Goal: Task Accomplishment & Management: Use online tool/utility

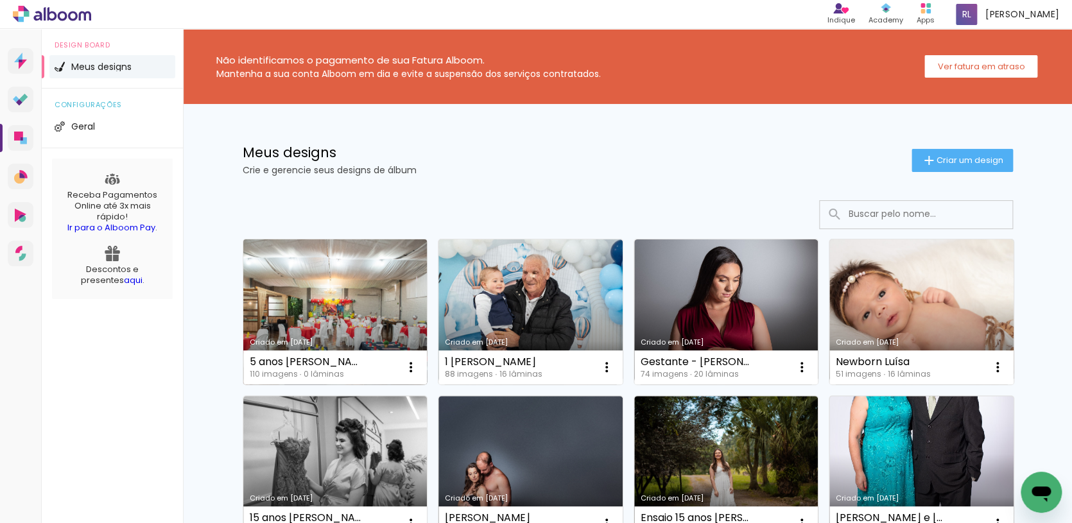
click at [336, 300] on link "Criado em [DATE]" at bounding box center [335, 311] width 184 height 145
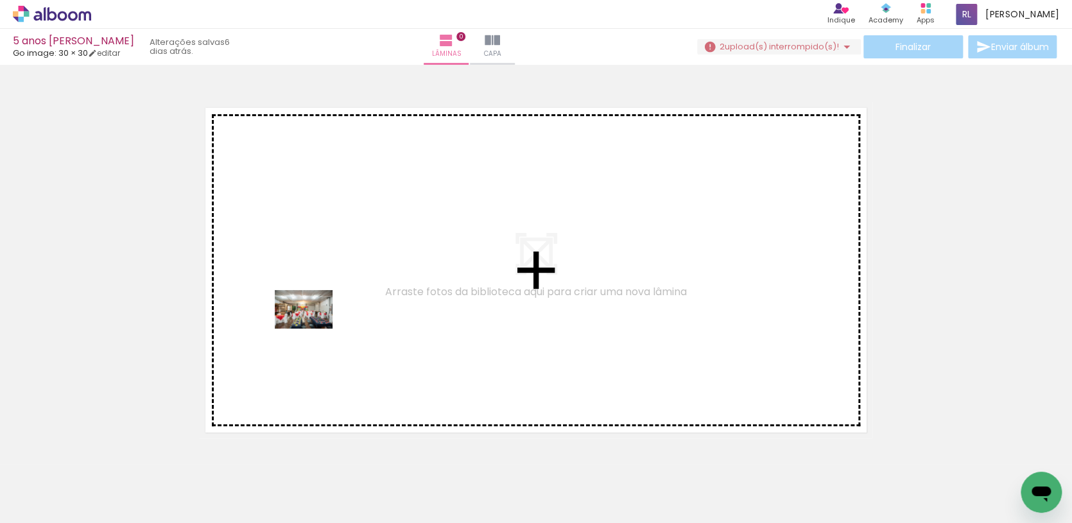
drag, startPoint x: 135, startPoint y: 481, endPoint x: 313, endPoint y: 329, distance: 233.9
click at [313, 329] on quentale-workspace at bounding box center [536, 261] width 1072 height 523
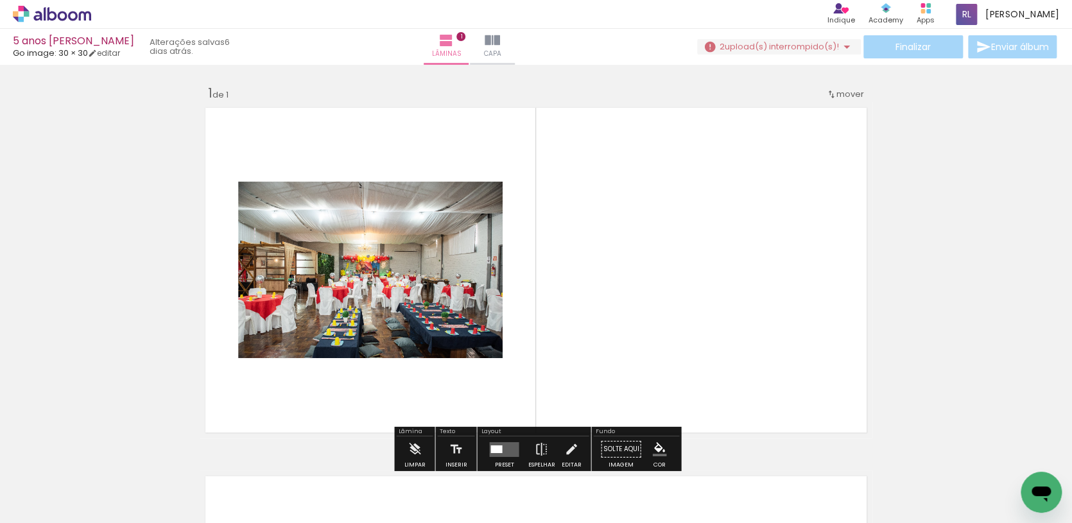
scroll to position [16, 0]
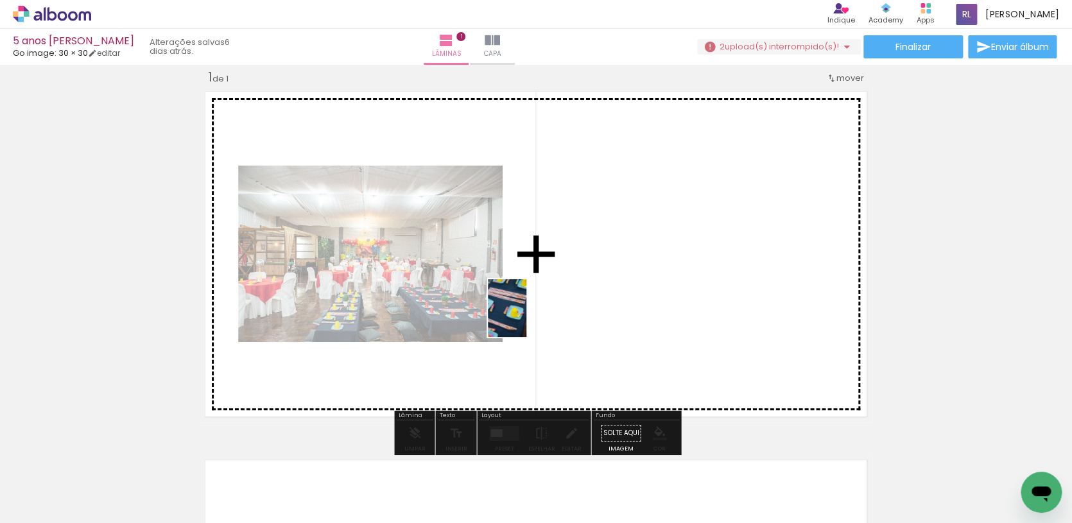
drag, startPoint x: 212, startPoint y: 463, endPoint x: 526, endPoint y: 318, distance: 345.9
click at [526, 318] on quentale-workspace at bounding box center [536, 261] width 1072 height 523
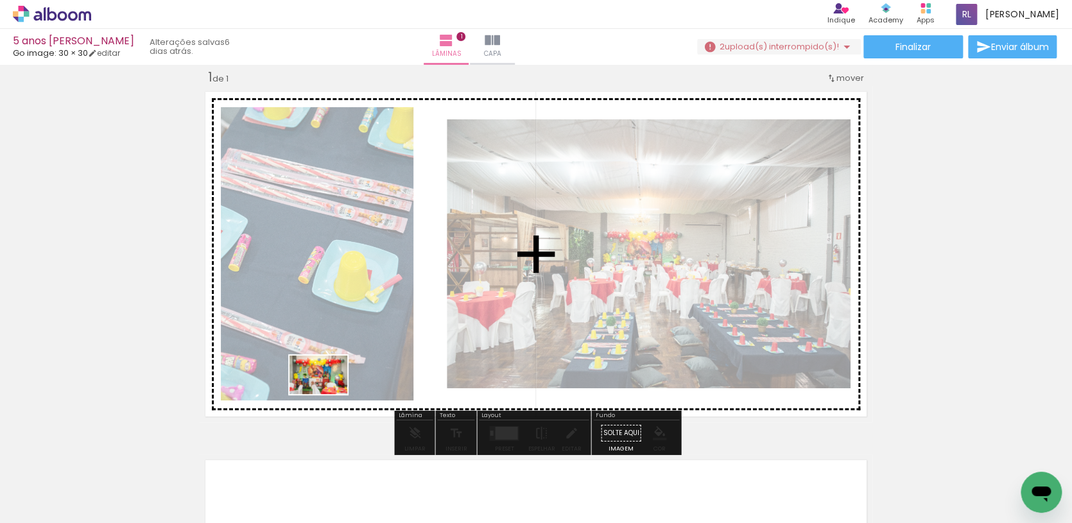
drag, startPoint x: 291, startPoint y: 484, endPoint x: 328, endPoint y: 394, distance: 97.2
click at [328, 394] on quentale-workspace at bounding box center [536, 261] width 1072 height 523
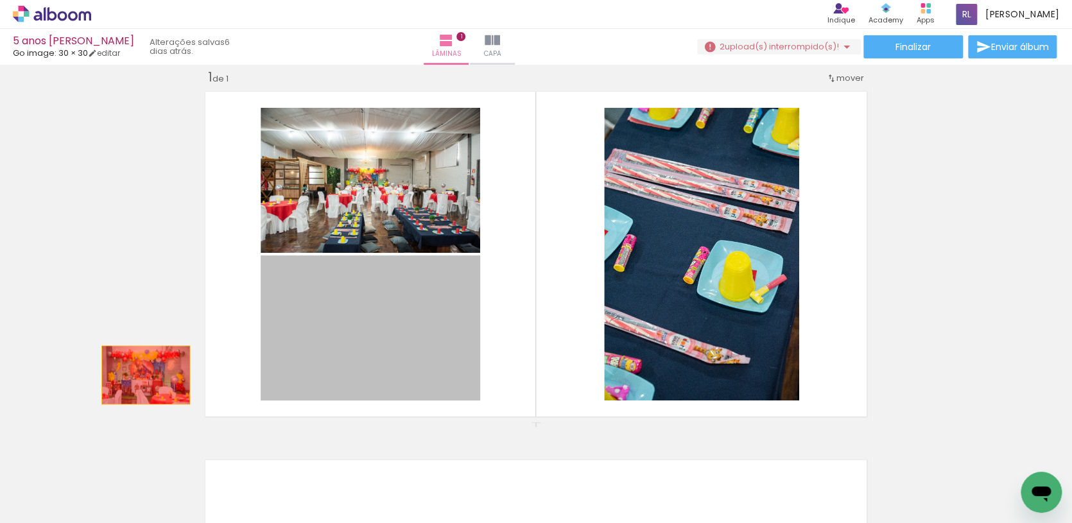
drag, startPoint x: 329, startPoint y: 385, endPoint x: 145, endPoint y: 375, distance: 184.4
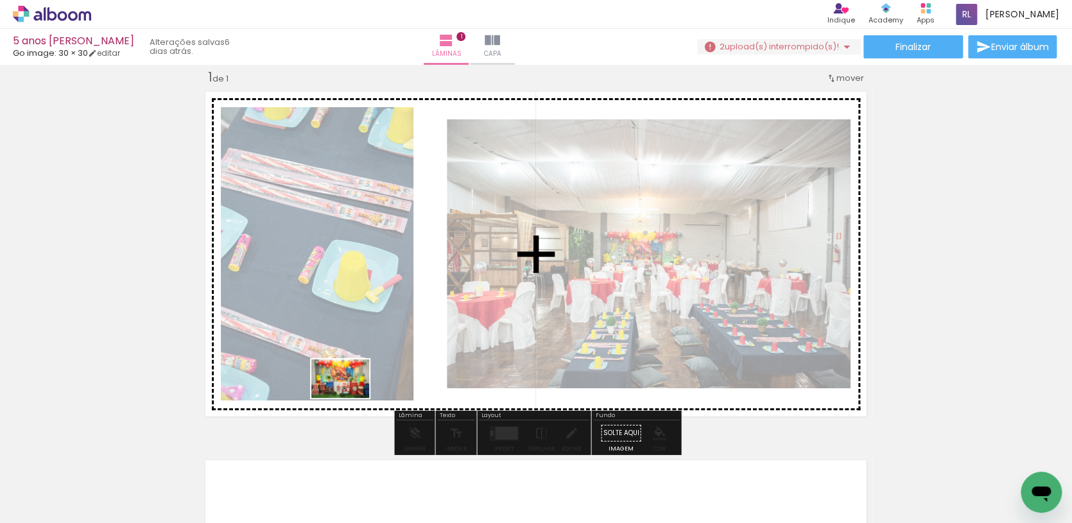
drag, startPoint x: 350, startPoint y: 474, endPoint x: 350, endPoint y: 398, distance: 75.7
click at [350, 398] on quentale-workspace at bounding box center [536, 261] width 1072 height 523
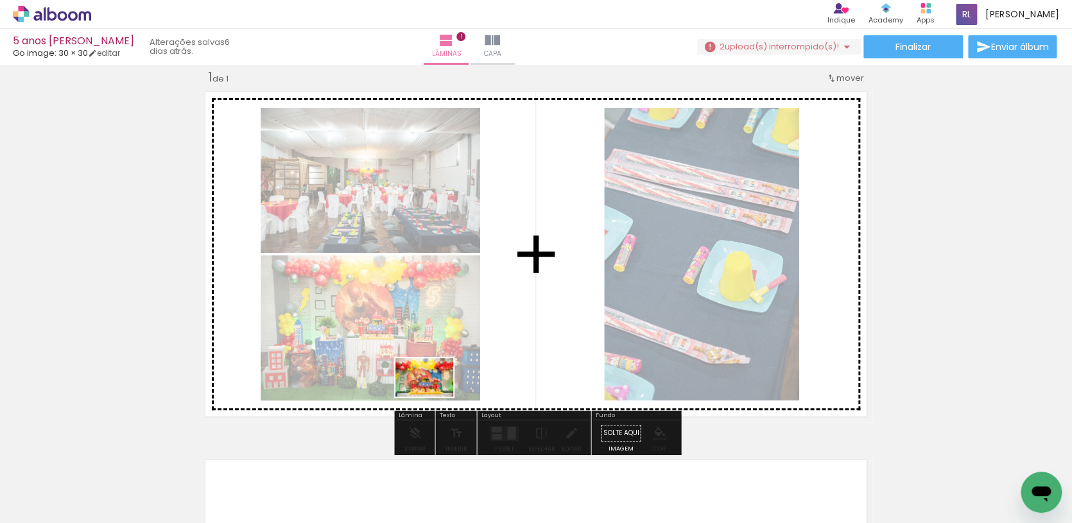
drag, startPoint x: 419, startPoint y: 490, endPoint x: 434, endPoint y: 397, distance: 94.2
click at [434, 397] on quentale-workspace at bounding box center [536, 261] width 1072 height 523
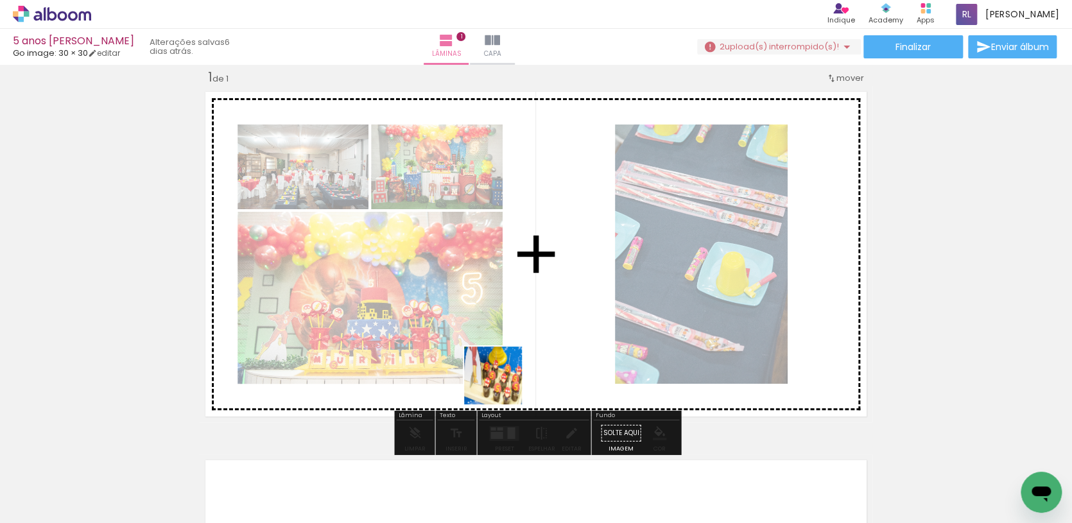
drag, startPoint x: 490, startPoint y: 479, endPoint x: 504, endPoint y: 363, distance: 117.0
click at [504, 363] on quentale-workspace at bounding box center [536, 261] width 1072 height 523
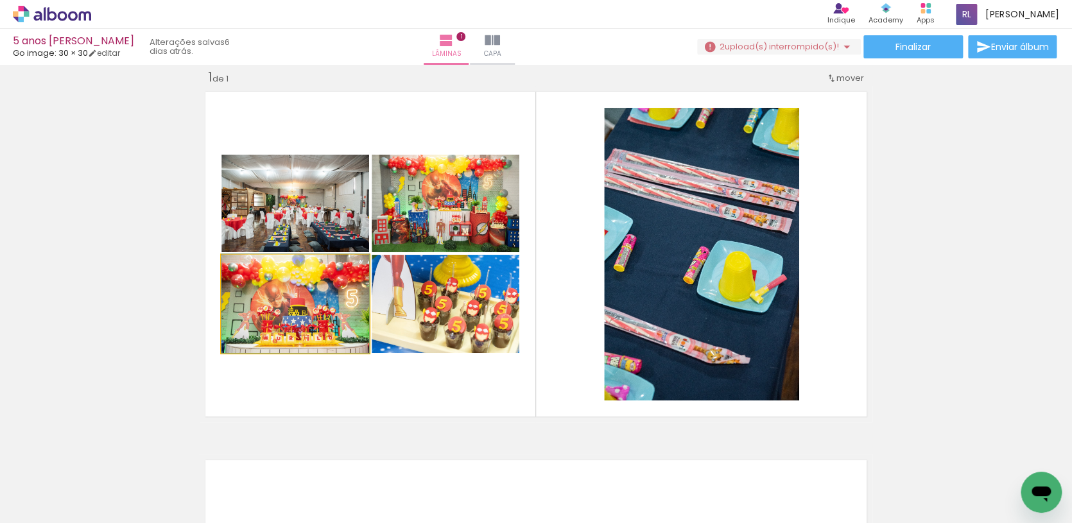
drag, startPoint x: 296, startPoint y: 329, endPoint x: 90, endPoint y: 325, distance: 205.4
click at [90, 325] on div "Inserir lâmina 1 de 1" at bounding box center [536, 421] width 1072 height 737
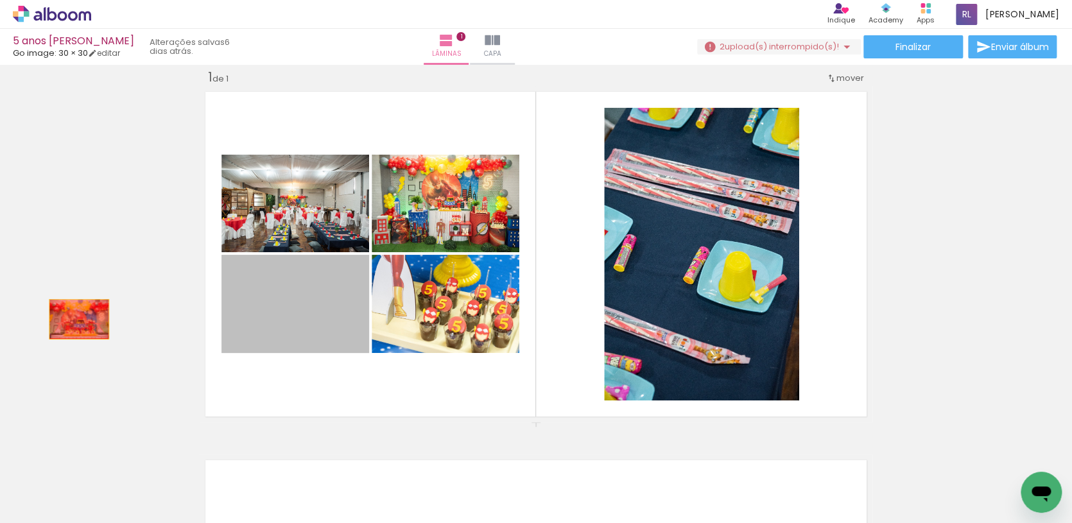
drag, startPoint x: 253, startPoint y: 328, endPoint x: 79, endPoint y: 320, distance: 174.7
click at [79, 320] on div "Inserir lâmina 1 de 1" at bounding box center [536, 421] width 1072 height 737
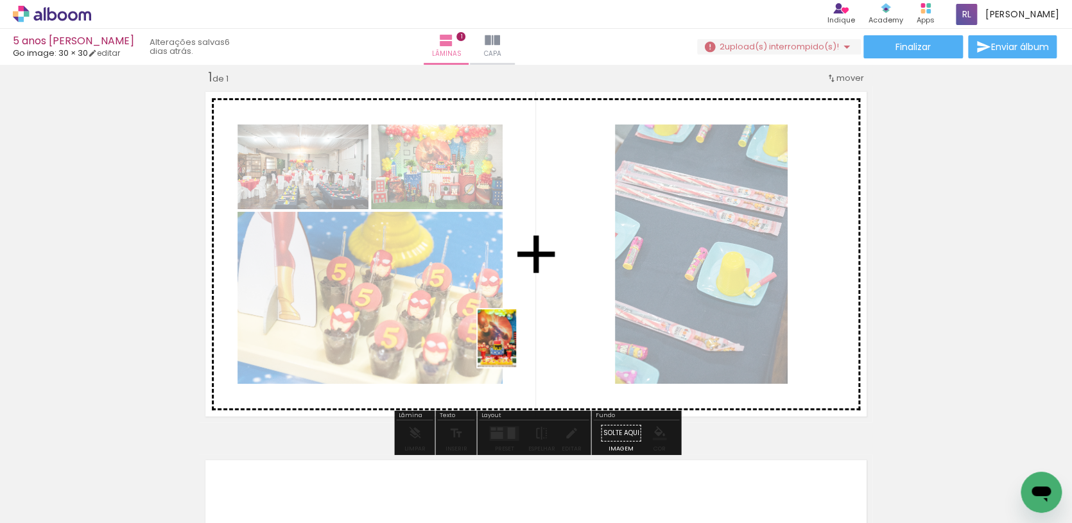
drag, startPoint x: 567, startPoint y: 477, endPoint x: 516, endPoint y: 348, distance: 138.8
click at [516, 348] on quentale-workspace at bounding box center [536, 261] width 1072 height 523
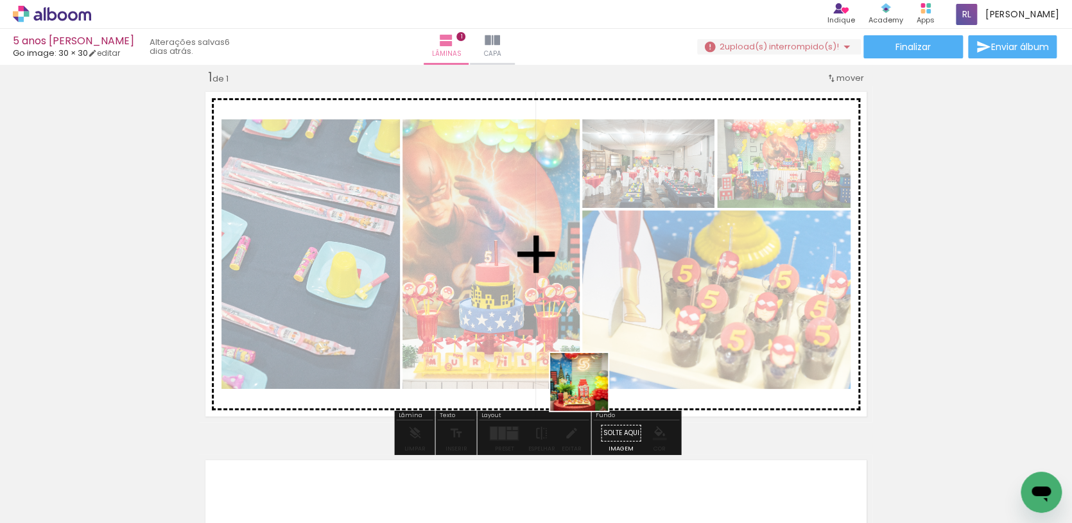
drag, startPoint x: 626, startPoint y: 480, endPoint x: 663, endPoint y: 432, distance: 59.9
click at [581, 381] on quentale-workspace at bounding box center [536, 261] width 1072 height 523
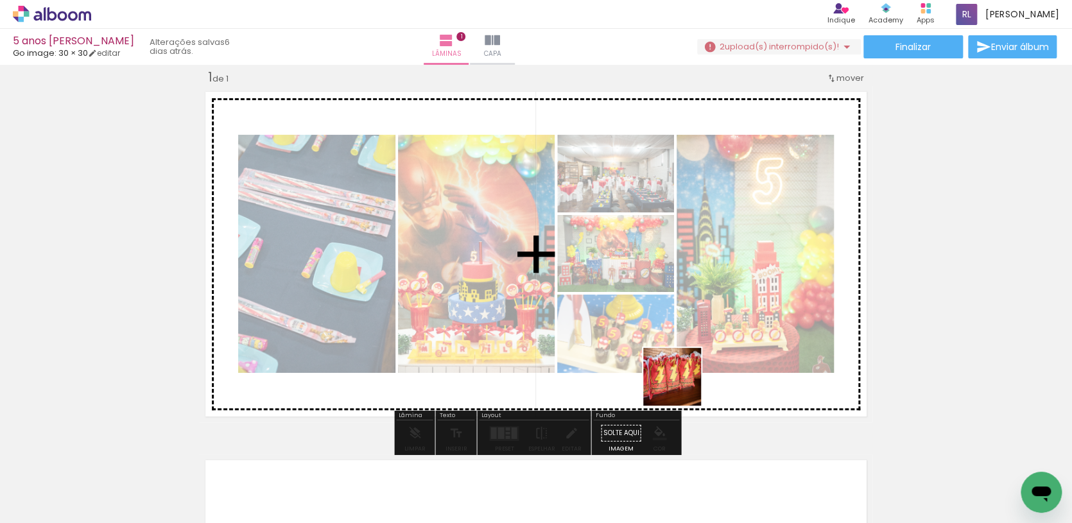
drag, startPoint x: 691, startPoint y: 422, endPoint x: 681, endPoint y: 381, distance: 41.7
click at [681, 381] on quentale-workspace at bounding box center [536, 261] width 1072 height 523
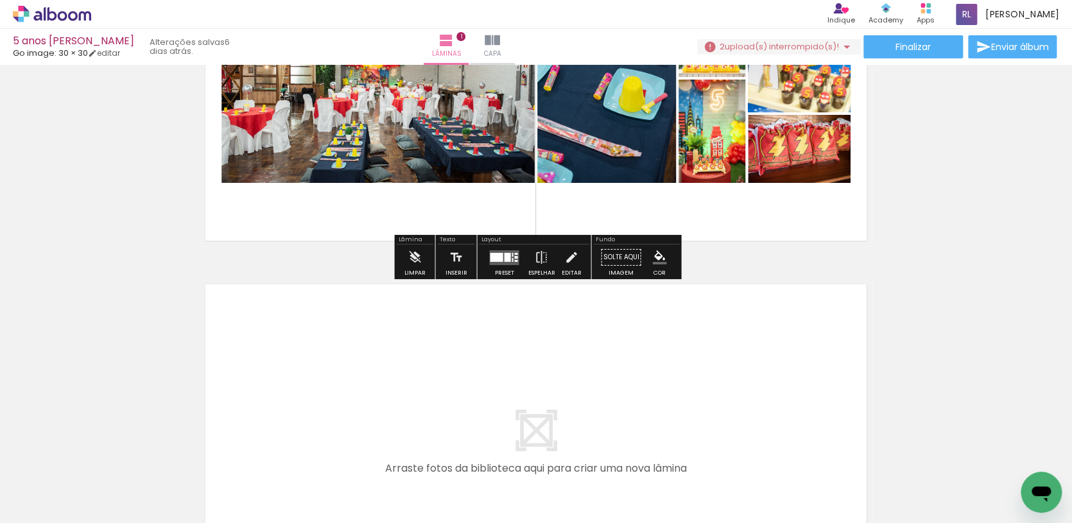
scroll to position [0, 287]
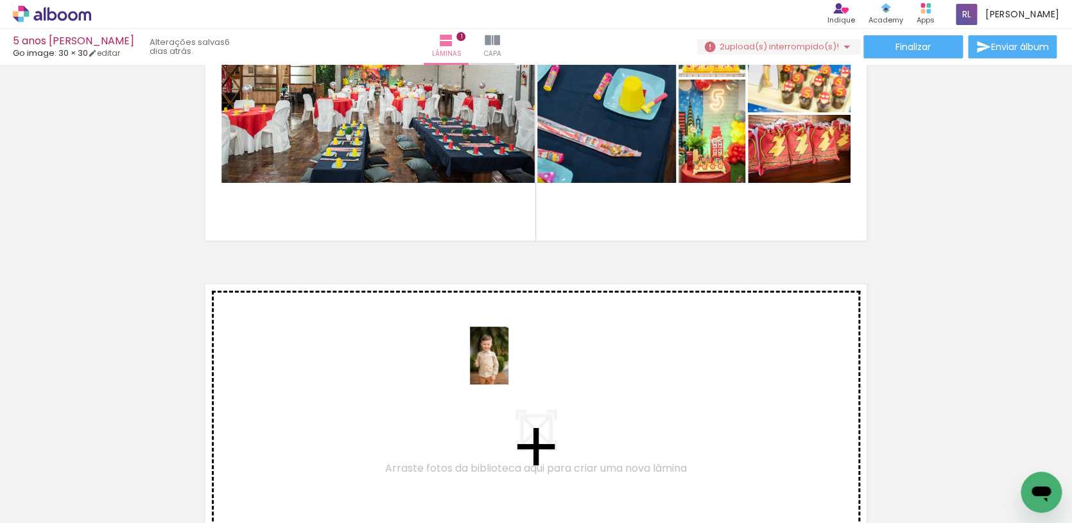
click at [508, 364] on quentale-workspace at bounding box center [536, 261] width 1072 height 523
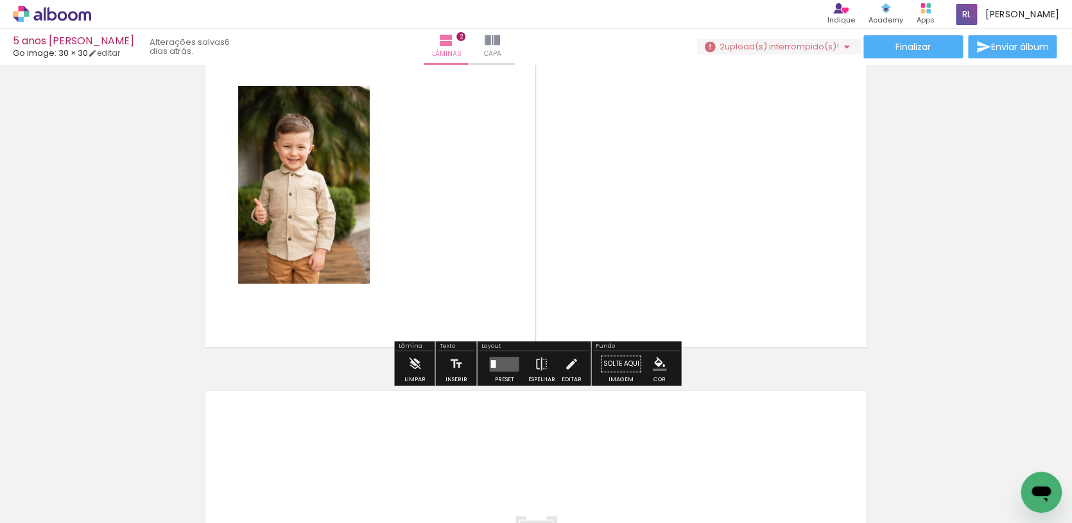
scroll to position [400, 0]
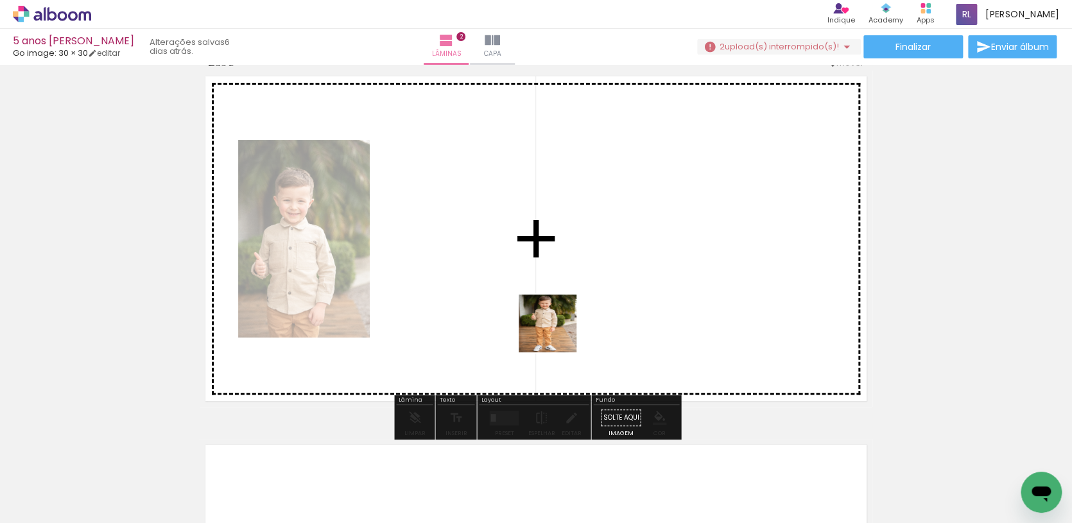
drag, startPoint x: 566, startPoint y: 457, endPoint x: 561, endPoint y: 330, distance: 127.2
click at [557, 333] on quentale-workspace at bounding box center [536, 261] width 1072 height 523
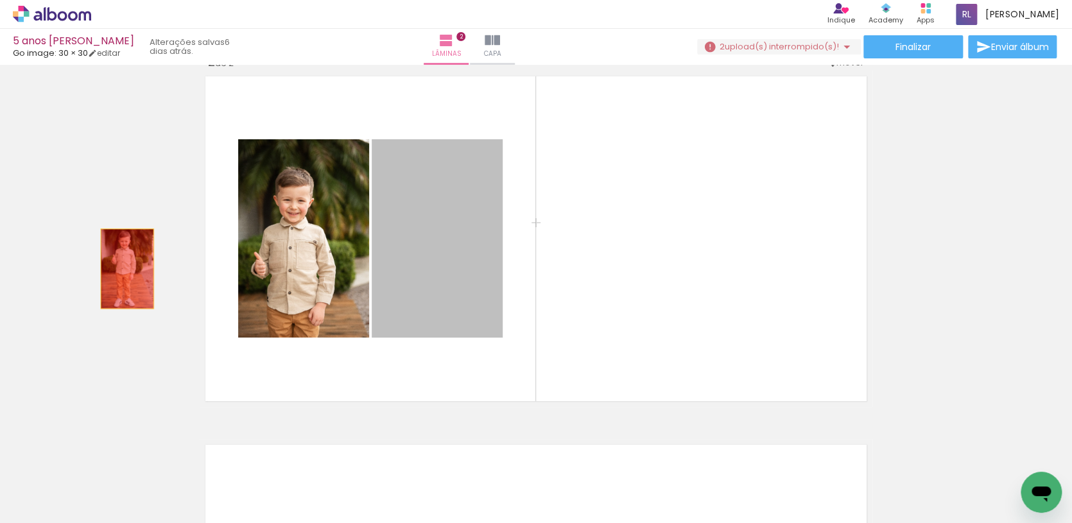
drag, startPoint x: 441, startPoint y: 313, endPoint x: 127, endPoint y: 269, distance: 317.5
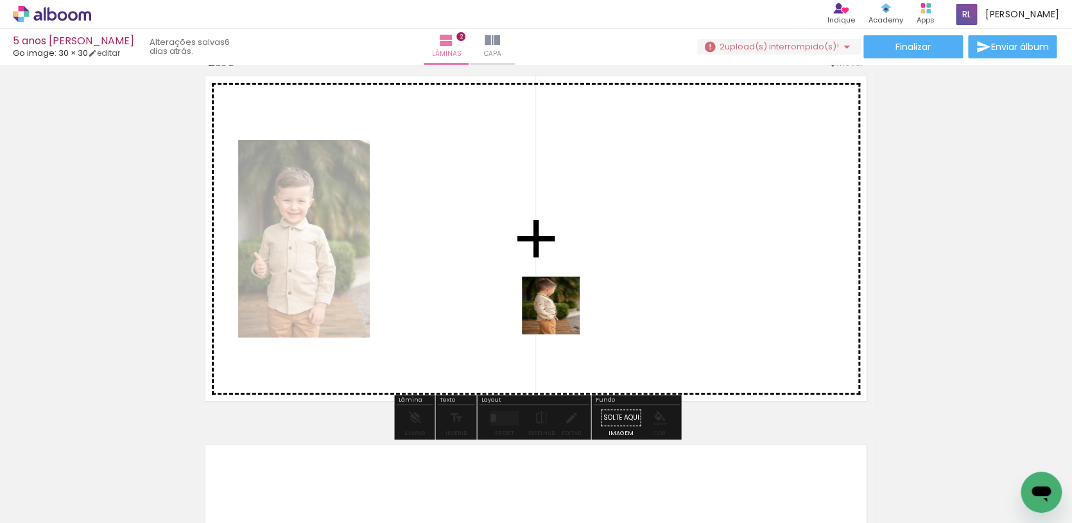
drag, startPoint x: 622, startPoint y: 430, endPoint x: 558, endPoint y: 314, distance: 132.7
click at [558, 314] on quentale-workspace at bounding box center [536, 261] width 1072 height 523
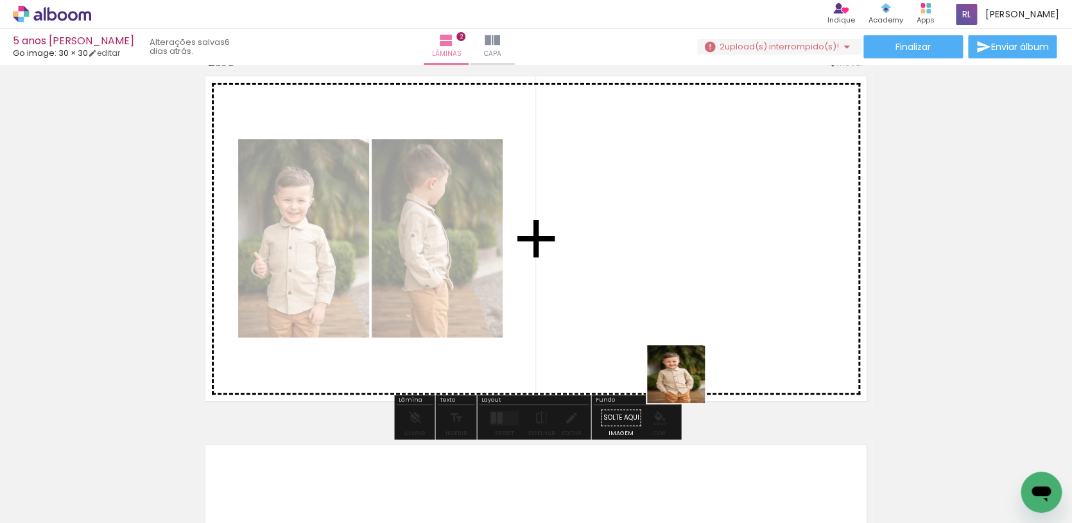
drag, startPoint x: 715, startPoint y: 472, endPoint x: 684, endPoint y: 381, distance: 96.4
click at [684, 381] on quentale-workspace at bounding box center [536, 261] width 1072 height 523
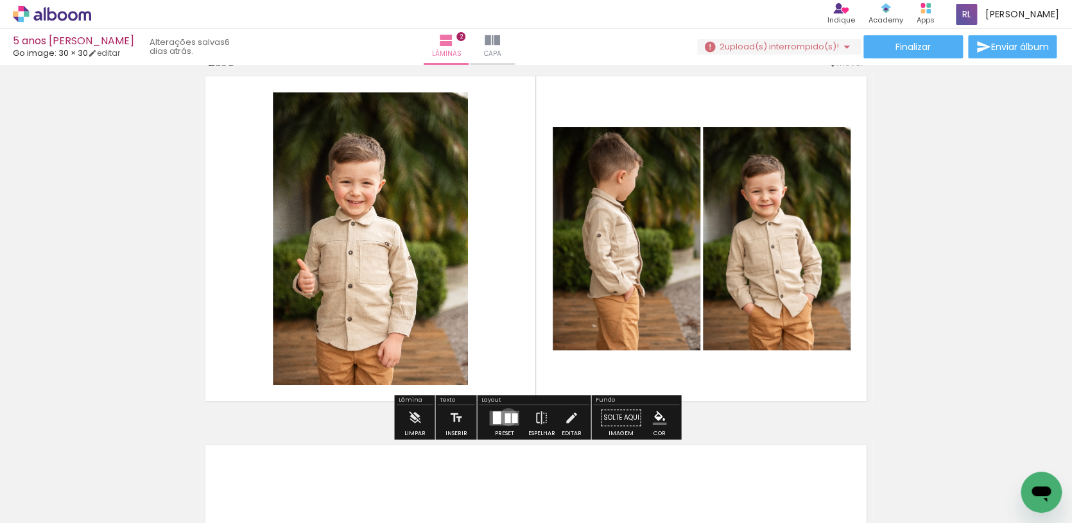
click at [505, 417] on div at bounding box center [507, 418] width 6 height 10
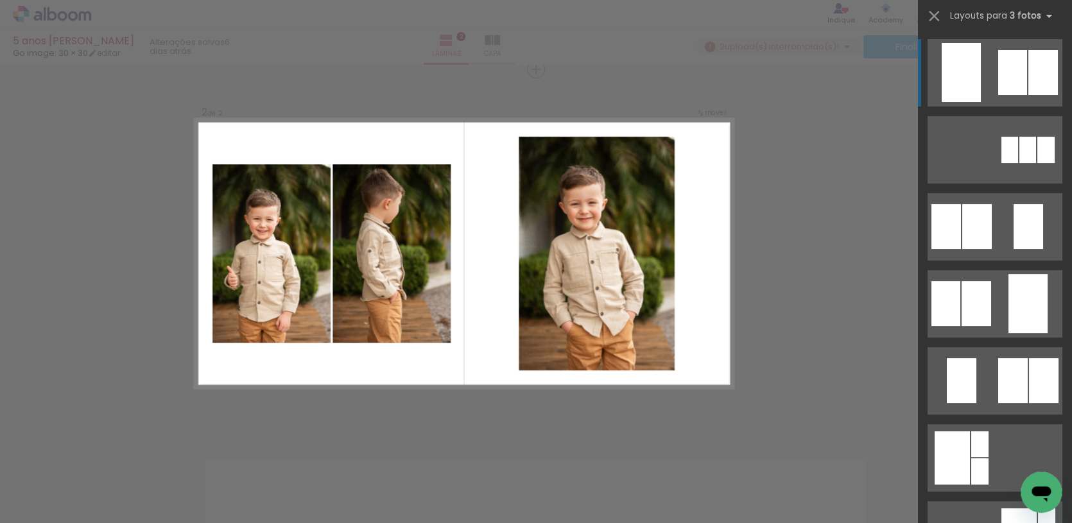
scroll to position [0, 0]
click at [987, 298] on div at bounding box center [976, 303] width 30 height 45
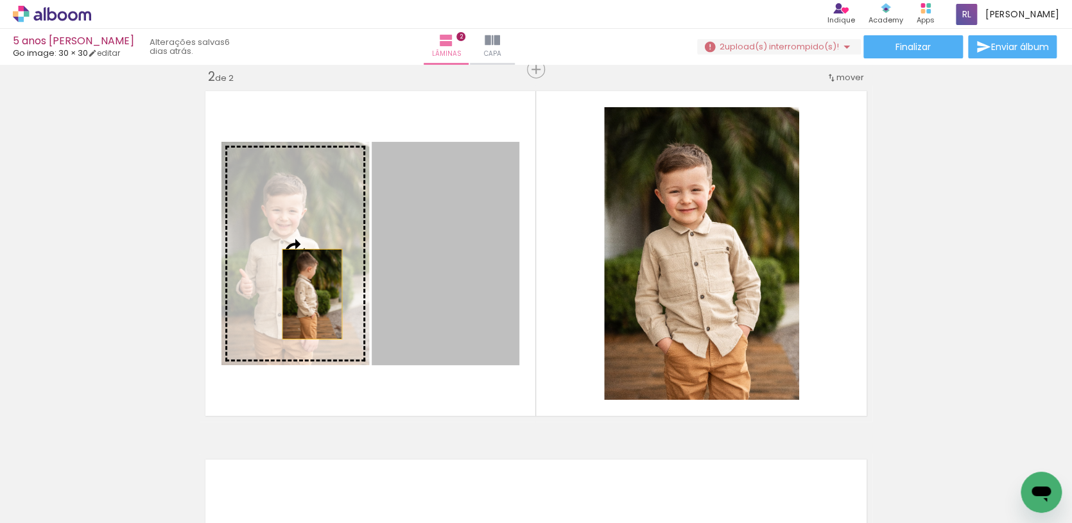
drag, startPoint x: 461, startPoint y: 311, endPoint x: 302, endPoint y: 295, distance: 160.6
click at [0, 0] on slot at bounding box center [0, 0] width 0 height 0
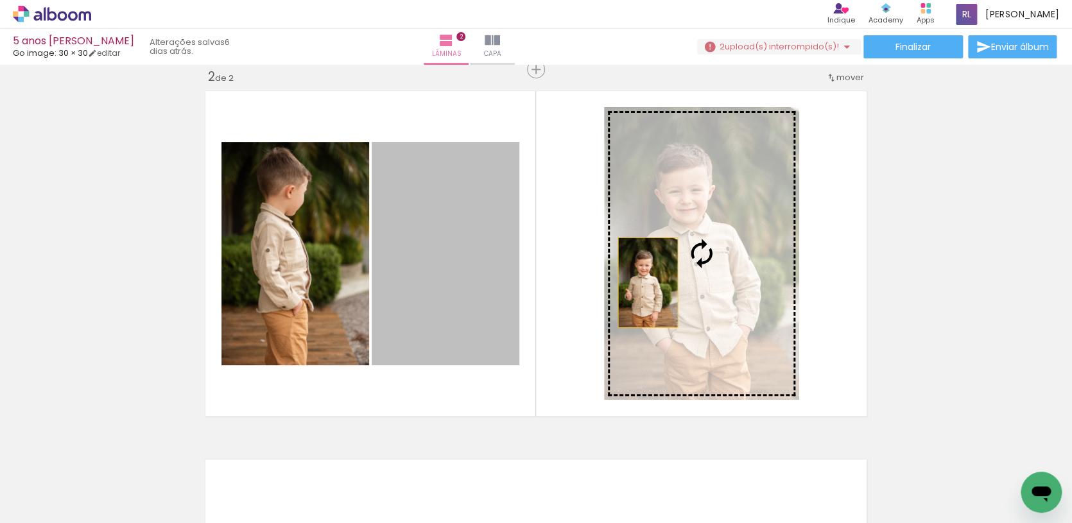
drag, startPoint x: 429, startPoint y: 292, endPoint x: 689, endPoint y: 286, distance: 260.6
click at [0, 0] on slot at bounding box center [0, 0] width 0 height 0
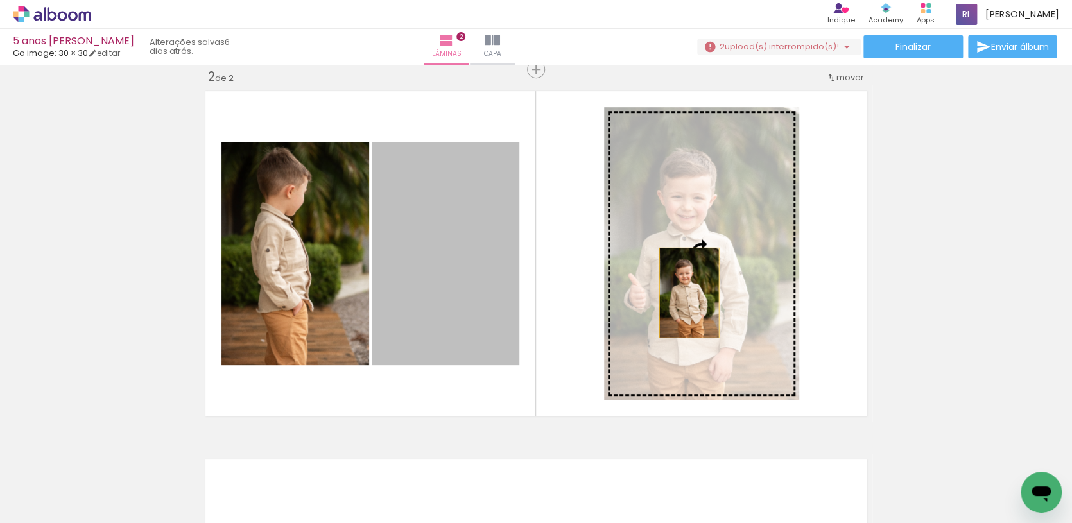
drag, startPoint x: 479, startPoint y: 291, endPoint x: 689, endPoint y: 293, distance: 209.8
click at [0, 0] on slot at bounding box center [0, 0] width 0 height 0
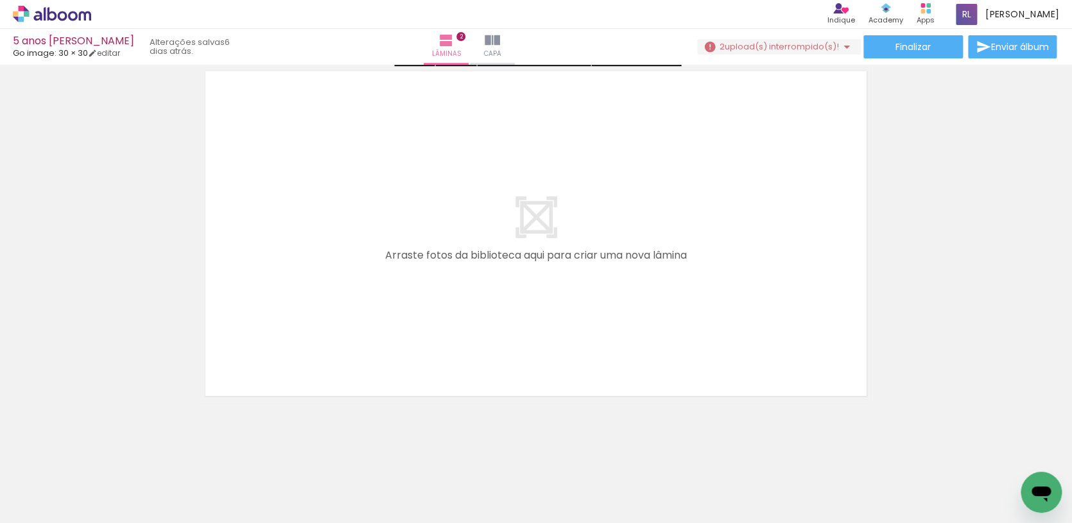
scroll to position [0, 499]
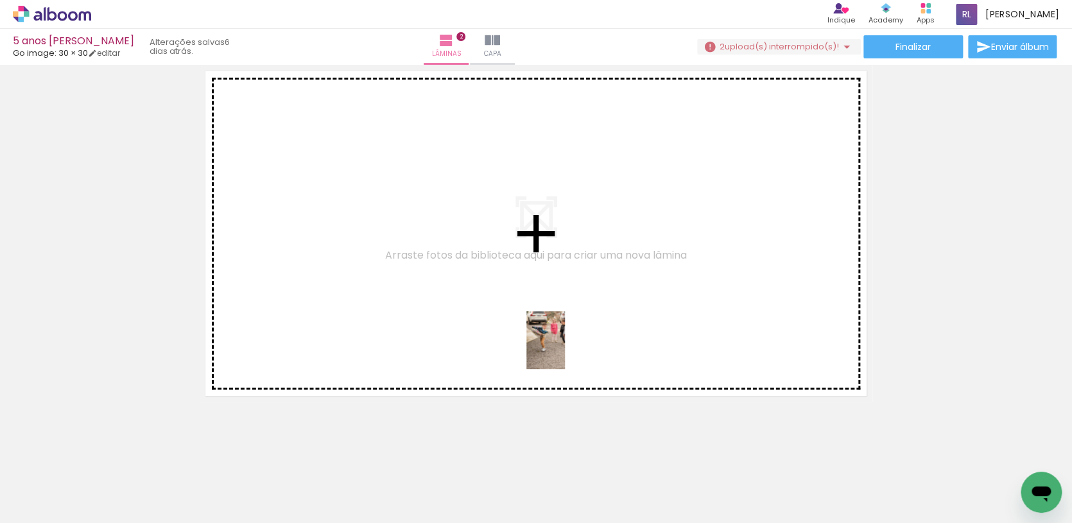
drag, startPoint x: 580, startPoint y: 497, endPoint x: 565, endPoint y: 350, distance: 148.4
click at [565, 350] on quentale-workspace at bounding box center [536, 261] width 1072 height 523
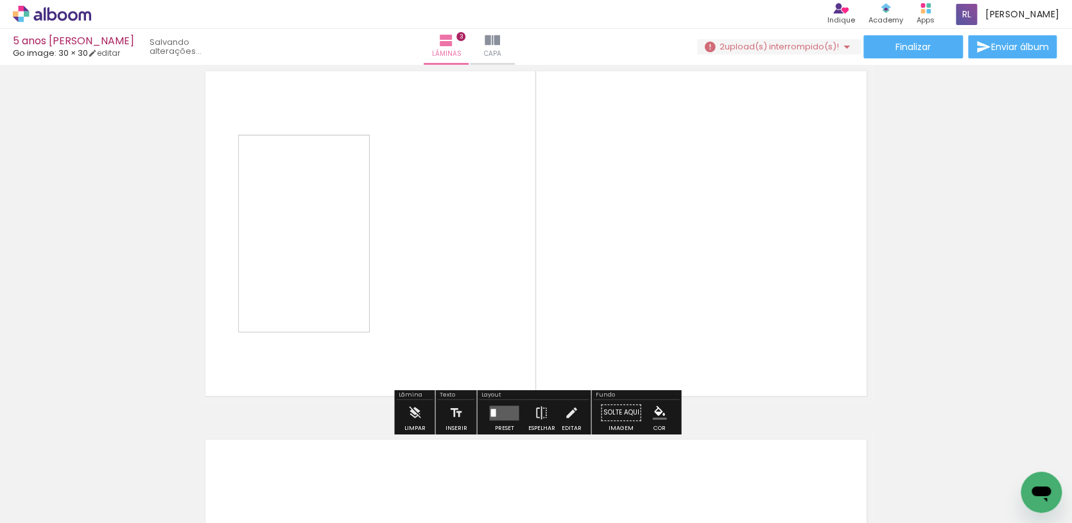
scroll to position [753, 0]
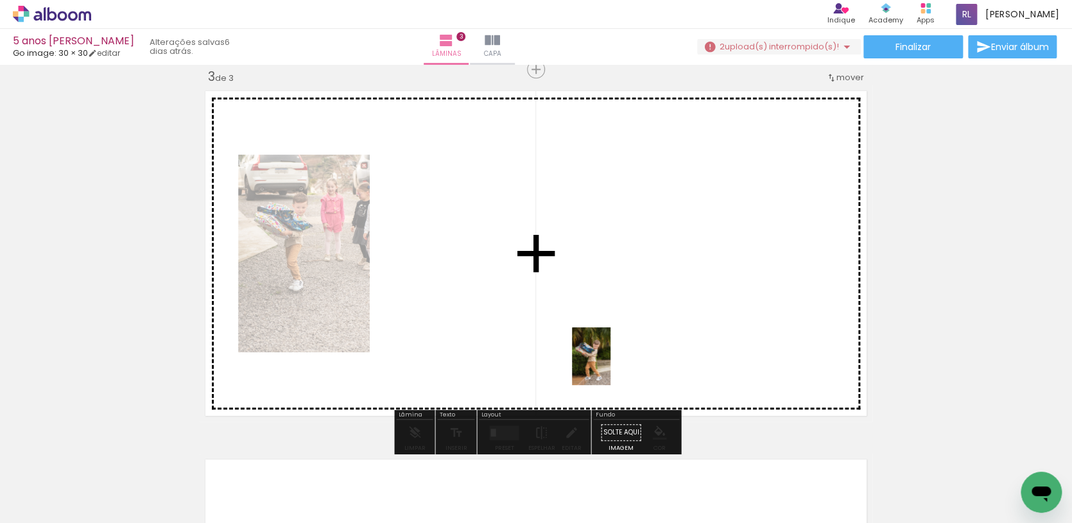
drag, startPoint x: 640, startPoint y: 472, endPoint x: 610, endPoint y: 366, distance: 110.1
click at [610, 366] on quentale-workspace at bounding box center [536, 261] width 1072 height 523
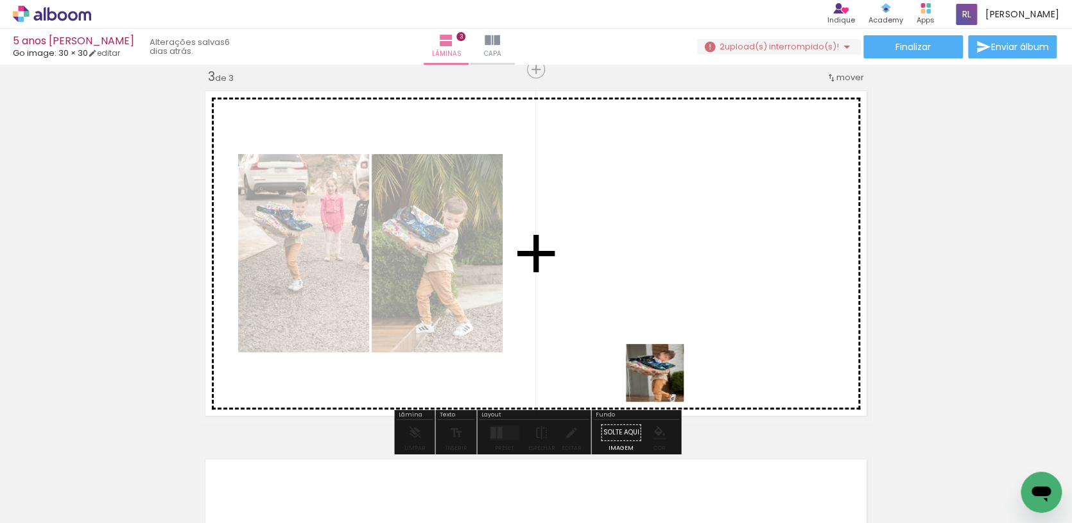
drag, startPoint x: 721, startPoint y: 490, endPoint x: 652, endPoint y: 367, distance: 141.0
click at [655, 368] on quentale-workspace at bounding box center [536, 261] width 1072 height 523
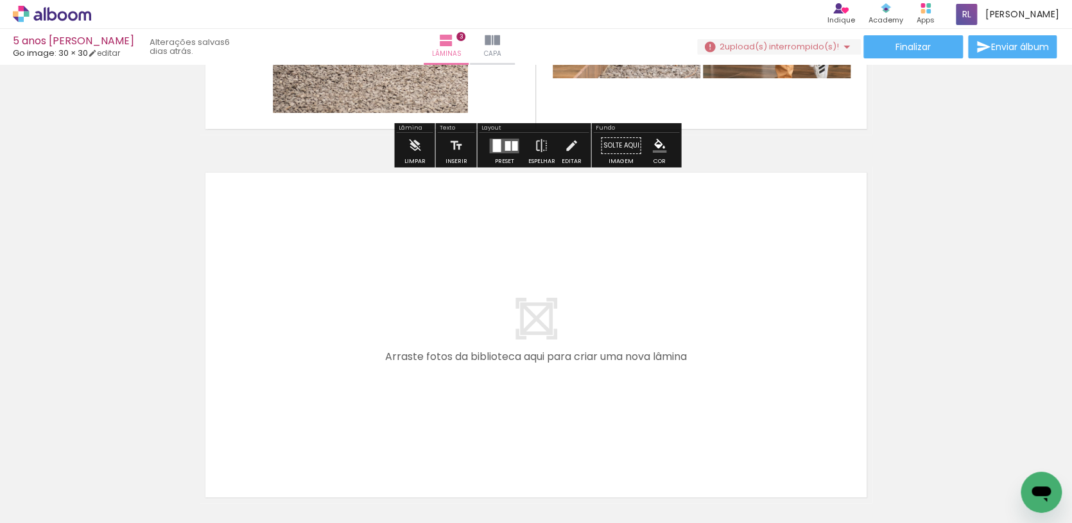
scroll to position [1068, 0]
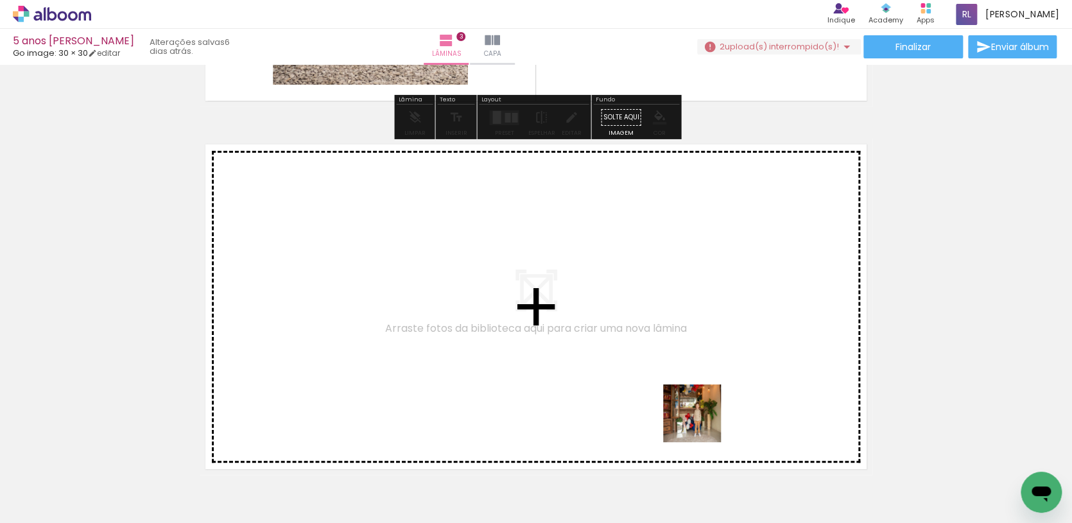
click at [684, 378] on quentale-workspace at bounding box center [536, 261] width 1072 height 523
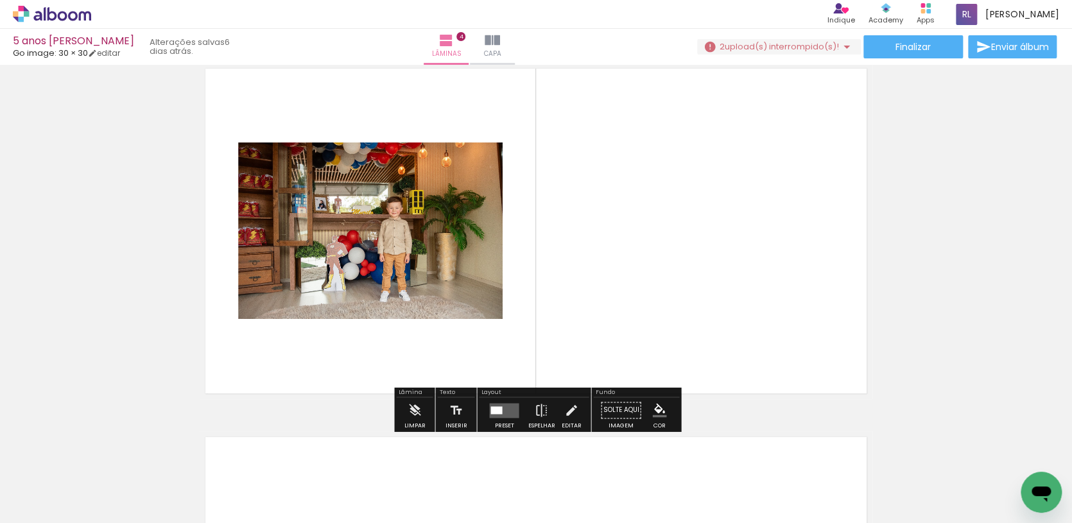
scroll to position [0, 719]
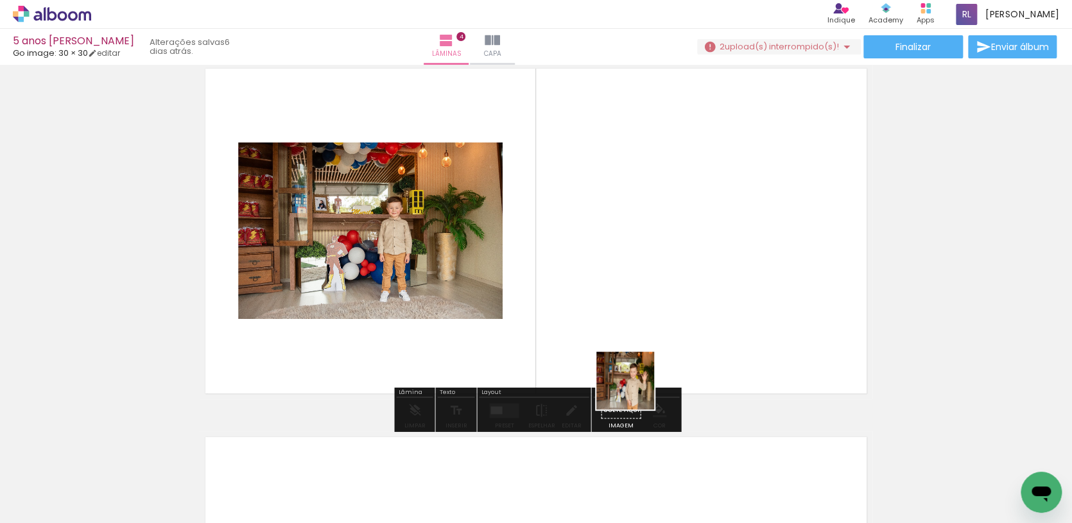
drag, startPoint x: 637, startPoint y: 483, endPoint x: 633, endPoint y: 359, distance: 123.9
click at [633, 359] on quentale-workspace at bounding box center [536, 261] width 1072 height 523
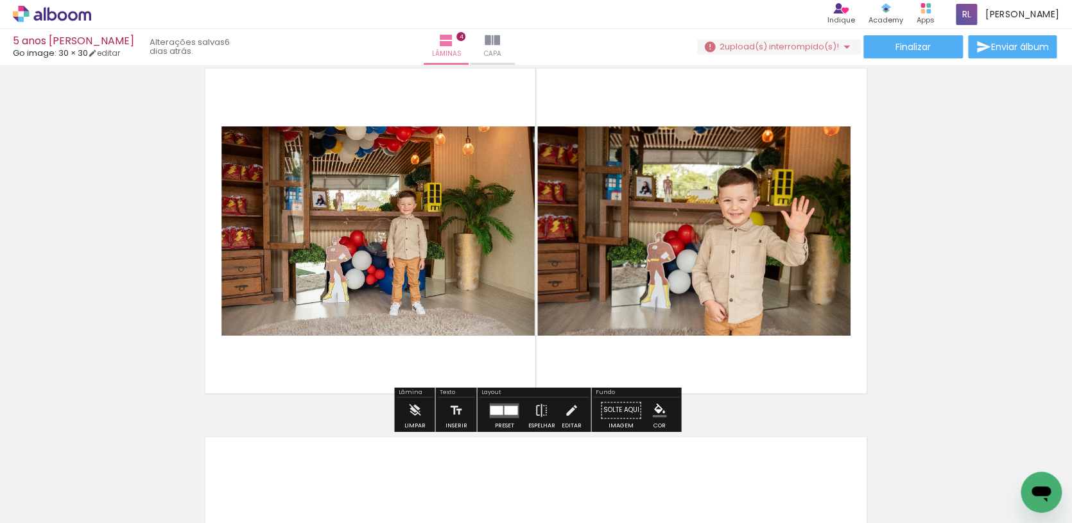
scroll to position [0, 834]
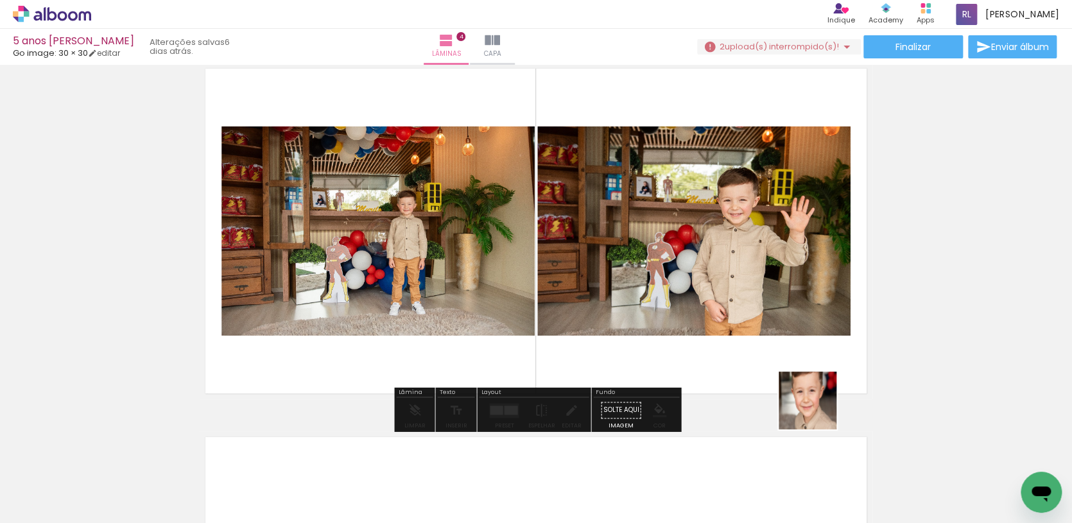
drag, startPoint x: 859, startPoint y: 454, endPoint x: 801, endPoint y: 398, distance: 80.3
click at [801, 398] on quentale-workspace at bounding box center [536, 261] width 1072 height 523
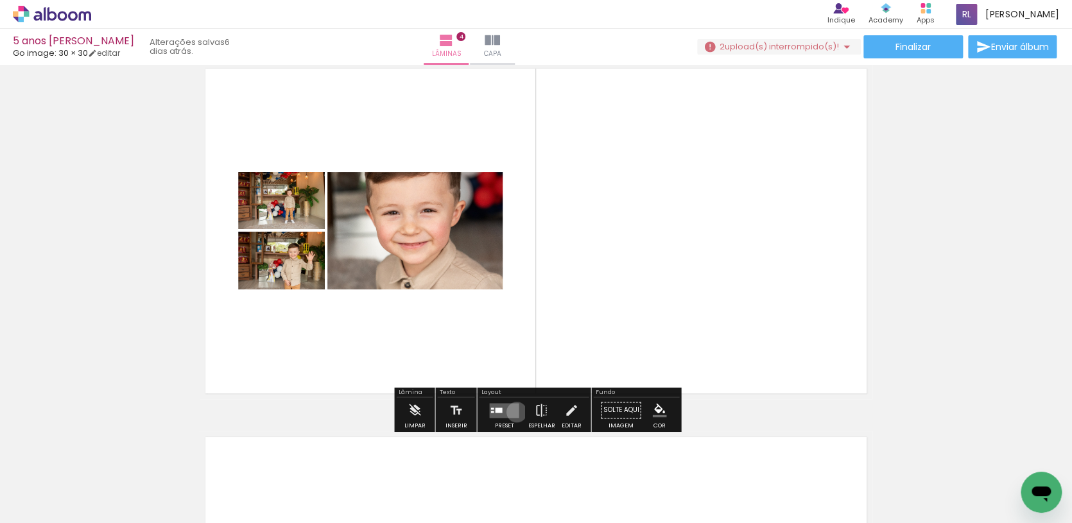
click at [513, 412] on quentale-layouter at bounding box center [504, 409] width 30 height 15
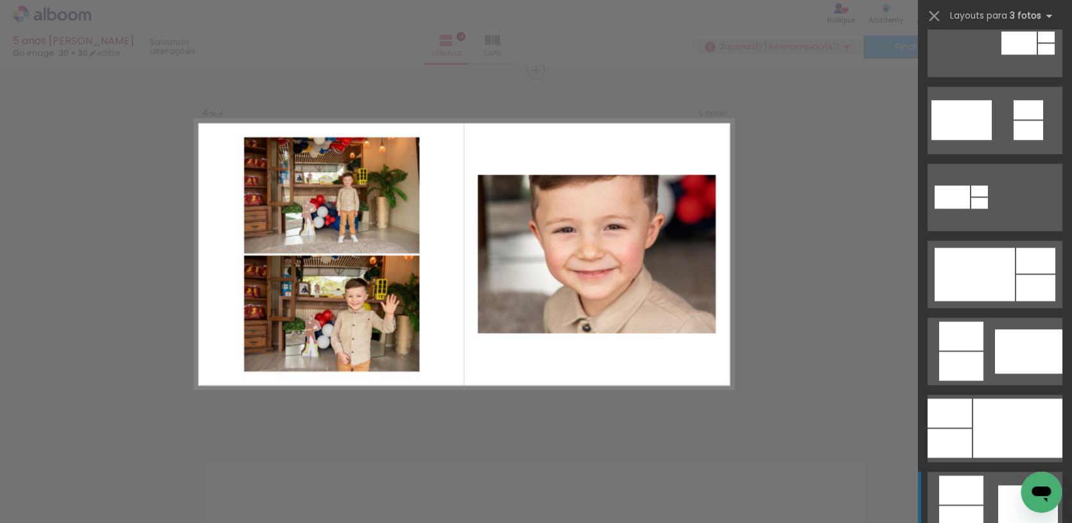
scroll to position [746, 0]
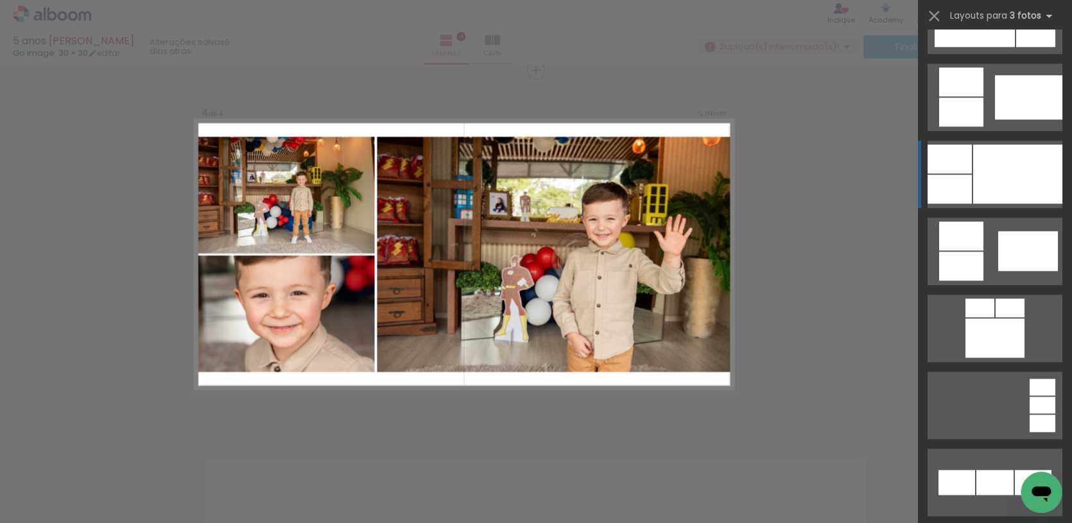
click at [979, 167] on div at bounding box center [1017, 173] width 89 height 59
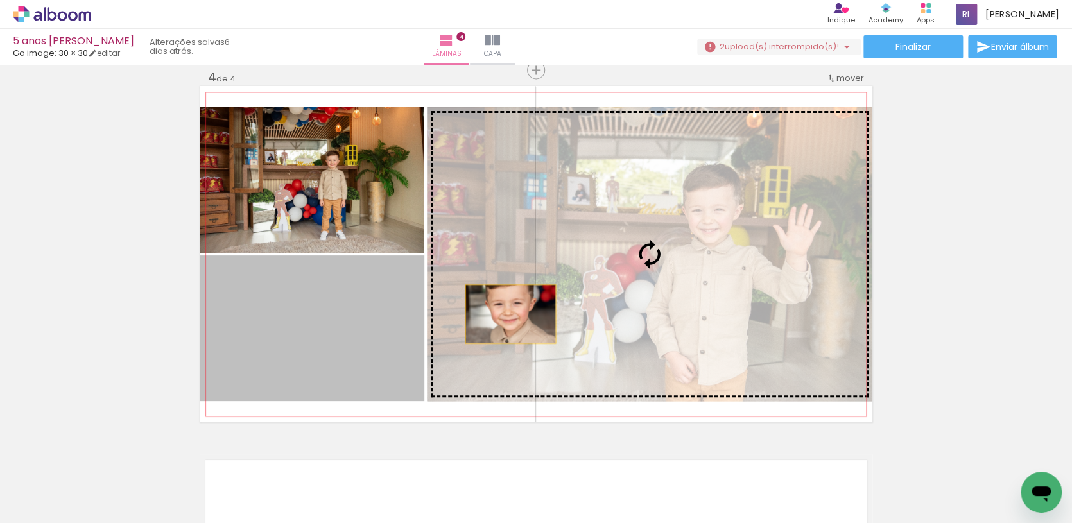
drag, startPoint x: 350, startPoint y: 334, endPoint x: 510, endPoint y: 314, distance: 161.0
click at [0, 0] on slot at bounding box center [0, 0] width 0 height 0
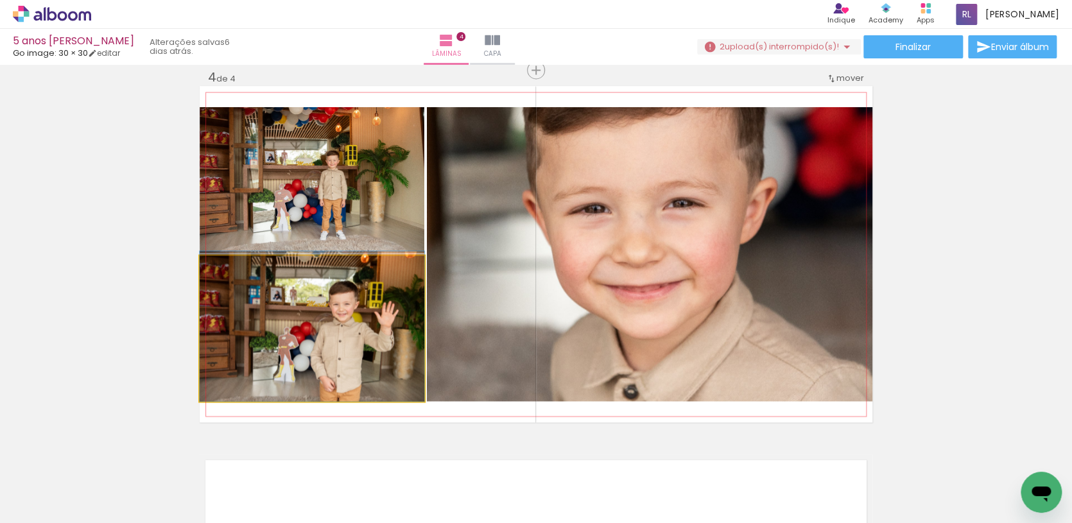
drag, startPoint x: 378, startPoint y: 320, endPoint x: 536, endPoint y: 301, distance: 159.0
click at [0, 0] on slot at bounding box center [0, 0] width 0 height 0
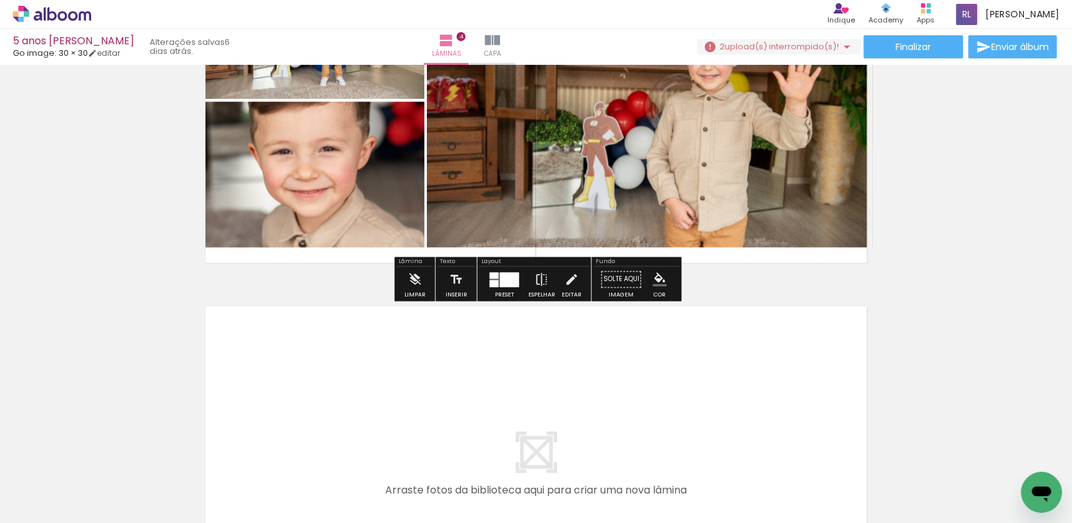
scroll to position [1202, 0]
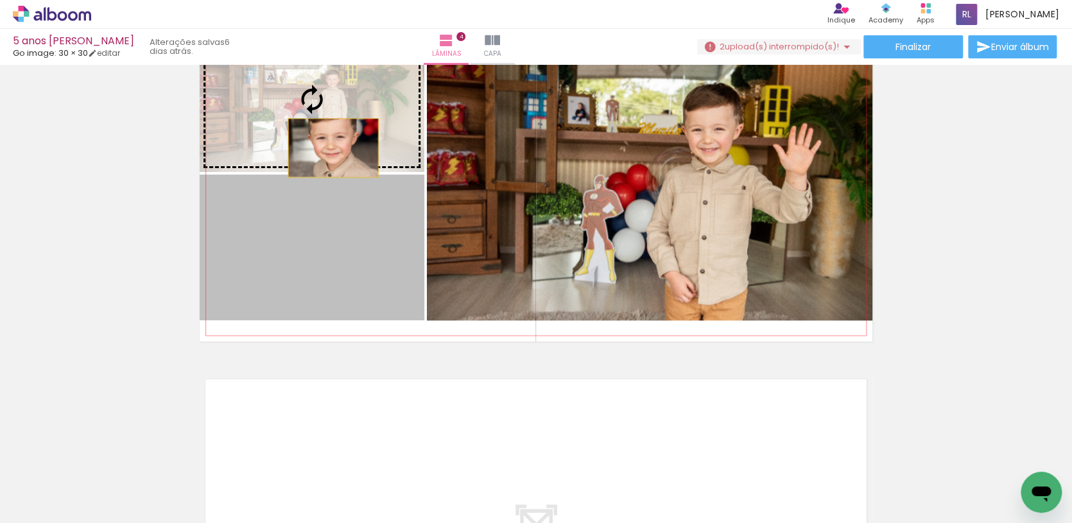
drag, startPoint x: 333, startPoint y: 234, endPoint x: 333, endPoint y: 147, distance: 86.6
click at [0, 0] on slot at bounding box center [0, 0] width 0 height 0
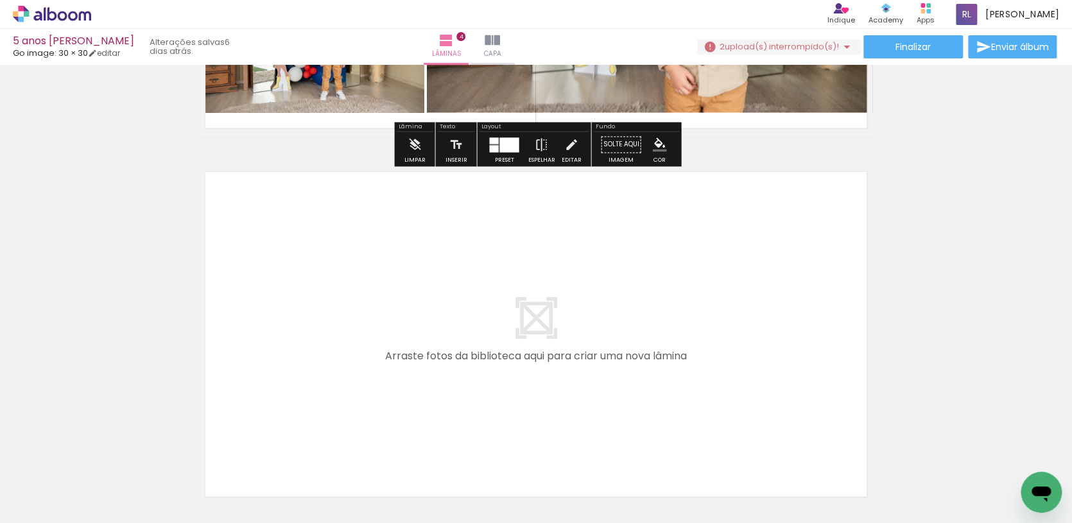
scroll to position [1454, 0]
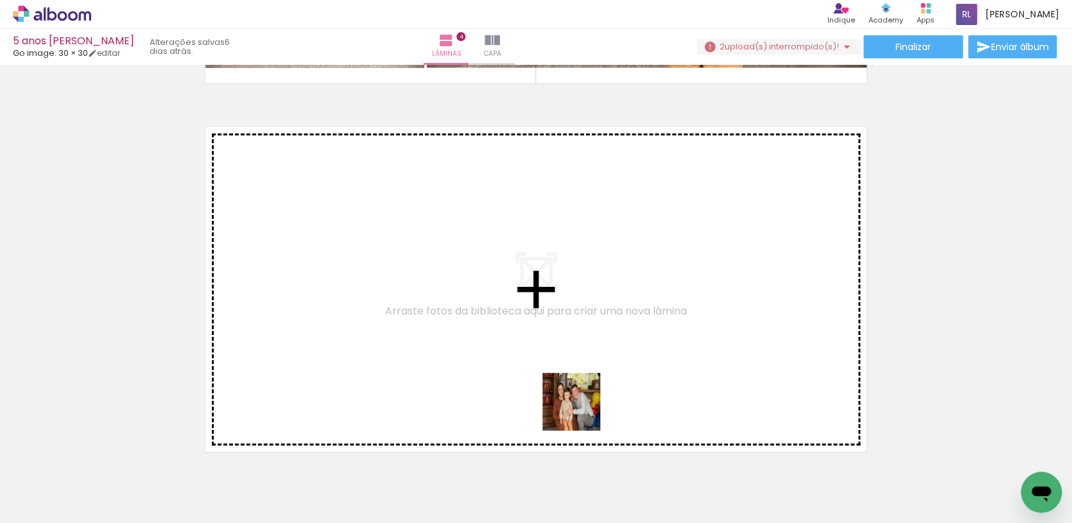
drag, startPoint x: 599, startPoint y: 486, endPoint x: 581, endPoint y: 404, distance: 83.6
click at [581, 404] on quentale-workspace at bounding box center [536, 261] width 1072 height 523
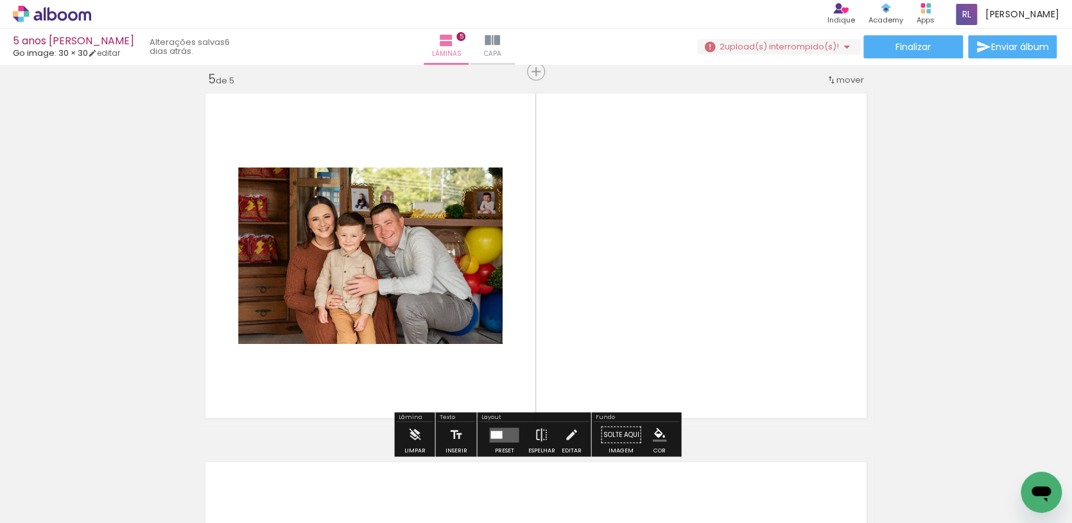
scroll to position [1490, 0]
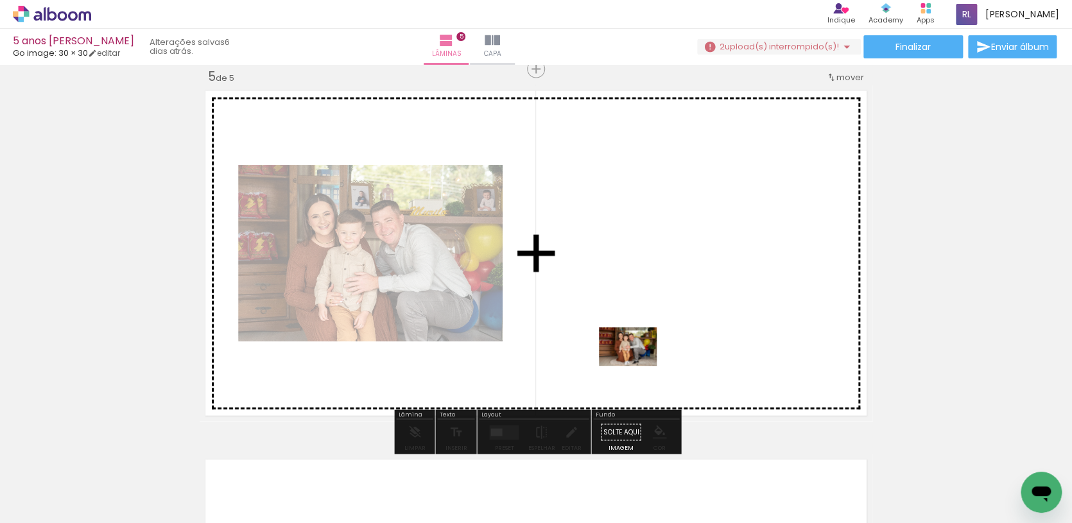
drag, startPoint x: 660, startPoint y: 478, endPoint x: 637, endPoint y: 366, distance: 114.5
click at [637, 366] on quentale-workspace at bounding box center [536, 261] width 1072 height 523
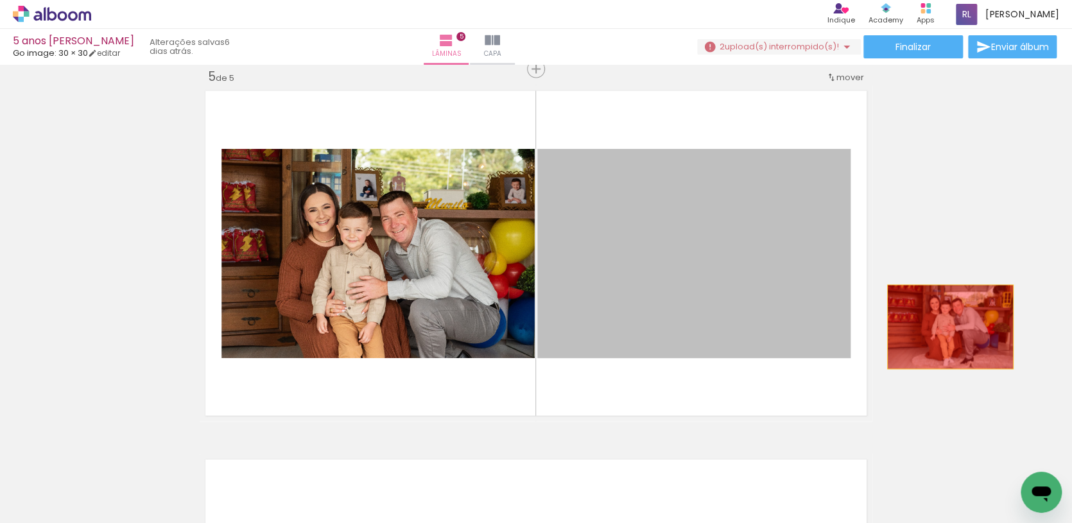
drag, startPoint x: 702, startPoint y: 324, endPoint x: 954, endPoint y: 329, distance: 251.6
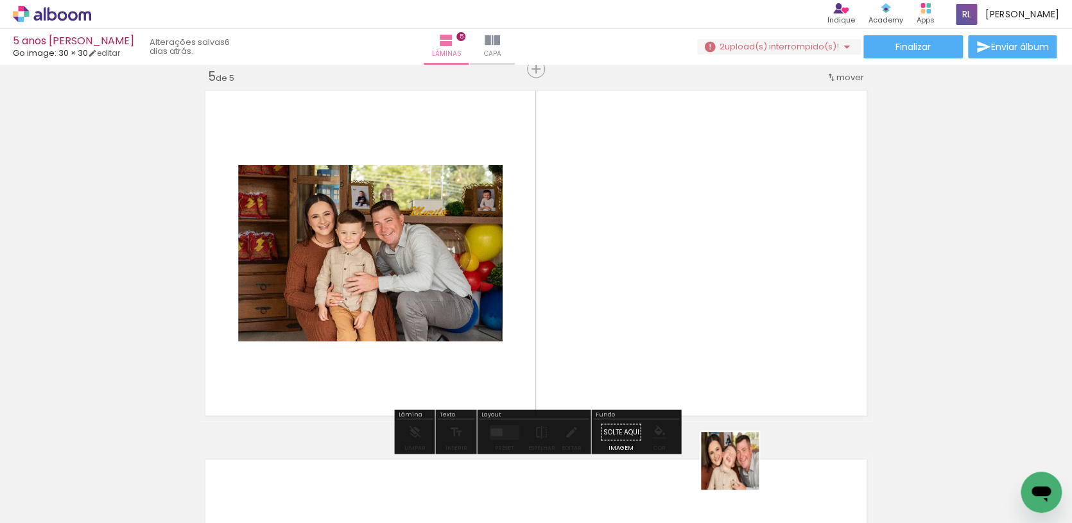
drag, startPoint x: 740, startPoint y: 490, endPoint x: 726, endPoint y: 364, distance: 126.5
click at [726, 364] on quentale-workspace at bounding box center [536, 261] width 1072 height 523
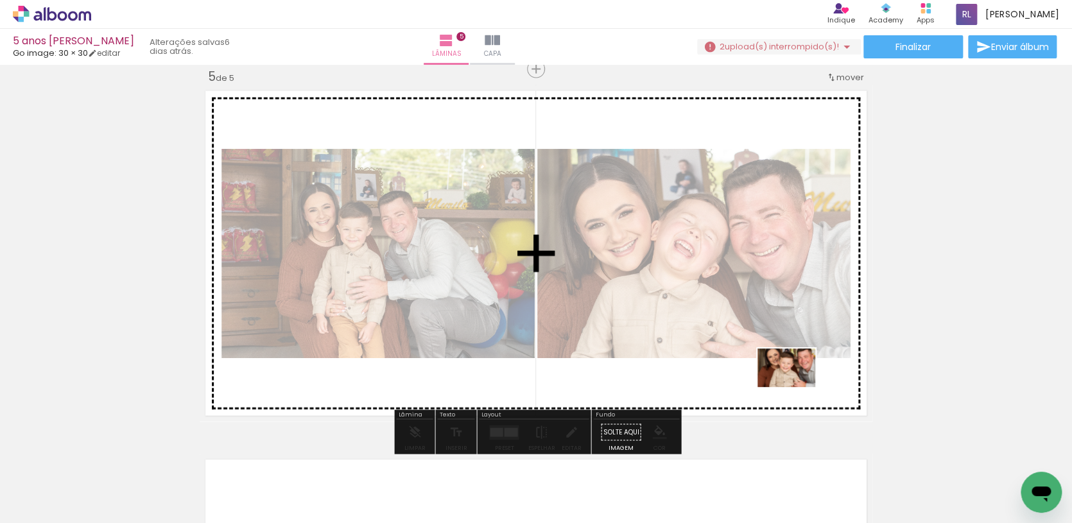
drag, startPoint x: 819, startPoint y: 479, endPoint x: 796, endPoint y: 387, distance: 94.8
click at [796, 387] on quentale-workspace at bounding box center [536, 261] width 1072 height 523
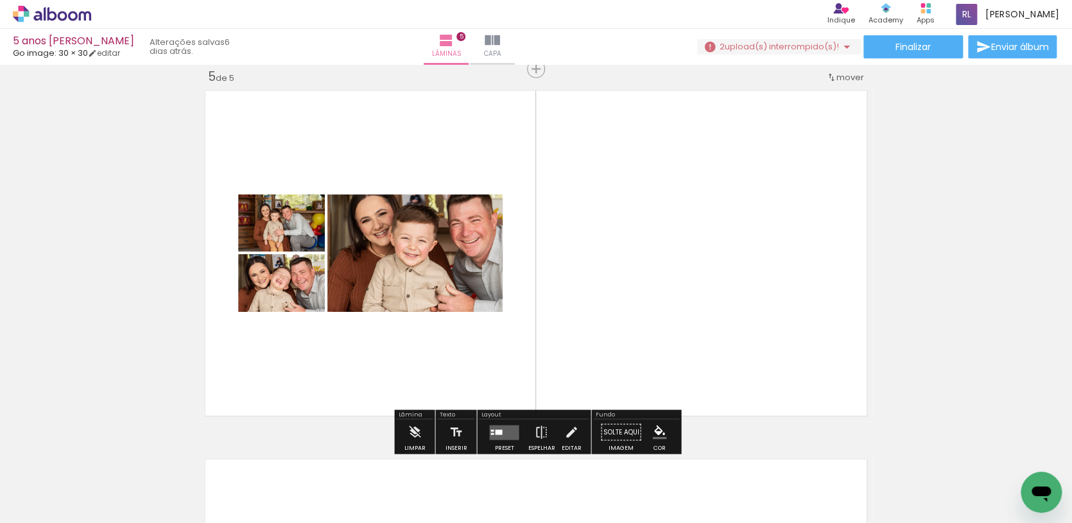
scroll to position [1523, 0]
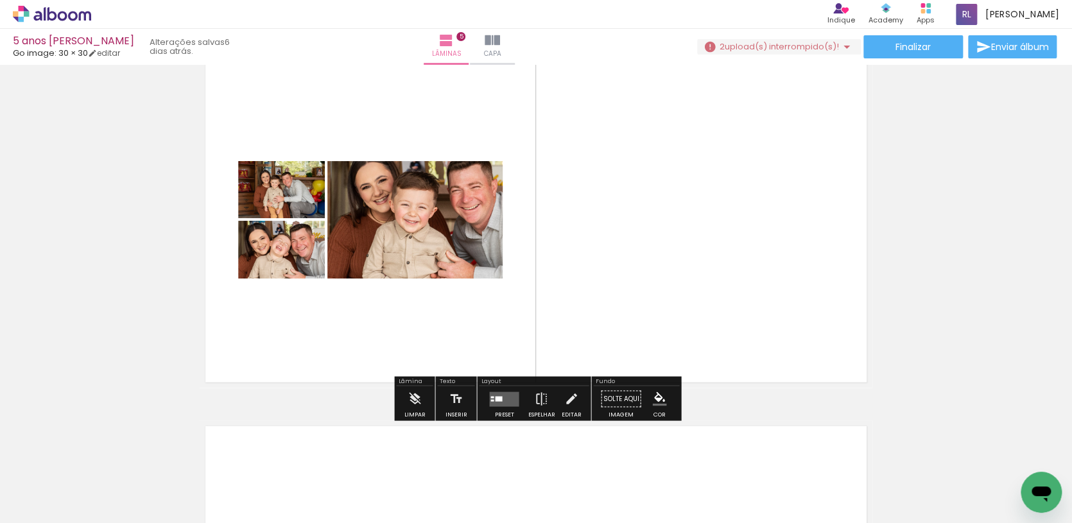
click at [497, 392] on quentale-layouter at bounding box center [504, 398] width 30 height 15
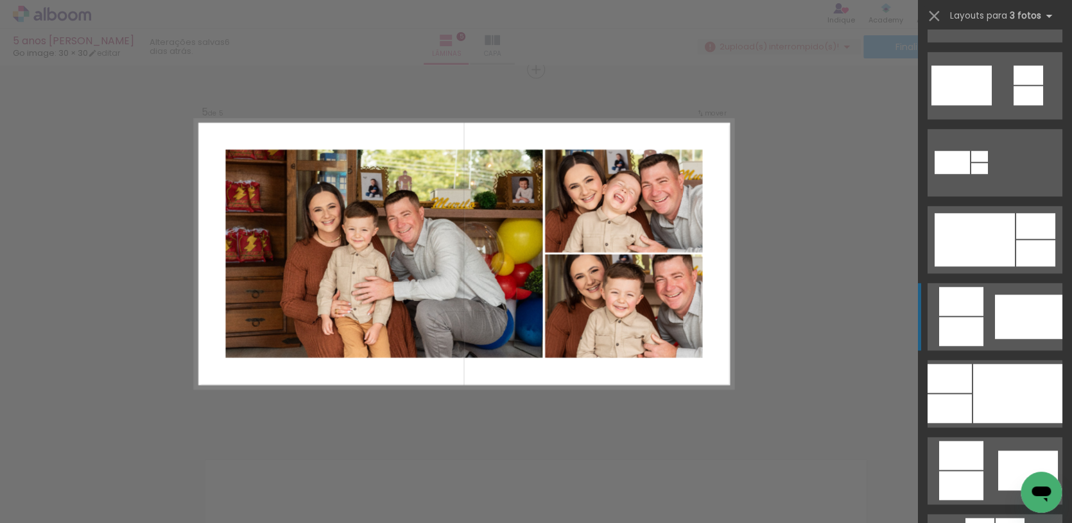
scroll to position [556, 0]
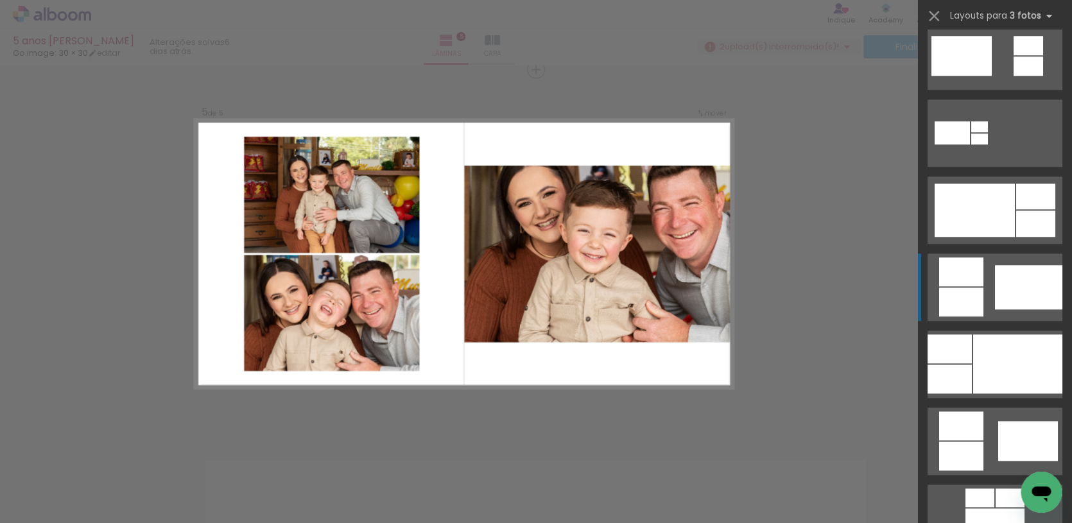
click at [988, 280] on quentale-layouter at bounding box center [994, 286] width 135 height 67
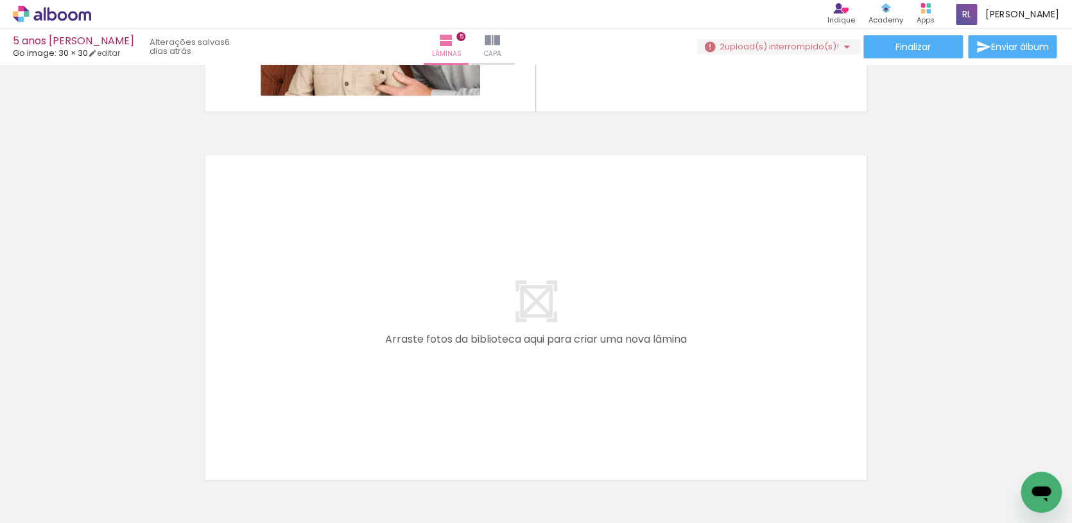
scroll to position [0, 1156]
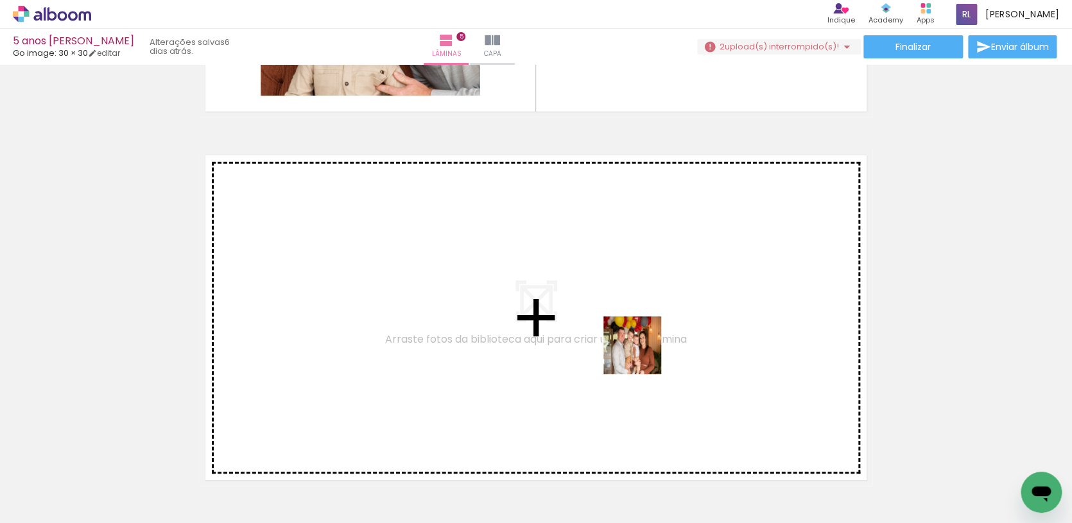
drag, startPoint x: 638, startPoint y: 477, endPoint x: 642, endPoint y: 355, distance: 122.6
click at [642, 355] on quentale-workspace at bounding box center [536, 261] width 1072 height 523
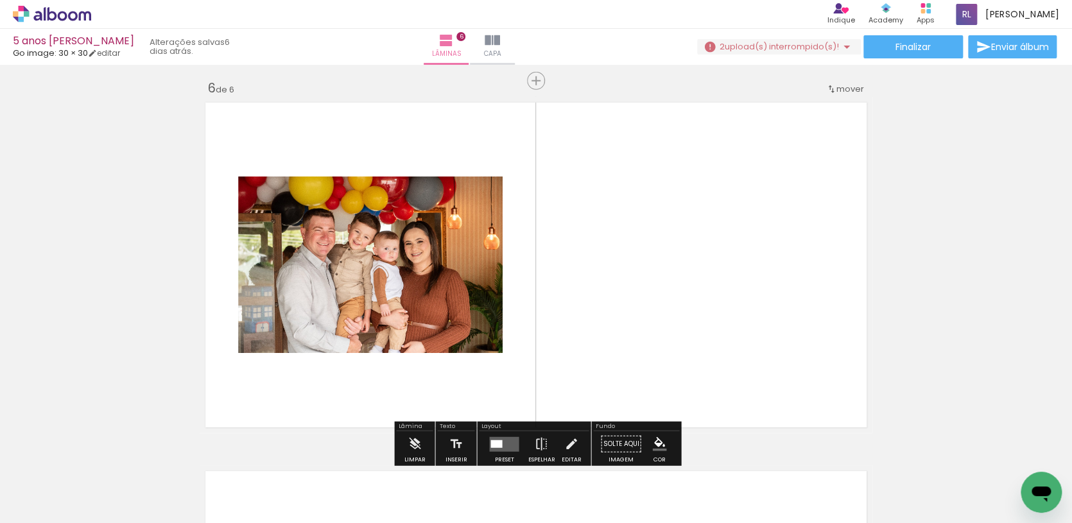
scroll to position [1858, 0]
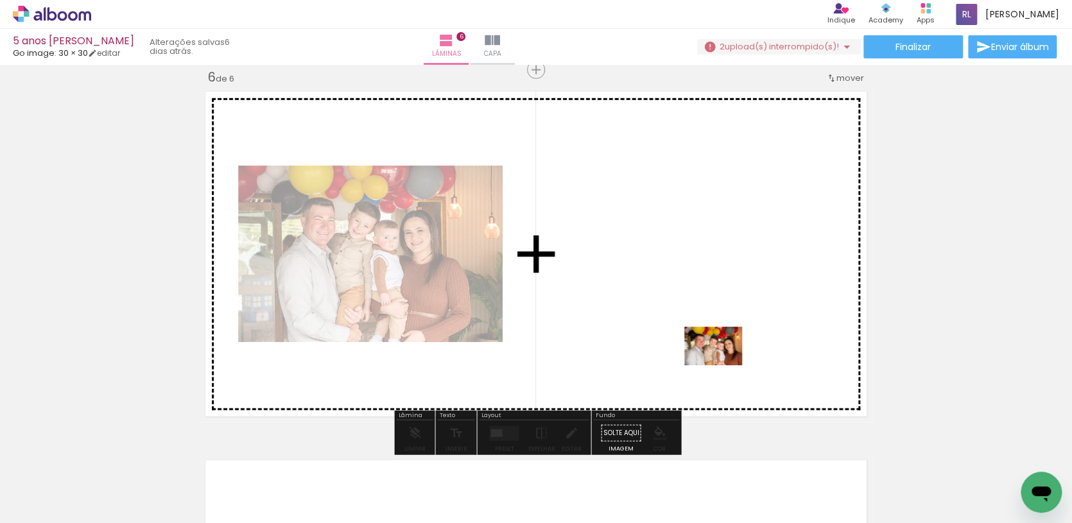
drag, startPoint x: 728, startPoint y: 478, endPoint x: 723, endPoint y: 363, distance: 115.0
click at [723, 363] on quentale-workspace at bounding box center [536, 261] width 1072 height 523
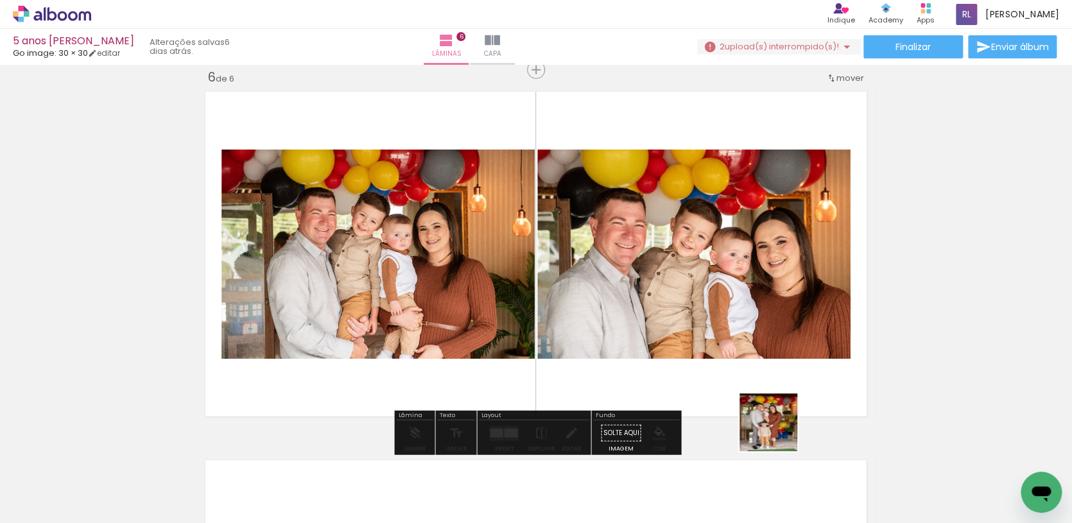
click at [766, 390] on quentale-workspace at bounding box center [536, 261] width 1072 height 523
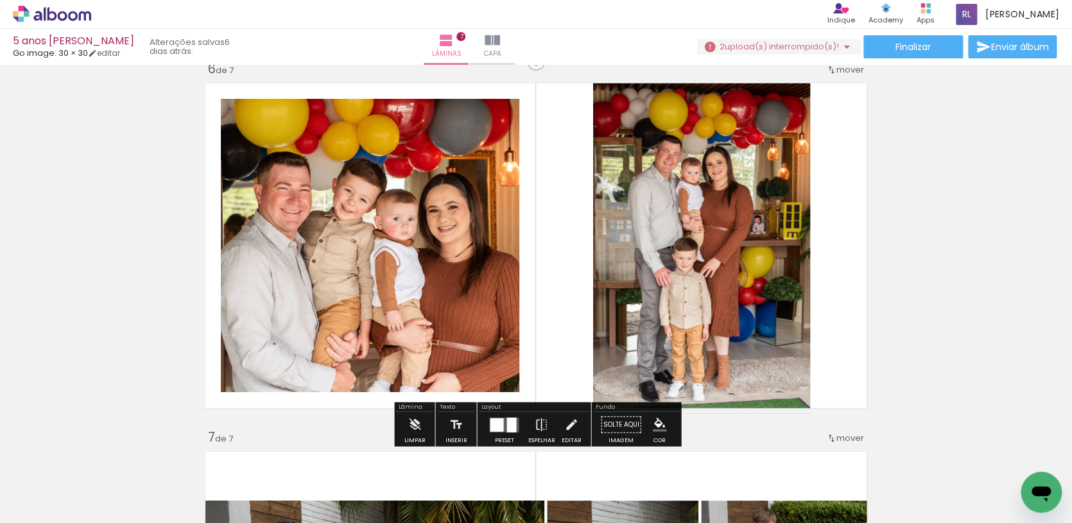
scroll to position [1872, 0]
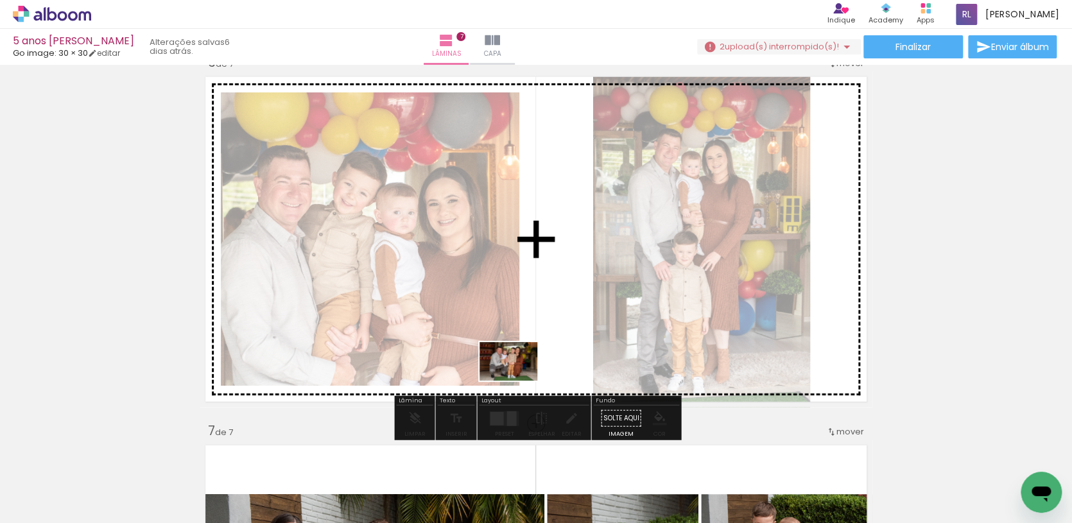
drag, startPoint x: 479, startPoint y: 467, endPoint x: 518, endPoint y: 381, distance: 94.2
click at [518, 381] on quentale-workspace at bounding box center [536, 261] width 1072 height 523
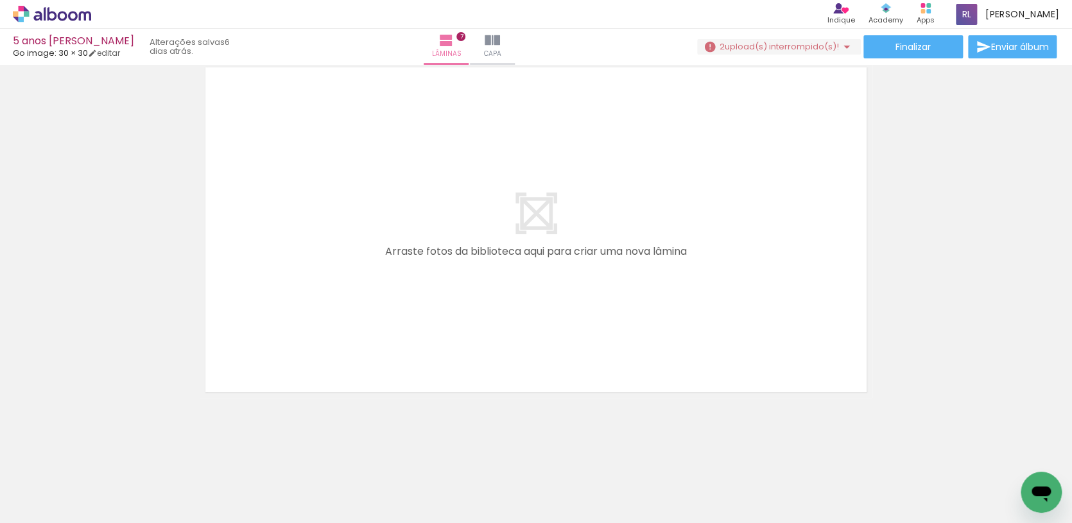
scroll to position [2619, 0]
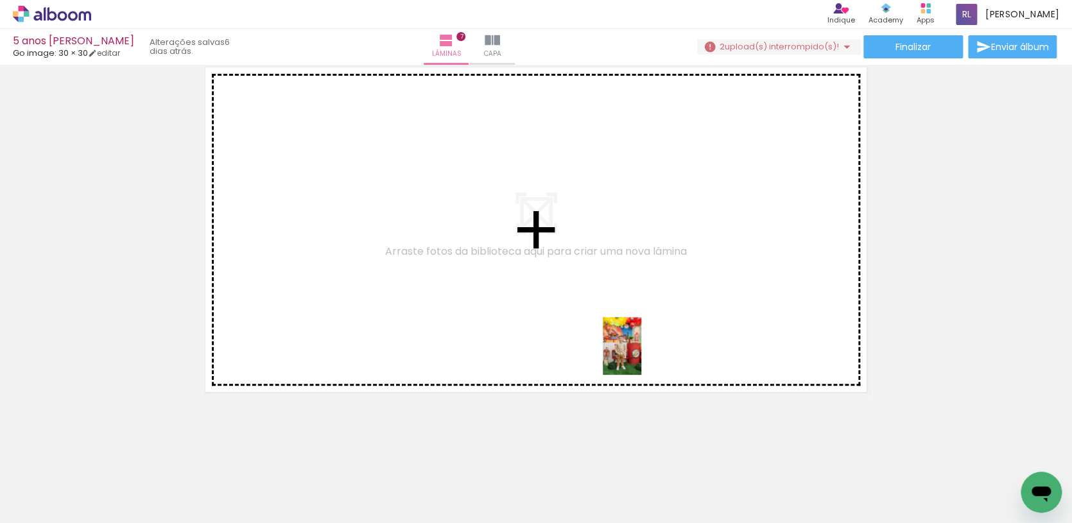
drag, startPoint x: 738, startPoint y: 491, endPoint x: 640, endPoint y: 355, distance: 167.4
click at [640, 355] on quentale-workspace at bounding box center [536, 261] width 1072 height 523
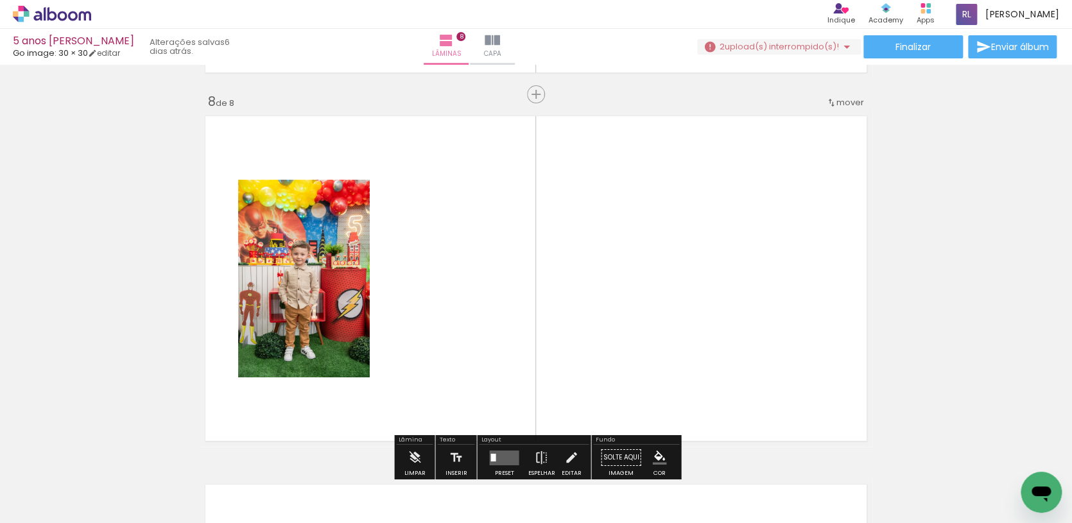
scroll to position [0, 2404]
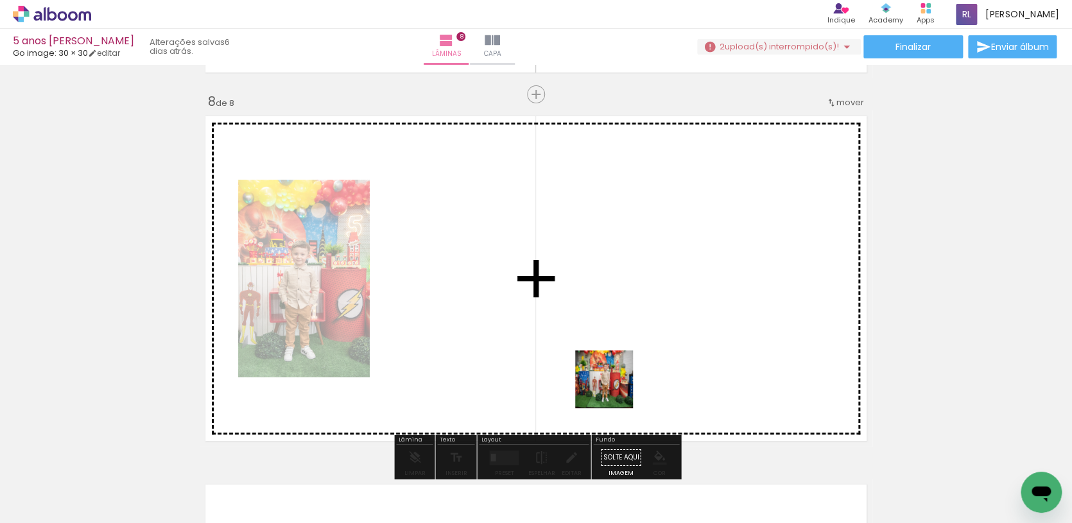
drag, startPoint x: 614, startPoint y: 475, endPoint x: 610, endPoint y: 340, distance: 134.8
click at [610, 340] on quentale-workspace at bounding box center [536, 261] width 1072 height 523
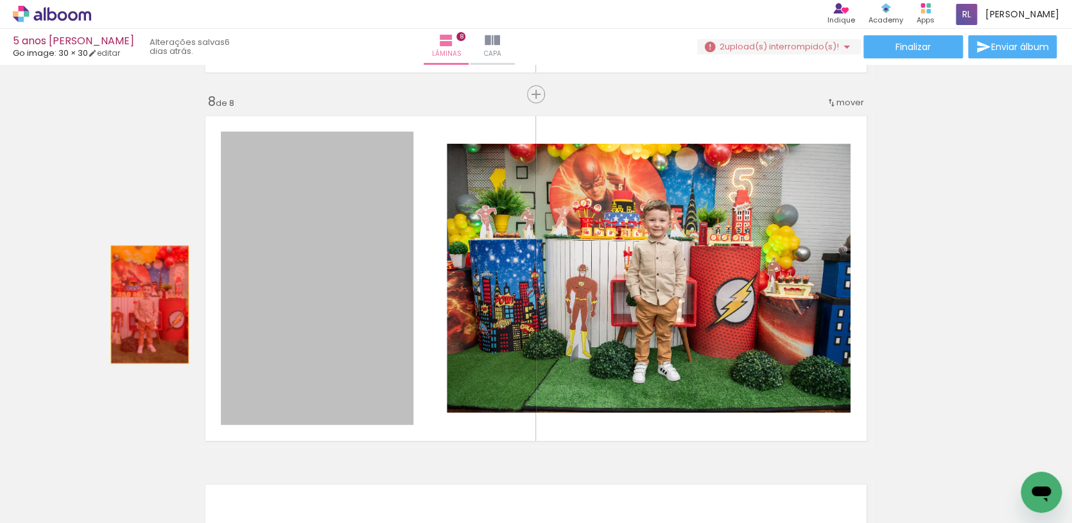
drag, startPoint x: 347, startPoint y: 334, endPoint x: 150, endPoint y: 305, distance: 199.1
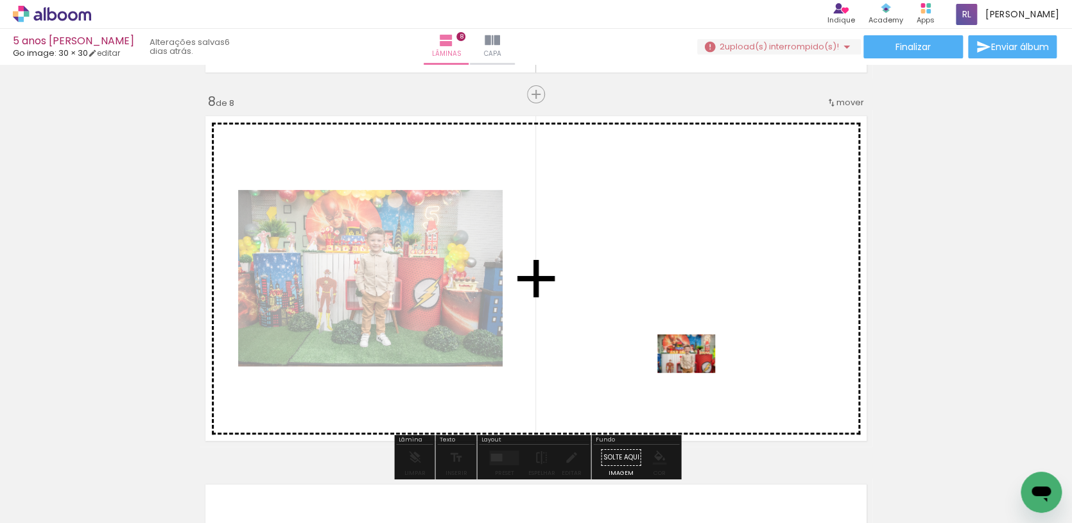
click at [696, 373] on quentale-workspace at bounding box center [536, 261] width 1072 height 523
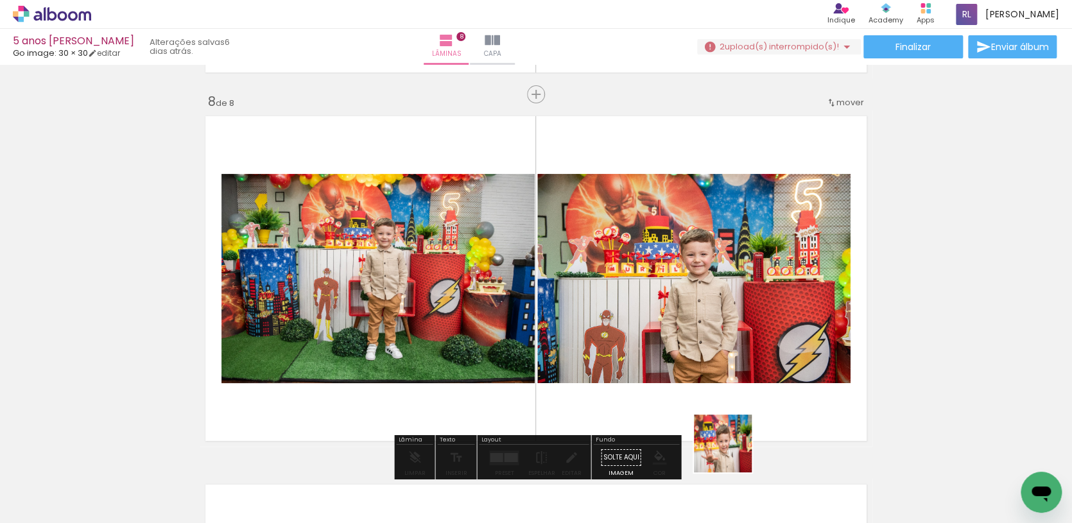
drag, startPoint x: 742, startPoint y: 474, endPoint x: 687, endPoint y: 400, distance: 92.1
click at [689, 398] on quentale-workspace at bounding box center [536, 261] width 1072 height 523
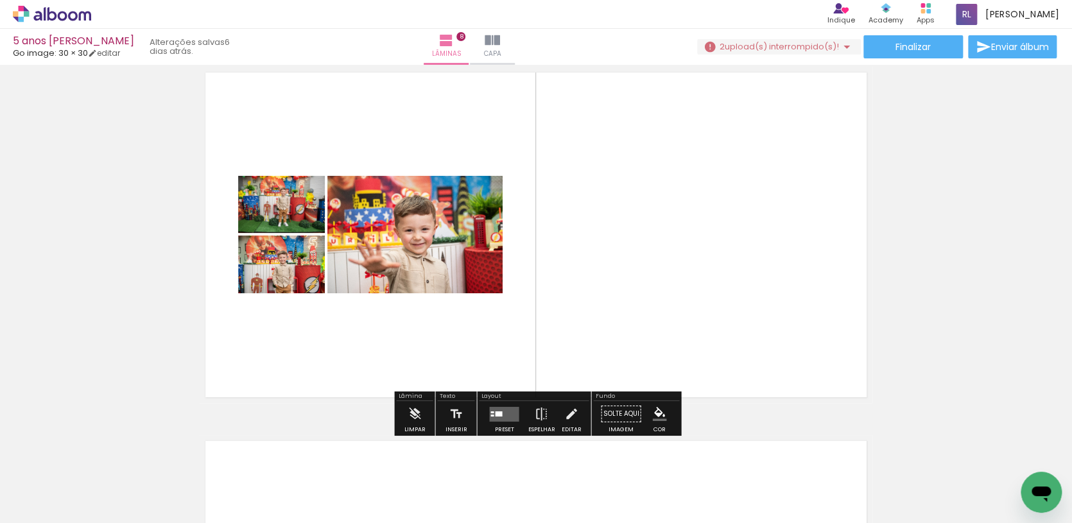
scroll to position [2616, 0]
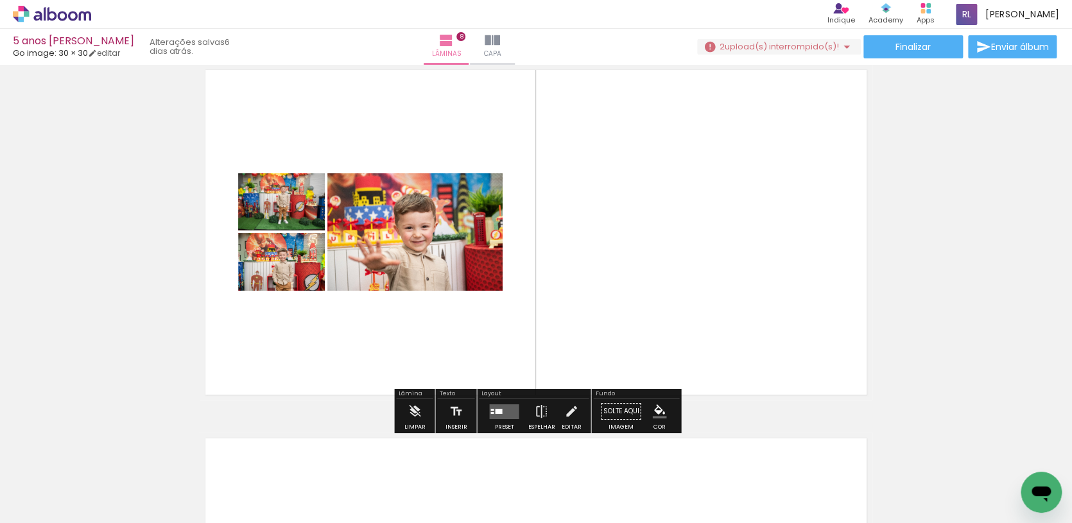
click at [501, 411] on quentale-layouter at bounding box center [504, 411] width 30 height 15
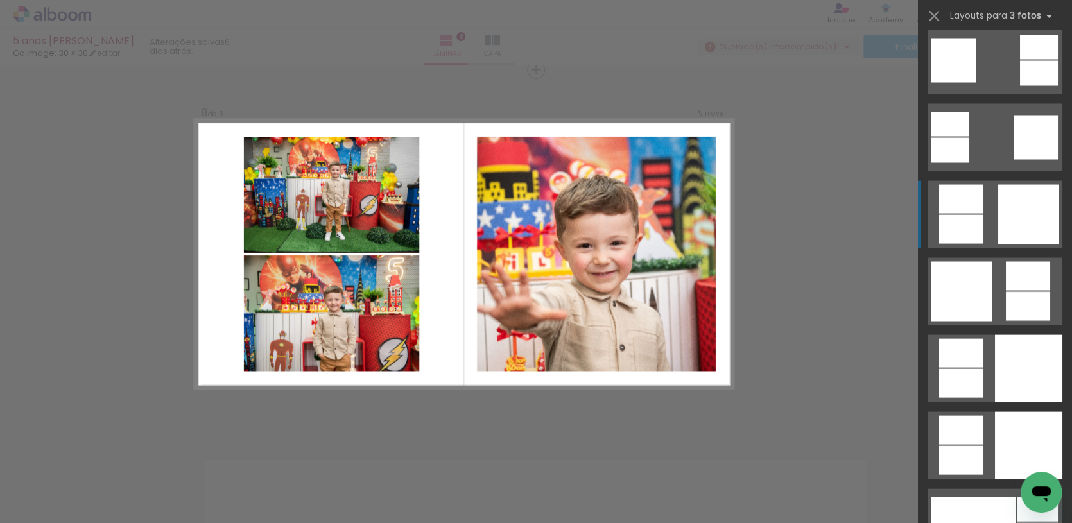
scroll to position [3731, 0]
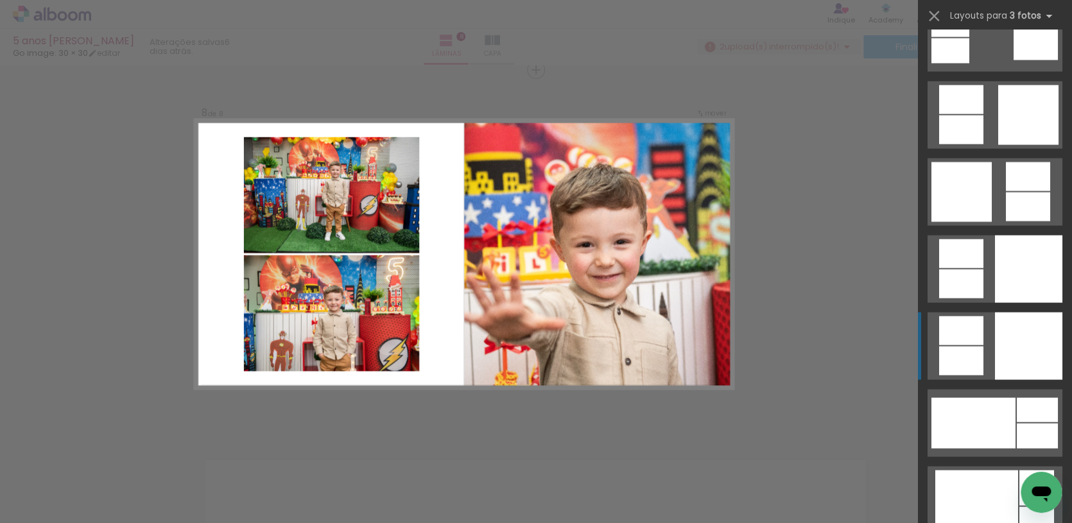
click at [984, 328] on quentale-layouter at bounding box center [994, 346] width 135 height 67
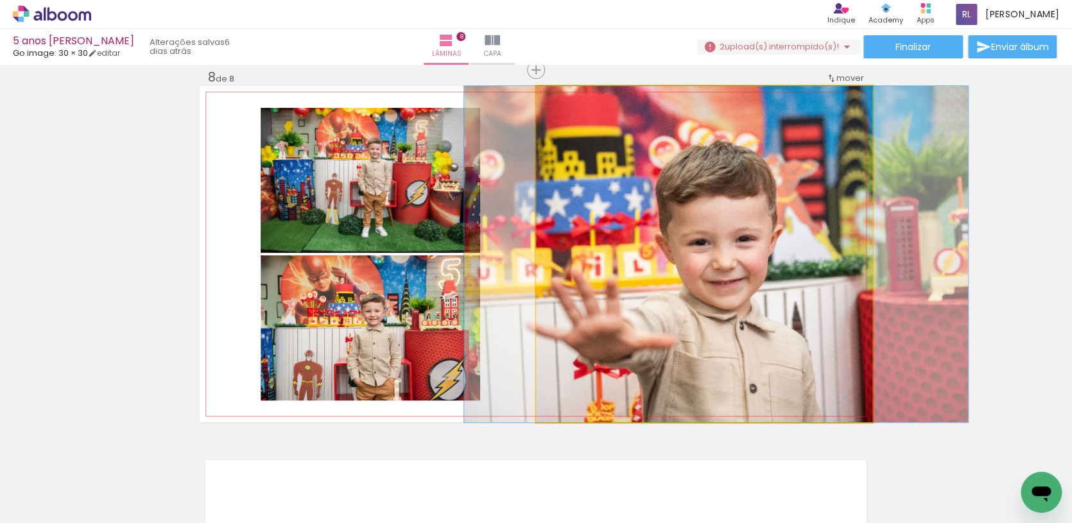
drag, startPoint x: 819, startPoint y: 309, endPoint x: 831, endPoint y: 309, distance: 12.2
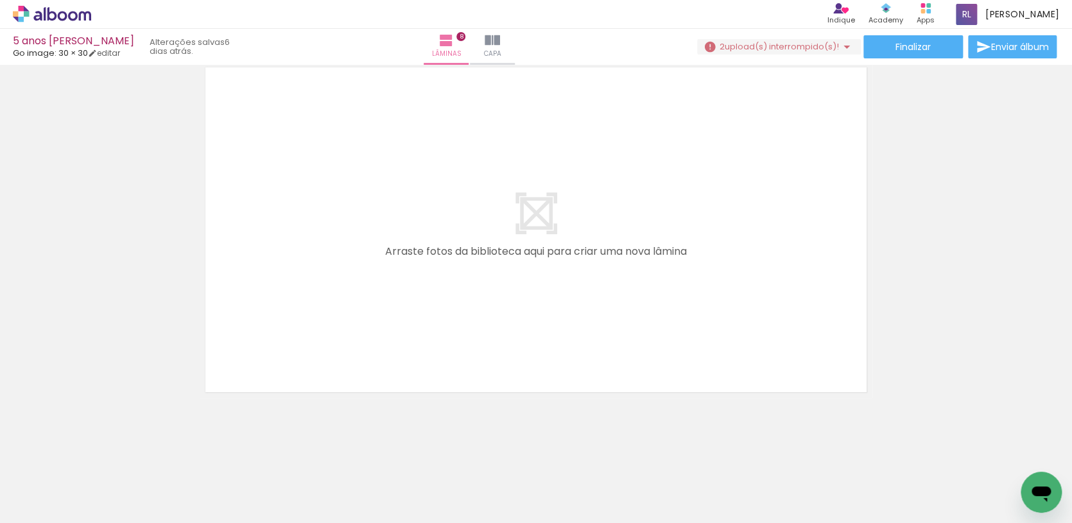
scroll to position [0, 2730]
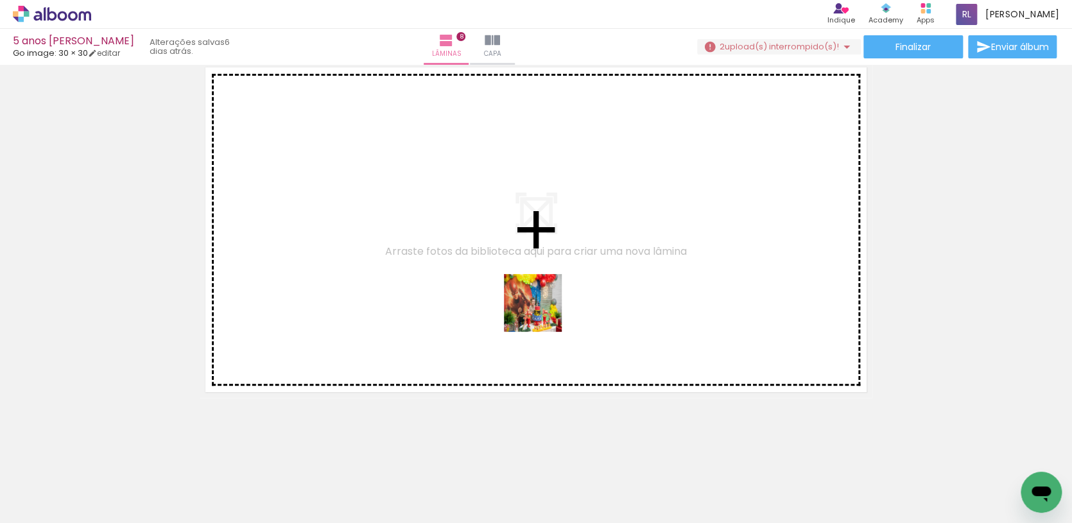
drag, startPoint x: 488, startPoint y: 475, endPoint x: 544, endPoint y: 309, distance: 175.1
click at [544, 309] on quentale-workspace at bounding box center [536, 261] width 1072 height 523
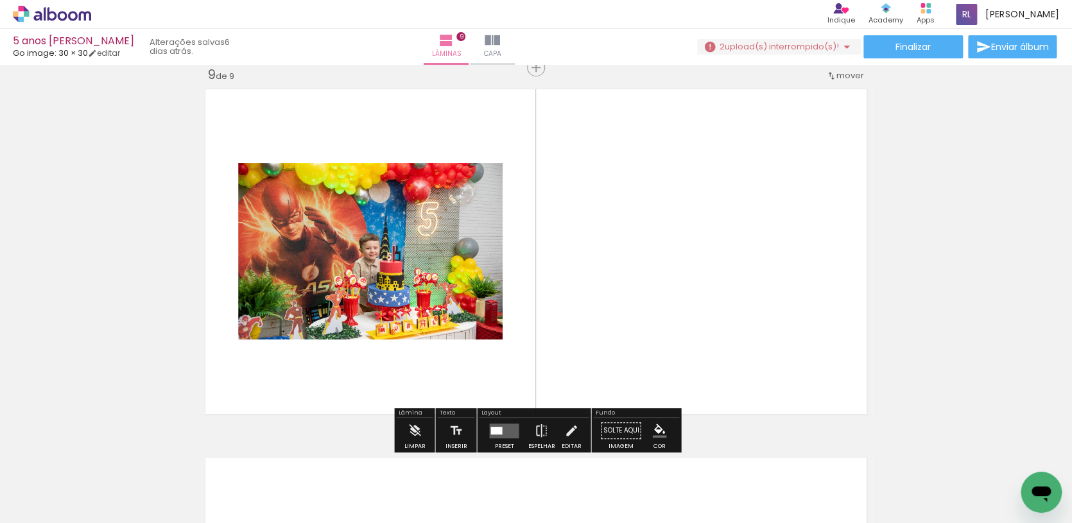
scroll to position [2963, 0]
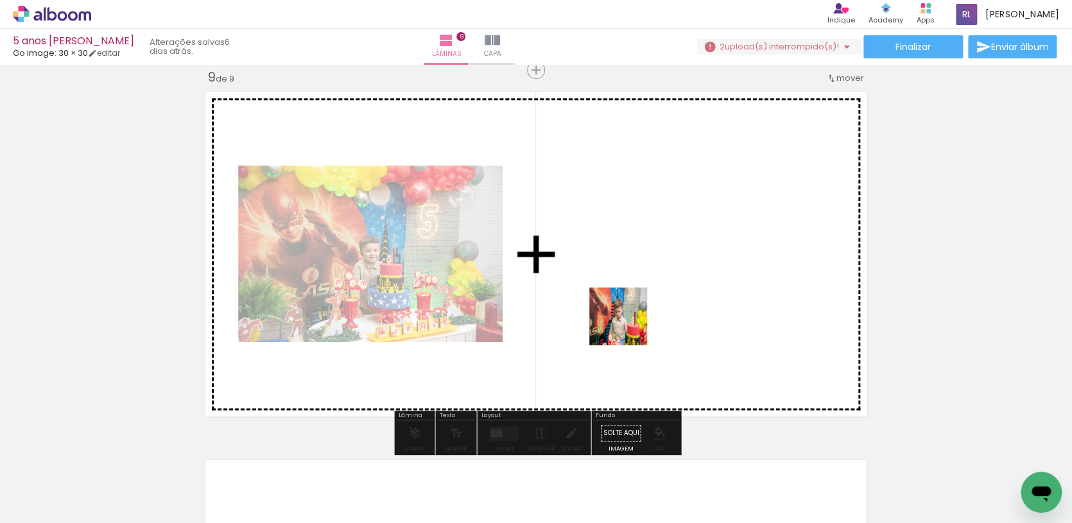
drag, startPoint x: 558, startPoint y: 481, endPoint x: 628, endPoint y: 325, distance: 170.3
click at [628, 325] on quentale-workspace at bounding box center [536, 261] width 1072 height 523
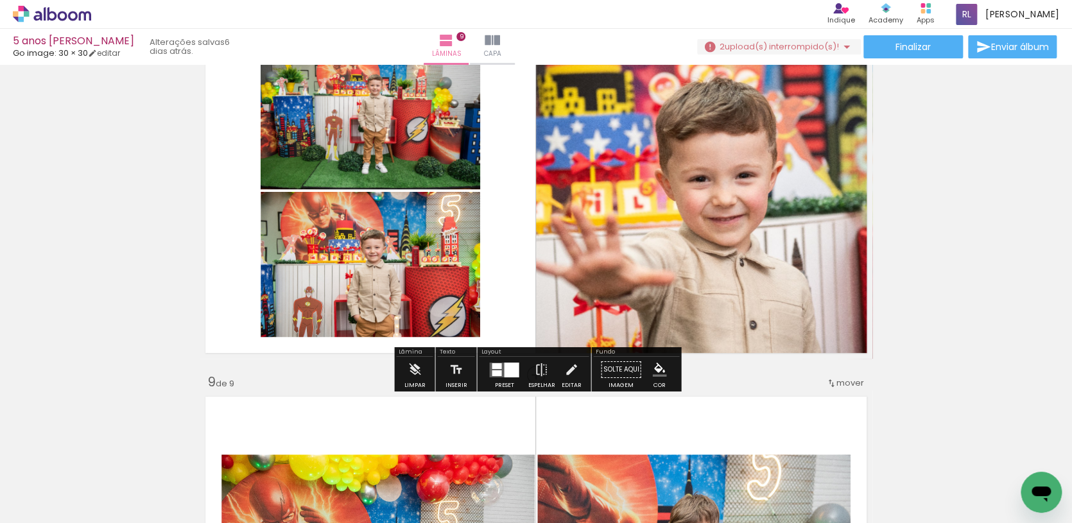
scroll to position [2650, 0]
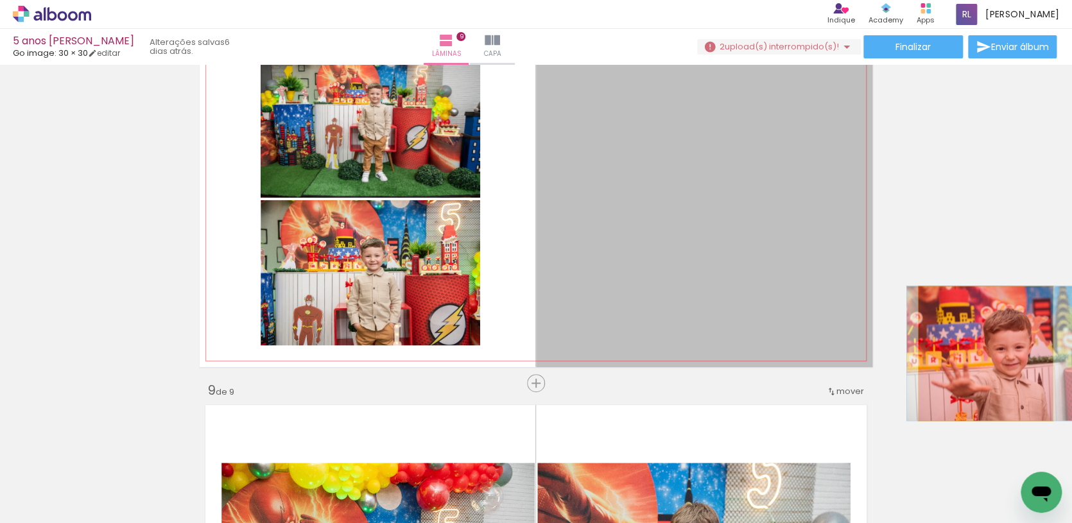
drag, startPoint x: 907, startPoint y: 325, endPoint x: 985, endPoint y: 354, distance: 83.4
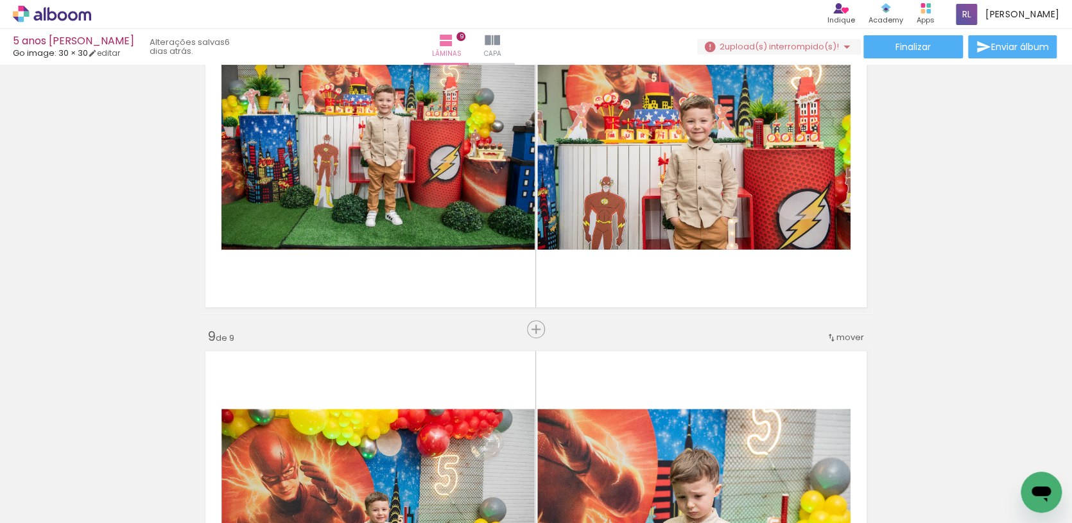
scroll to position [0, 0]
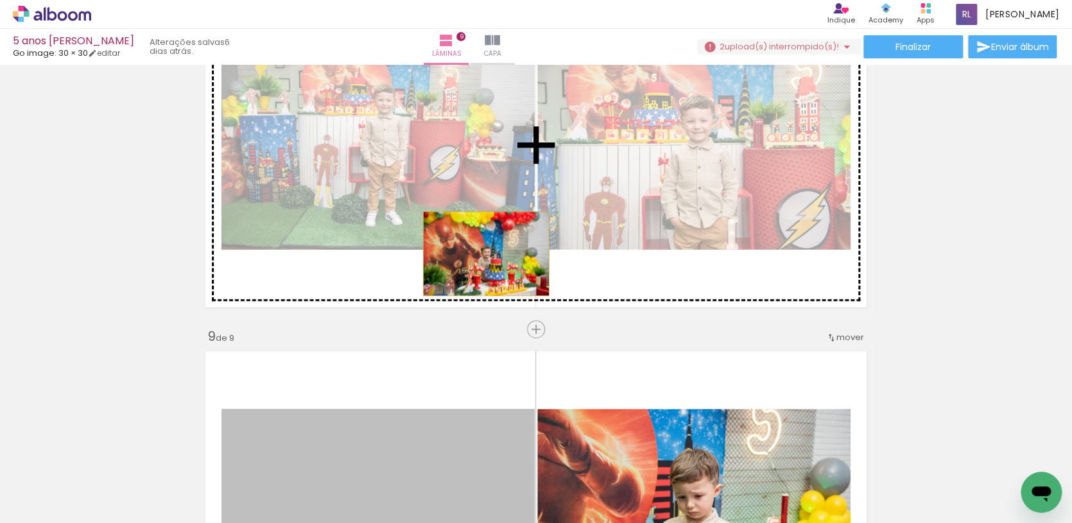
drag, startPoint x: 505, startPoint y: 425, endPoint x: 486, endPoint y: 254, distance: 172.4
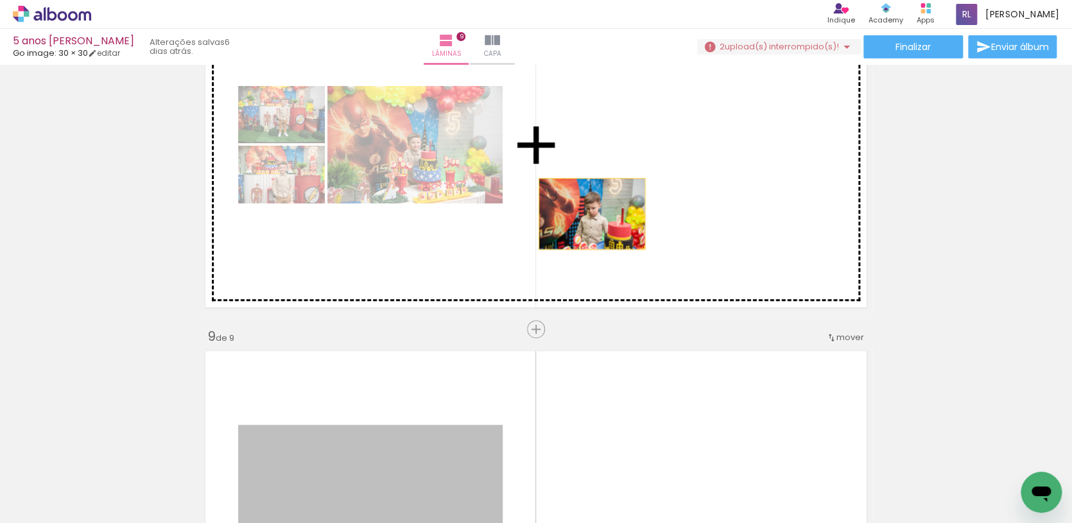
drag, startPoint x: 487, startPoint y: 431, endPoint x: 592, endPoint y: 214, distance: 241.7
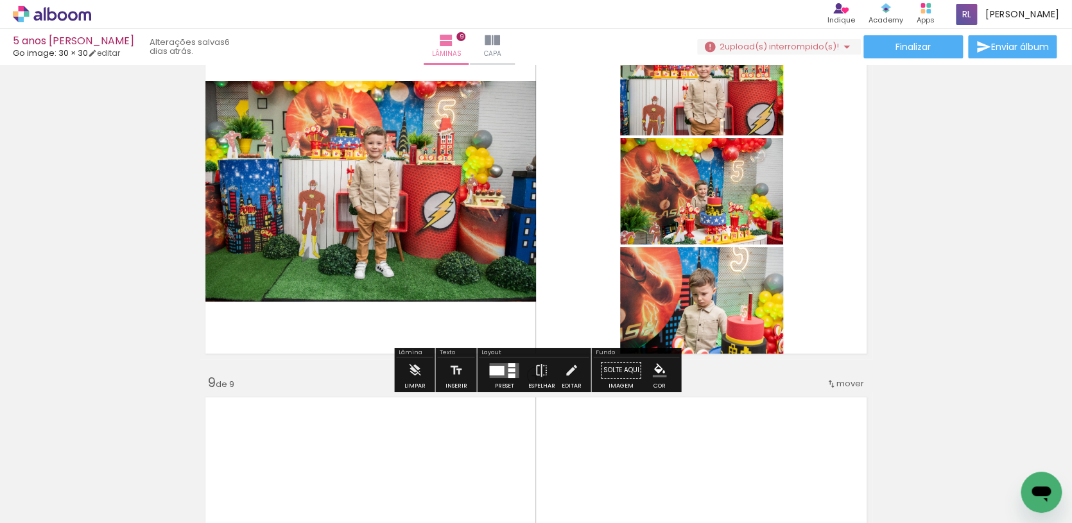
scroll to position [2622, 0]
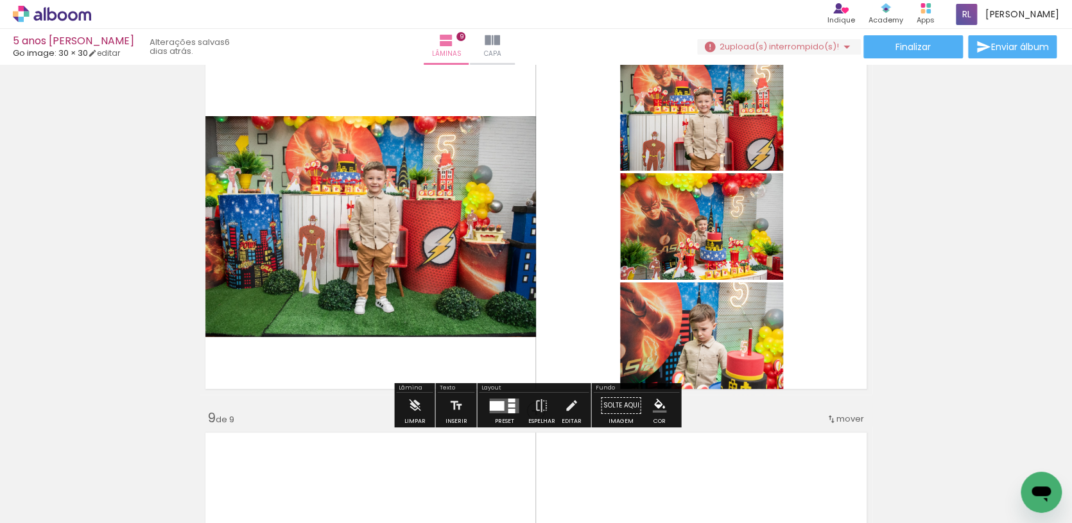
click at [509, 407] on quentale-layouter at bounding box center [504, 405] width 30 height 15
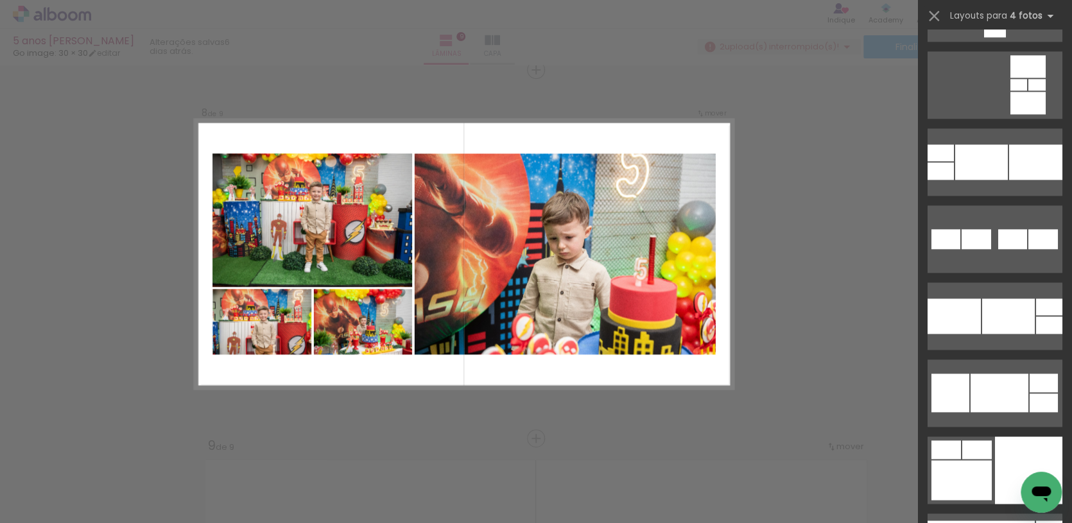
scroll to position [5838, 0]
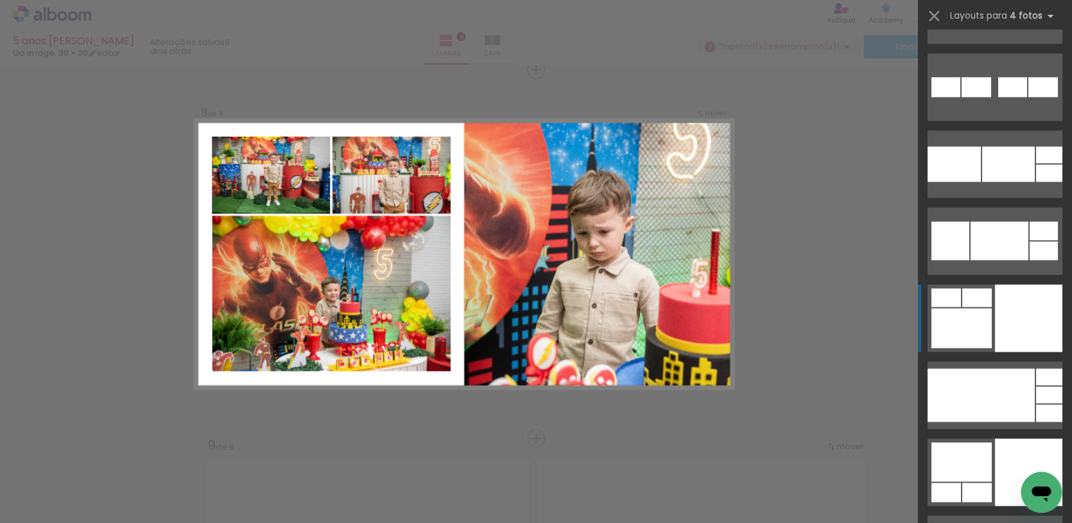
click at [989, 300] on div at bounding box center [977, 297] width 30 height 19
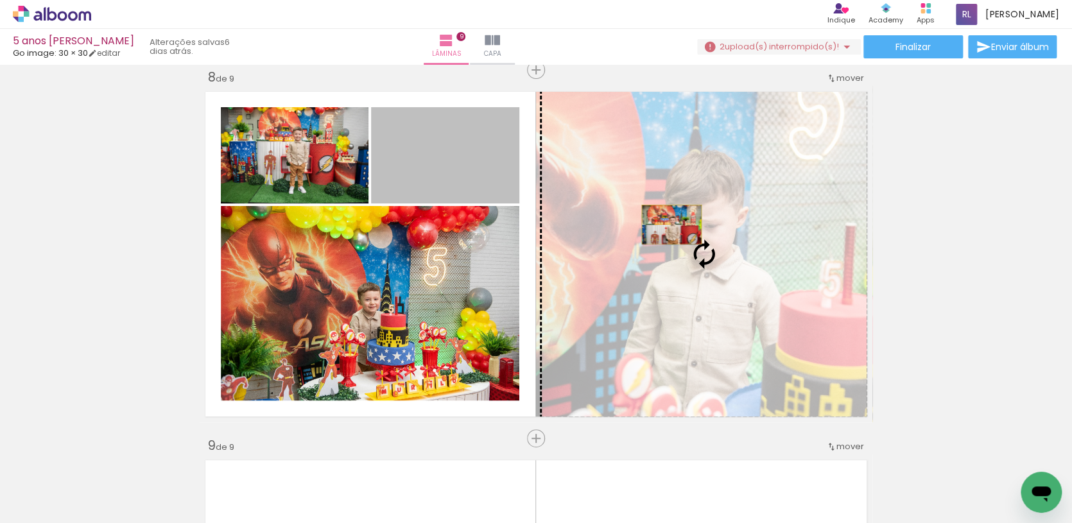
drag, startPoint x: 488, startPoint y: 195, endPoint x: 672, endPoint y: 225, distance: 186.5
click at [0, 0] on slot at bounding box center [0, 0] width 0 height 0
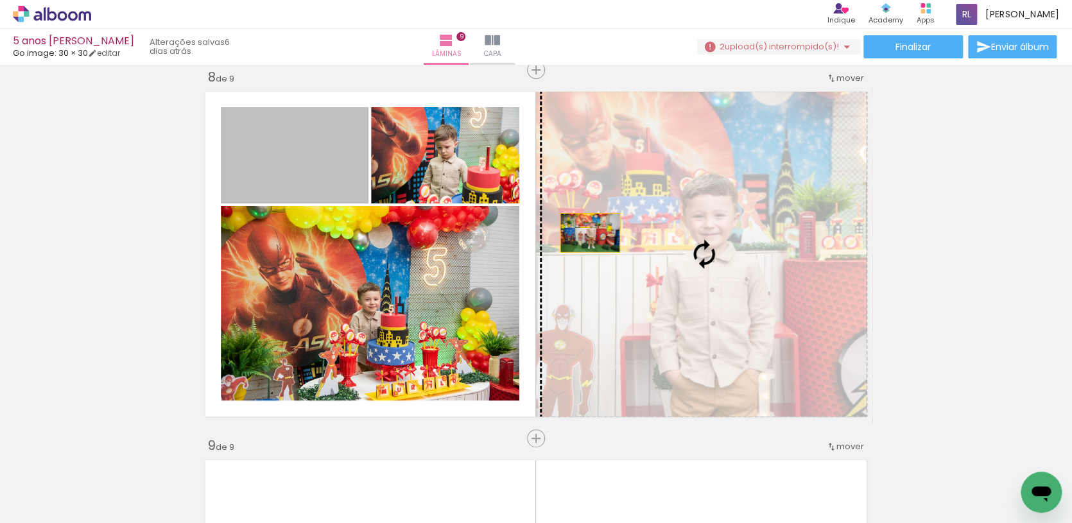
drag, startPoint x: 318, startPoint y: 178, endPoint x: 592, endPoint y: 234, distance: 279.8
click at [0, 0] on slot at bounding box center [0, 0] width 0 height 0
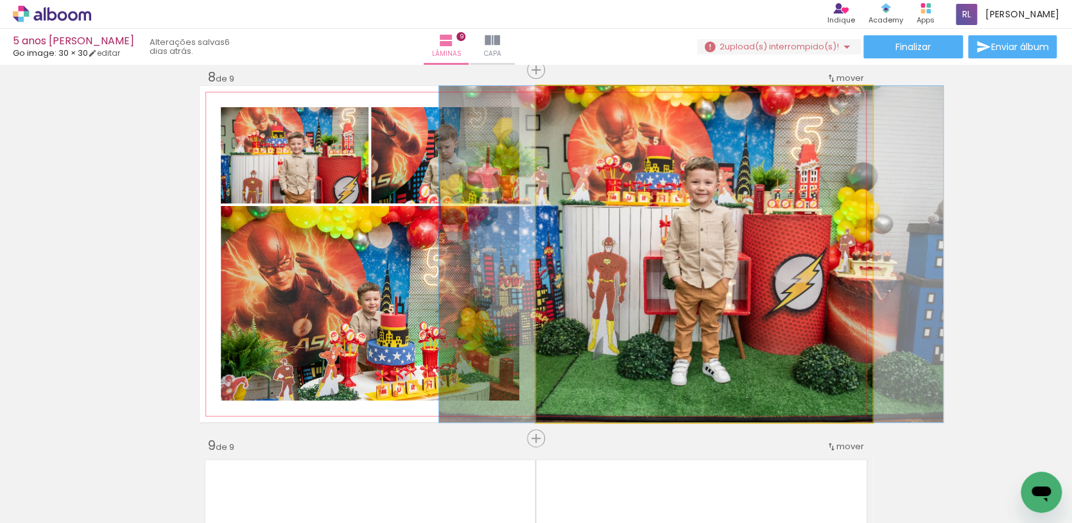
drag, startPoint x: 608, startPoint y: 252, endPoint x: 593, endPoint y: 260, distance: 16.6
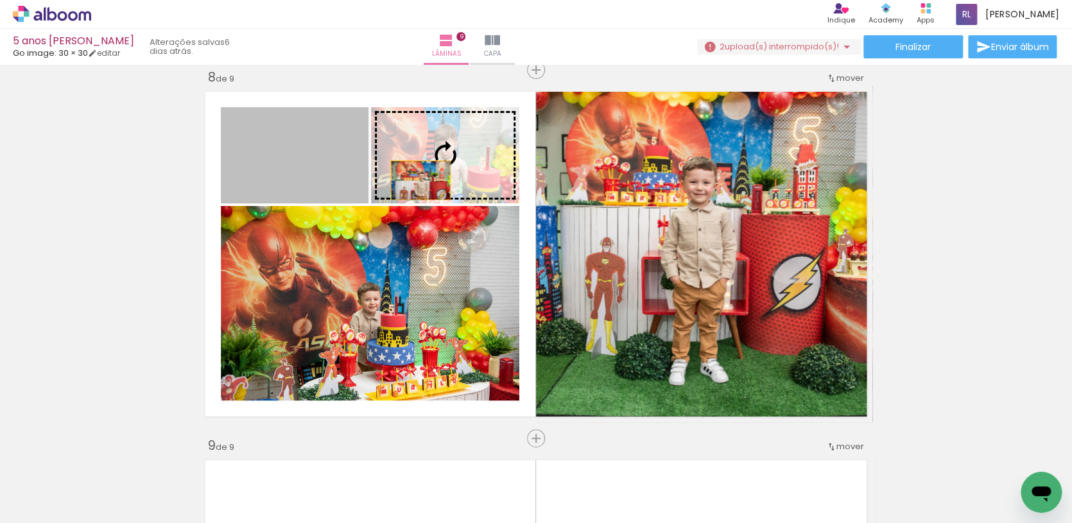
drag, startPoint x: 325, startPoint y: 177, endPoint x: 420, endPoint y: 180, distance: 95.0
click at [0, 0] on slot at bounding box center [0, 0] width 0 height 0
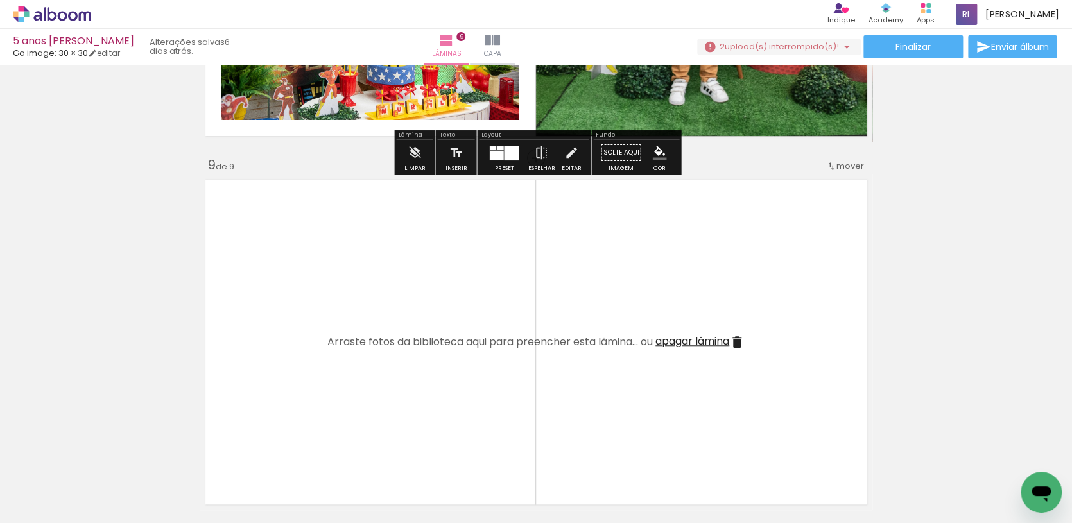
scroll to position [3008, 0]
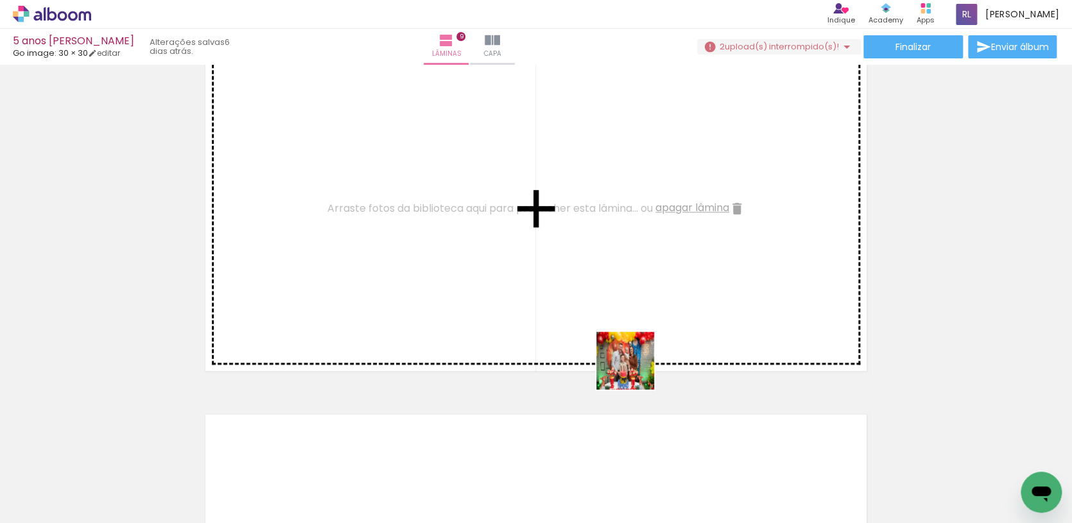
drag, startPoint x: 643, startPoint y: 480, endPoint x: 705, endPoint y: 486, distance: 61.9
click at [635, 370] on quentale-workspace at bounding box center [536, 261] width 1072 height 523
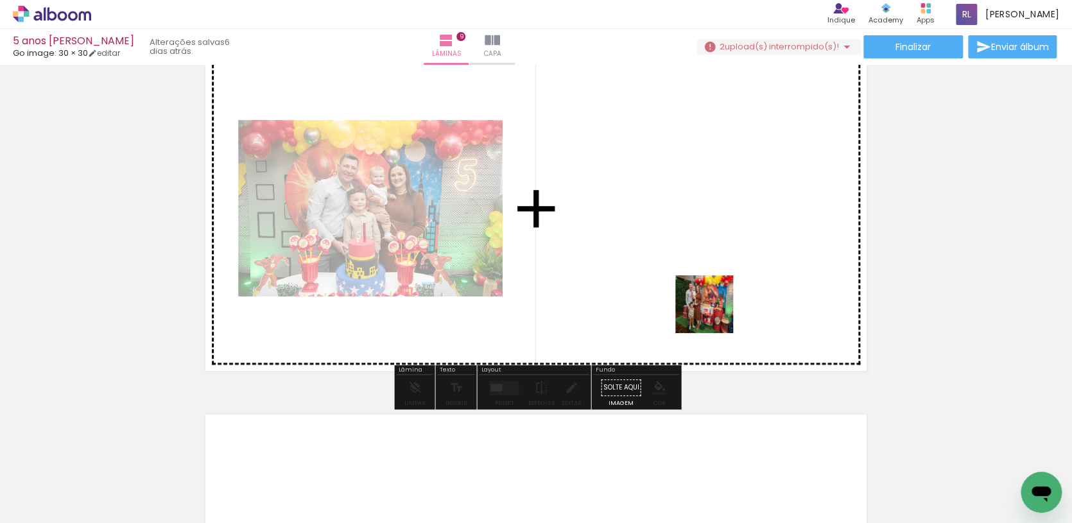
drag, startPoint x: 714, startPoint y: 488, endPoint x: 712, endPoint y: 304, distance: 184.2
click at [712, 304] on quentale-workspace at bounding box center [536, 261] width 1072 height 523
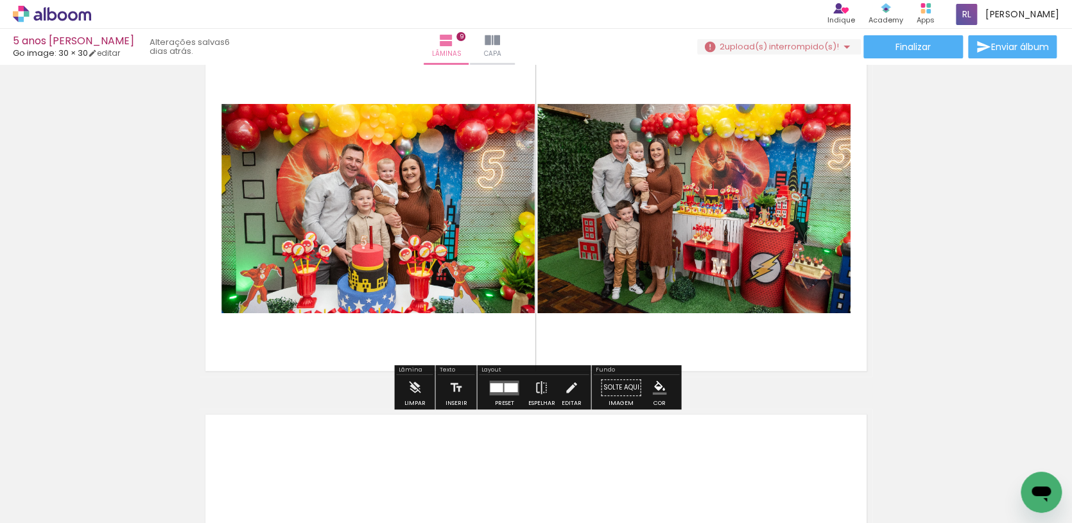
click at [497, 394] on quentale-layouter at bounding box center [504, 387] width 30 height 15
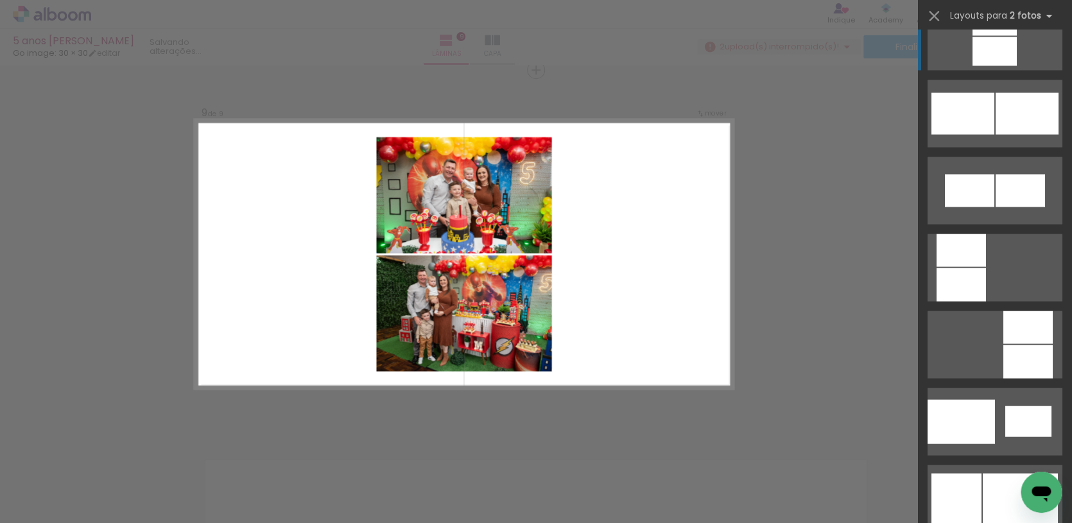
scroll to position [1406, 0]
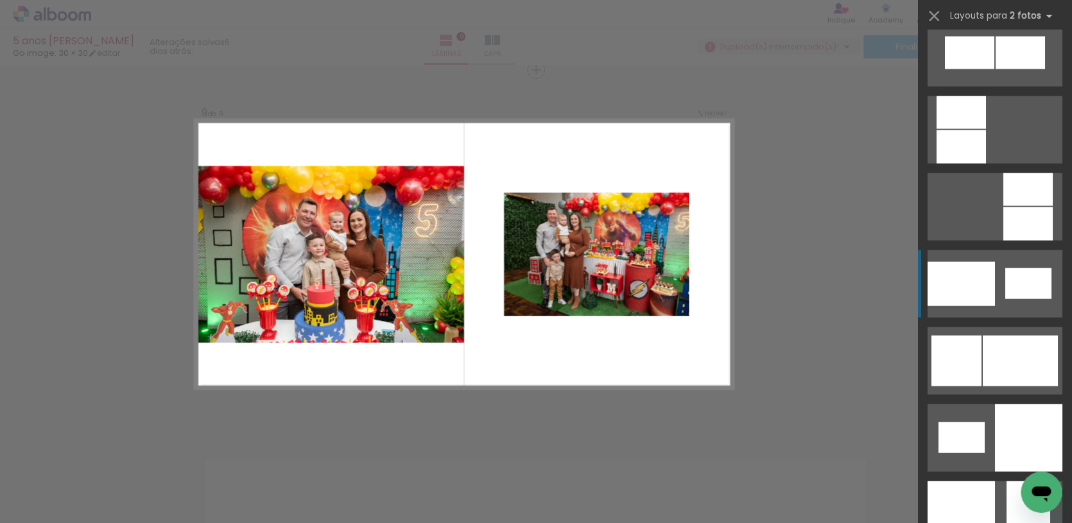
click at [977, 268] on div at bounding box center [960, 284] width 67 height 44
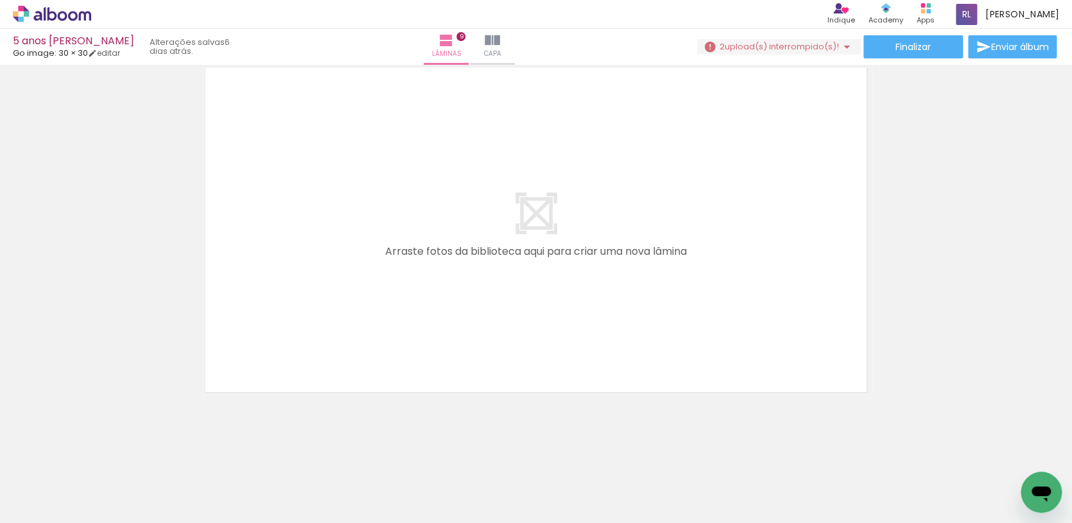
scroll to position [0, 3248]
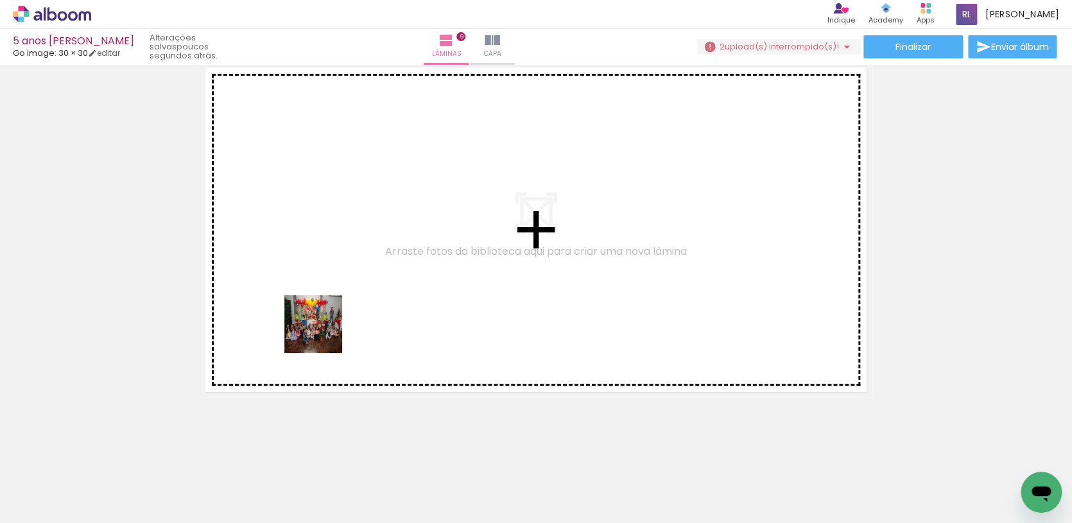
drag, startPoint x: 273, startPoint y: 478, endPoint x: 323, endPoint y: 334, distance: 152.8
click at [323, 334] on quentale-workspace at bounding box center [536, 261] width 1072 height 523
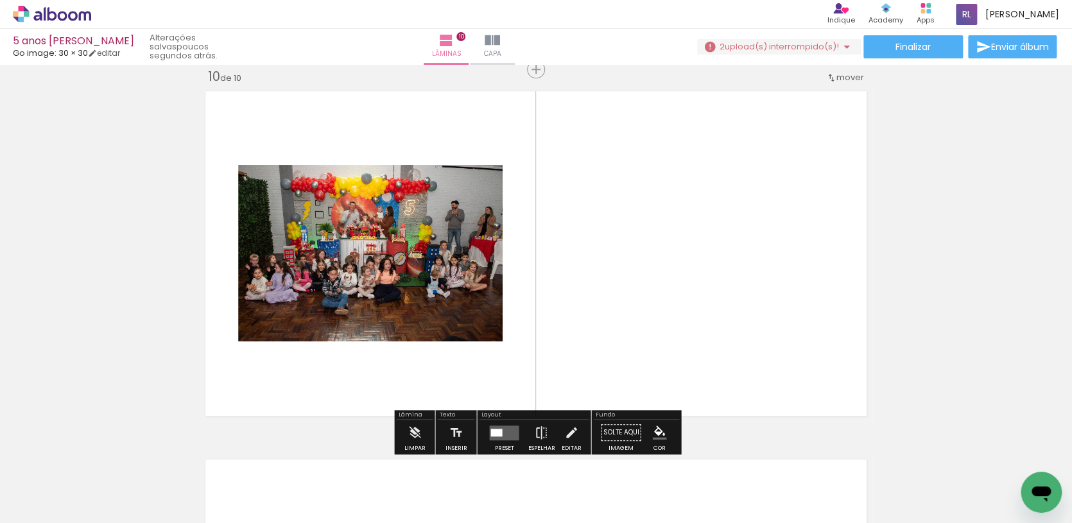
scroll to position [3331, 0]
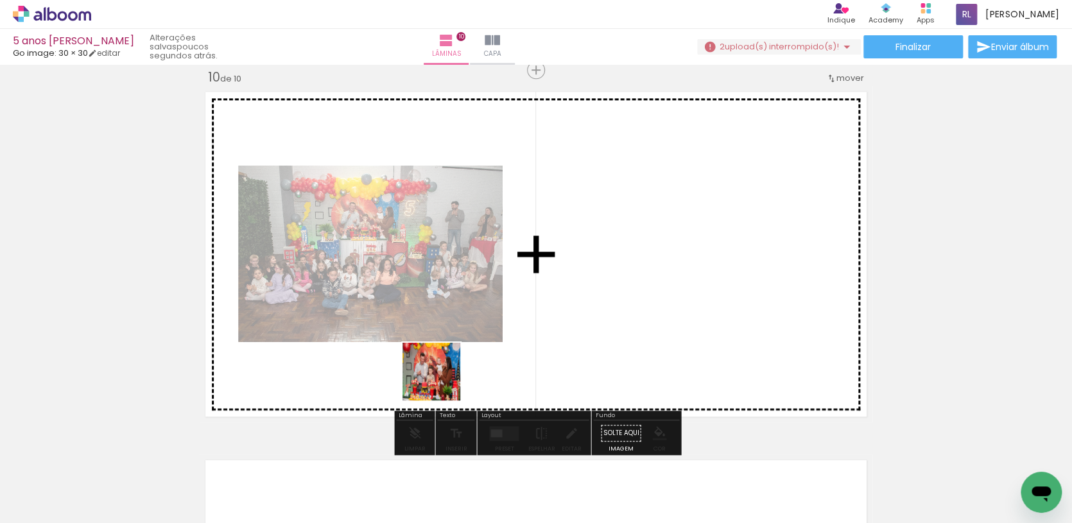
drag, startPoint x: 348, startPoint y: 476, endPoint x: 495, endPoint y: 342, distance: 198.9
click at [495, 342] on quentale-workspace at bounding box center [536, 261] width 1072 height 523
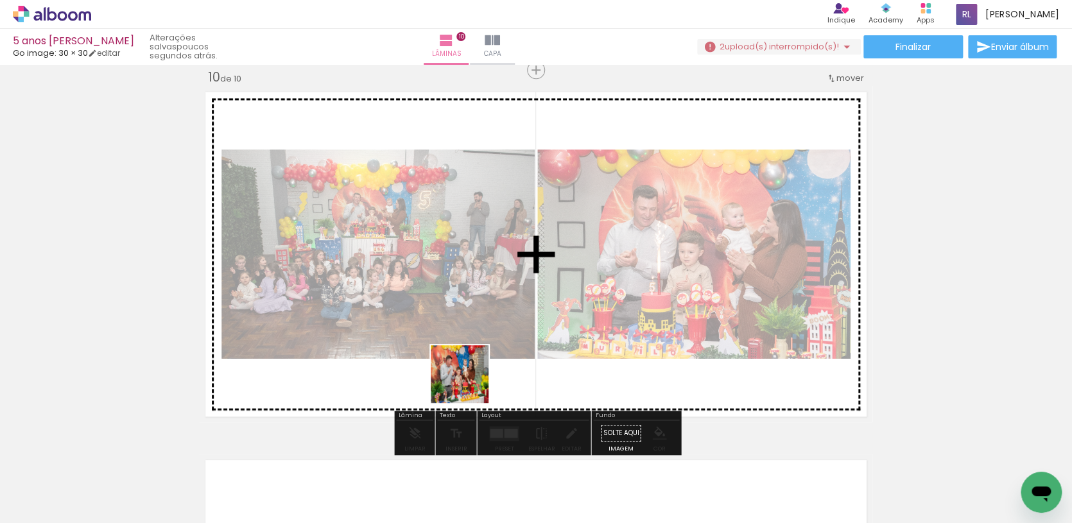
drag, startPoint x: 427, startPoint y: 475, endPoint x: 469, endPoint y: 382, distance: 102.6
click at [469, 382] on quentale-workspace at bounding box center [536, 261] width 1072 height 523
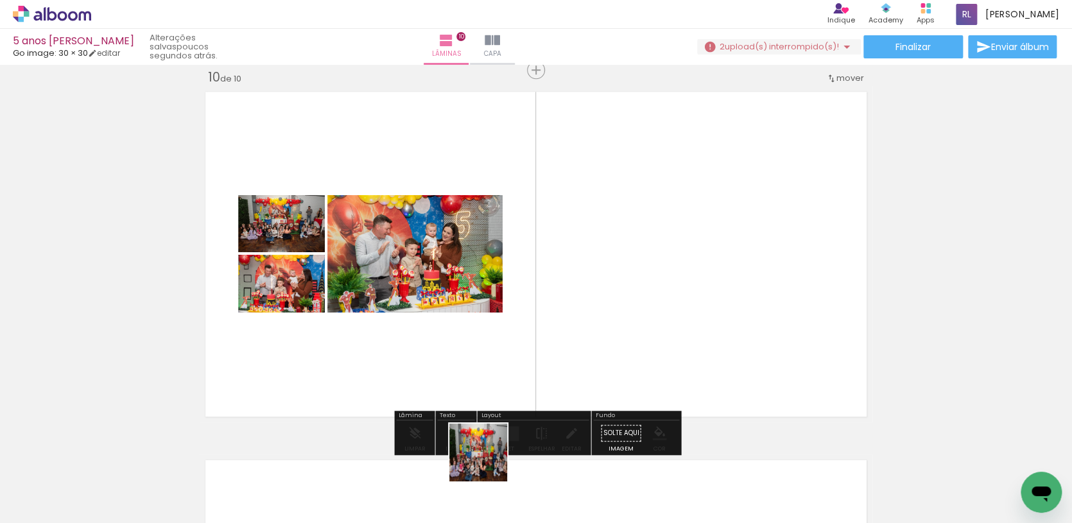
drag, startPoint x: 486, startPoint y: 470, endPoint x: 520, endPoint y: 359, distance: 115.3
click at [520, 359] on quentale-workspace at bounding box center [536, 261] width 1072 height 523
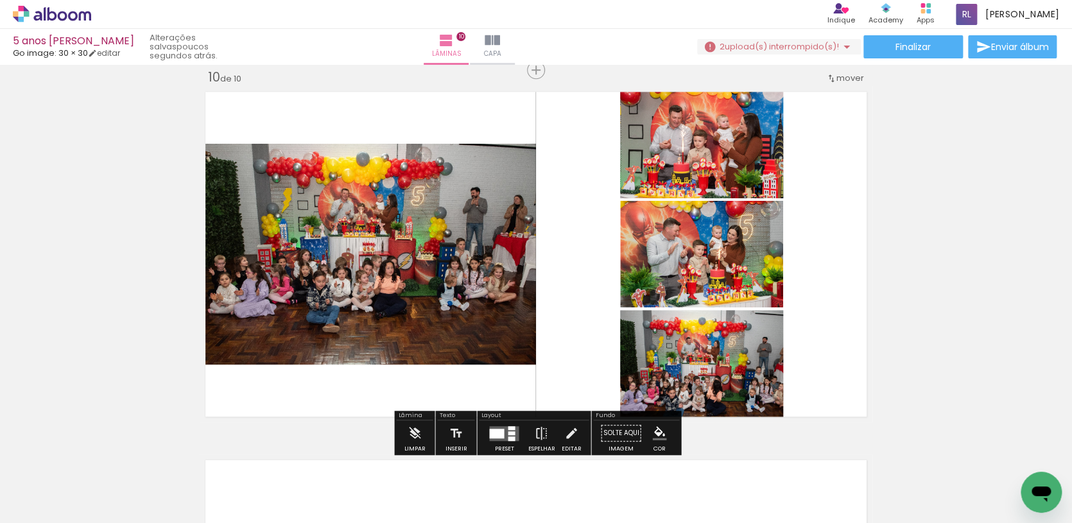
drag, startPoint x: 551, startPoint y: 466, endPoint x: 551, endPoint y: 357, distance: 108.4
click at [551, 357] on quentale-workspace at bounding box center [536, 261] width 1072 height 523
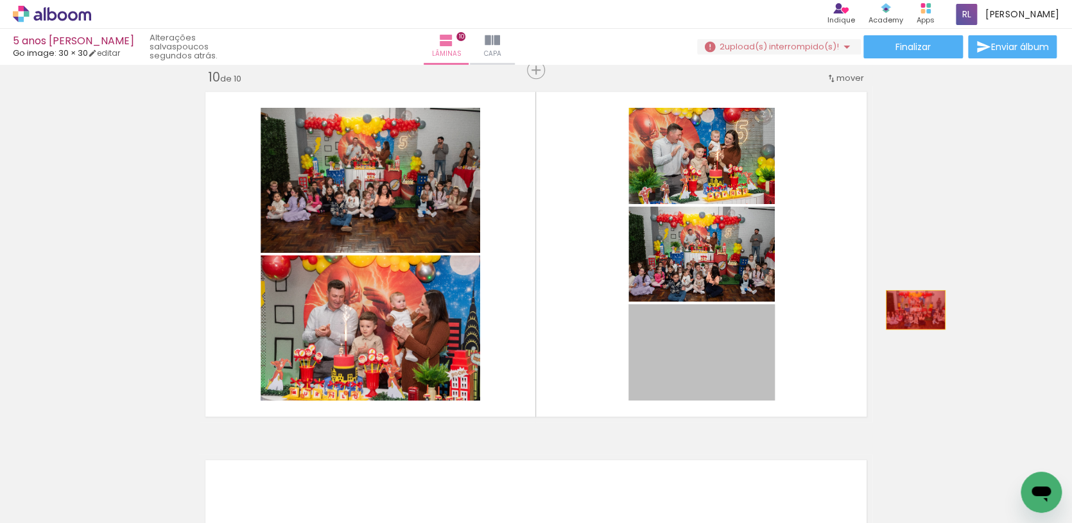
drag, startPoint x: 728, startPoint y: 352, endPoint x: 925, endPoint y: 310, distance: 201.5
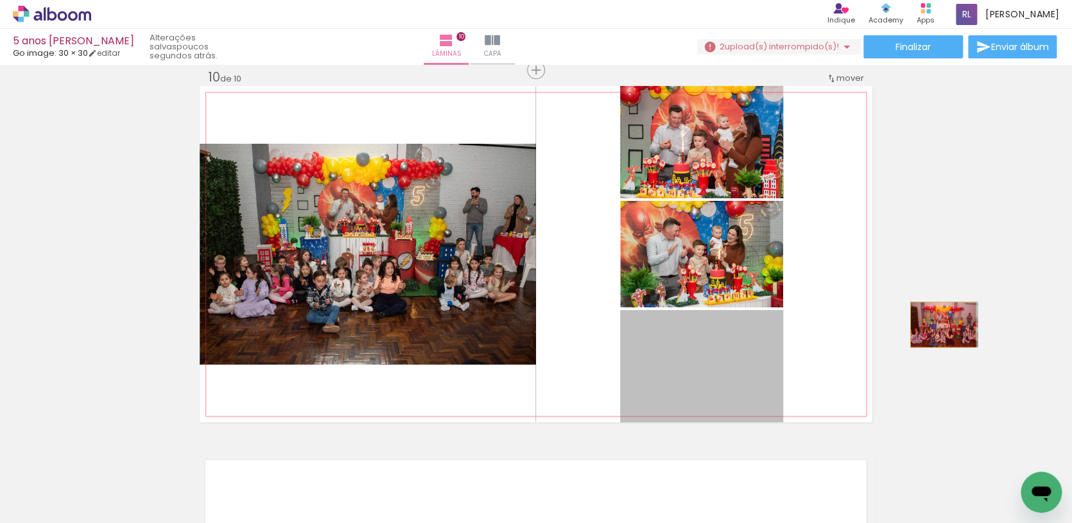
drag, startPoint x: 745, startPoint y: 357, endPoint x: 943, endPoint y: 325, distance: 200.3
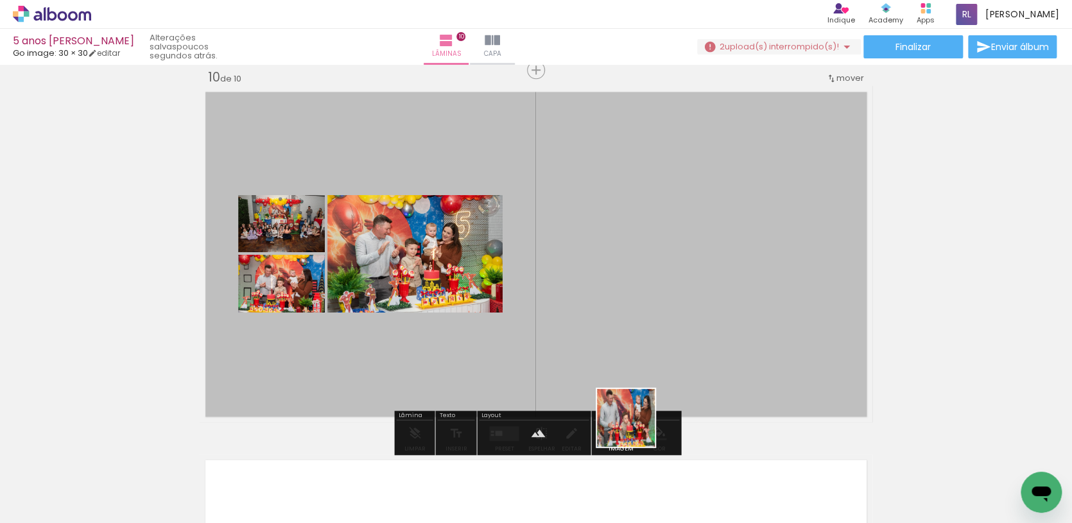
drag, startPoint x: 635, startPoint y: 427, endPoint x: 640, endPoint y: 352, distance: 75.9
click at [640, 352] on quentale-workspace at bounding box center [536, 261] width 1072 height 523
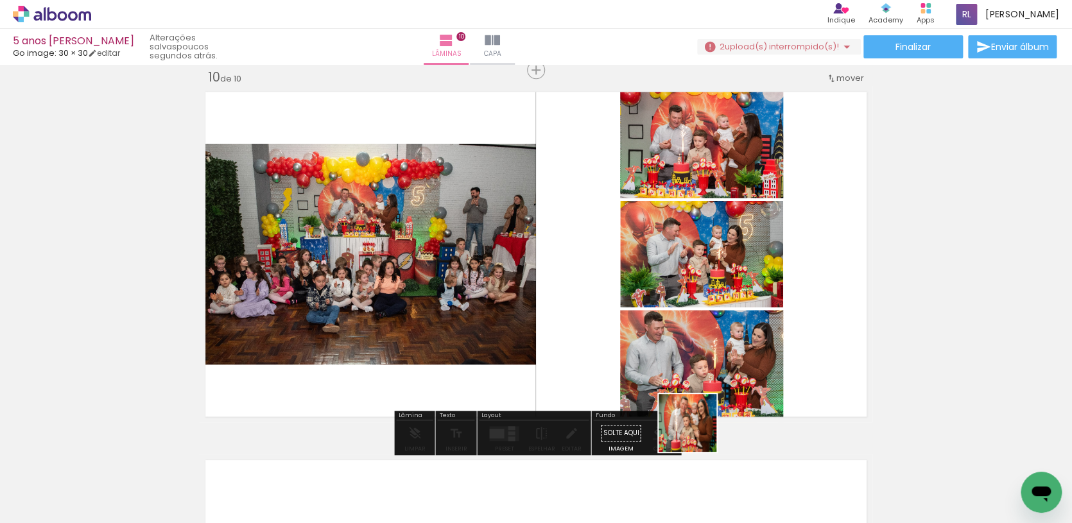
drag, startPoint x: 697, startPoint y: 432, endPoint x: 683, endPoint y: 396, distance: 39.0
click at [683, 396] on quentale-workspace at bounding box center [536, 261] width 1072 height 523
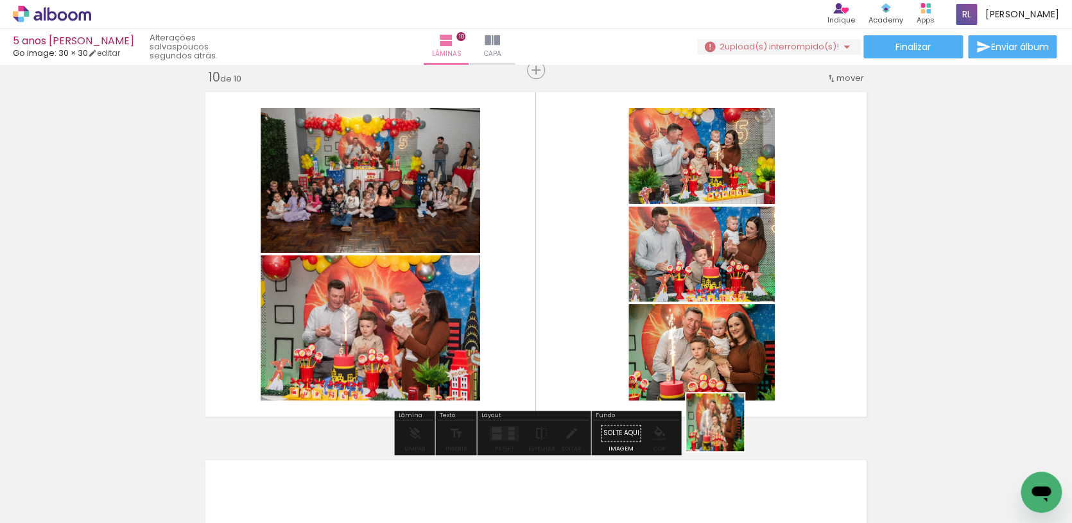
drag, startPoint x: 753, startPoint y: 468, endPoint x: 622, endPoint y: 350, distance: 175.8
click at [622, 350] on quentale-workspace at bounding box center [536, 261] width 1072 height 523
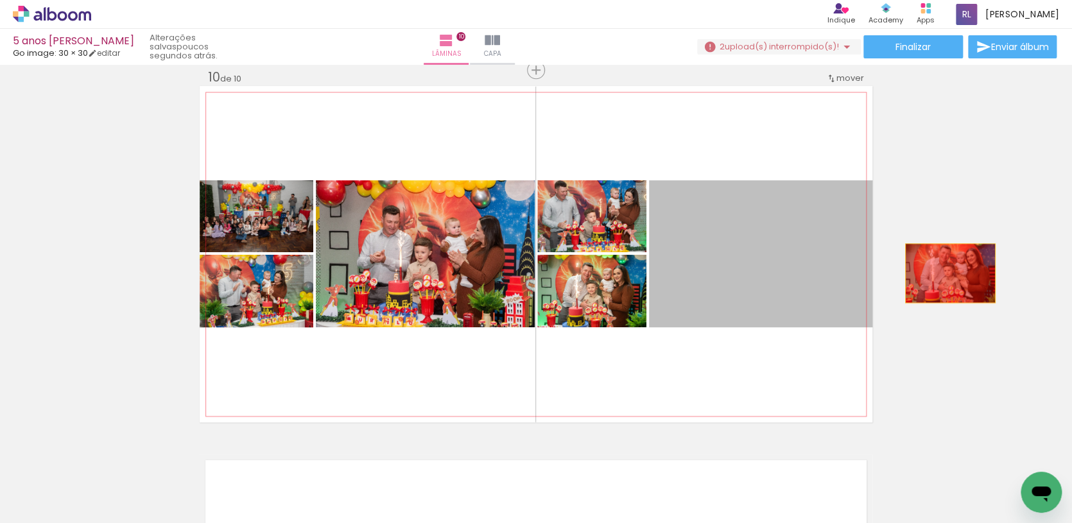
drag, startPoint x: 823, startPoint y: 290, endPoint x: 950, endPoint y: 273, distance: 128.1
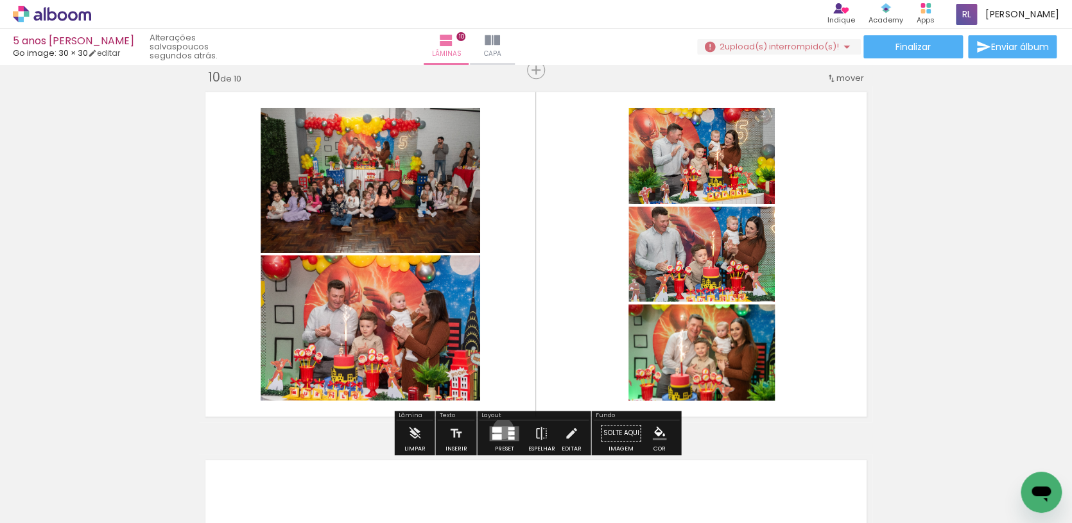
click at [499, 429] on quentale-layouter at bounding box center [504, 432] width 30 height 15
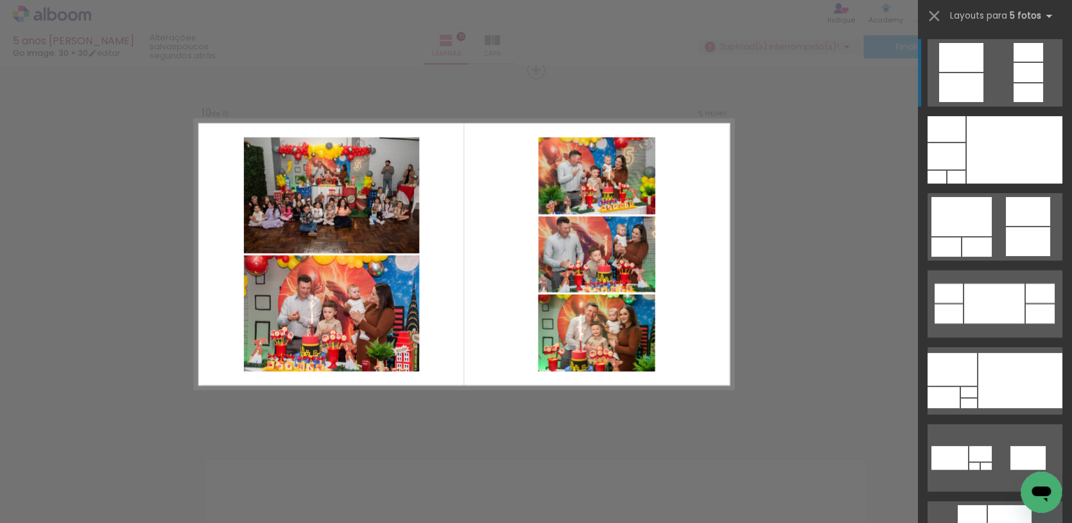
scroll to position [3332, 0]
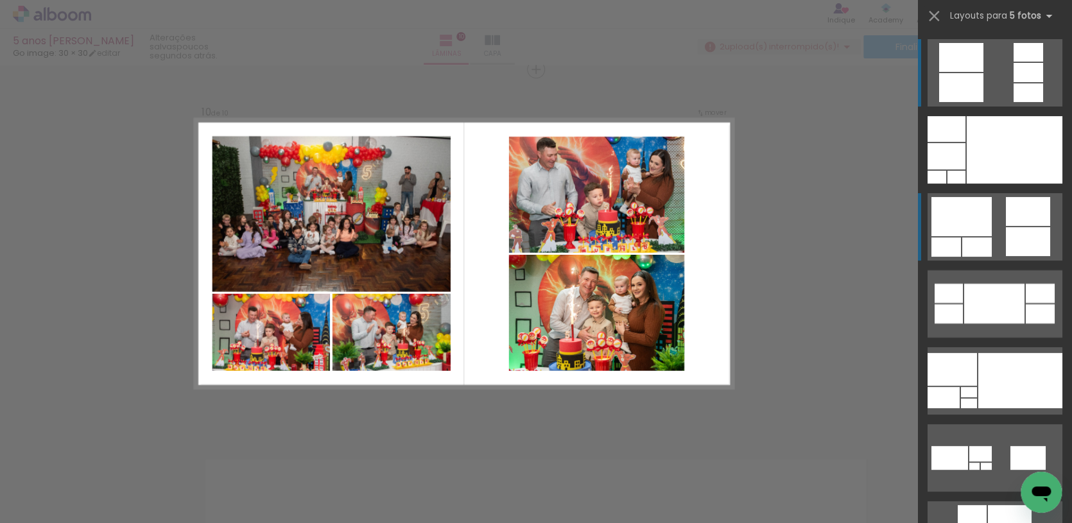
click at [997, 203] on quentale-layouter at bounding box center [994, 226] width 135 height 67
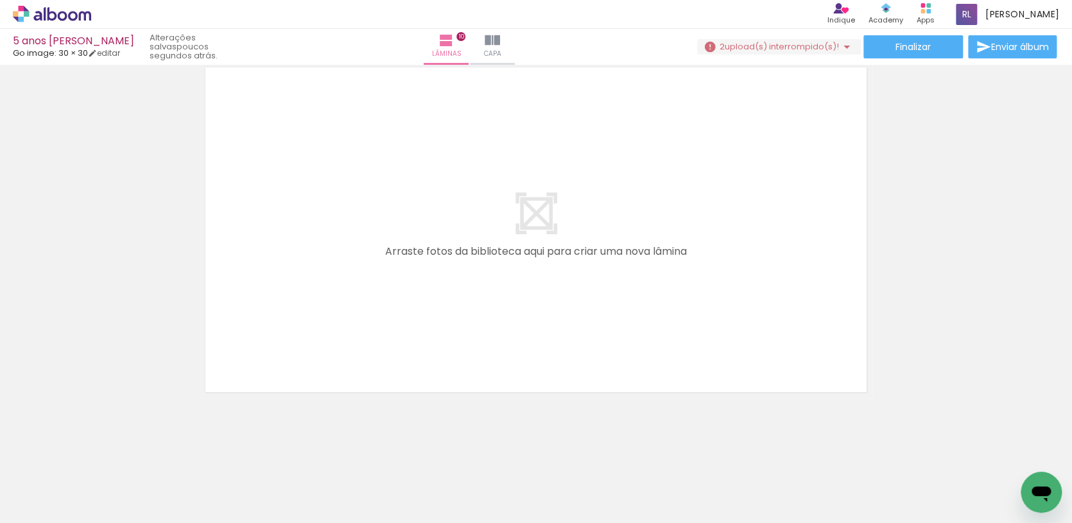
scroll to position [0, 3627]
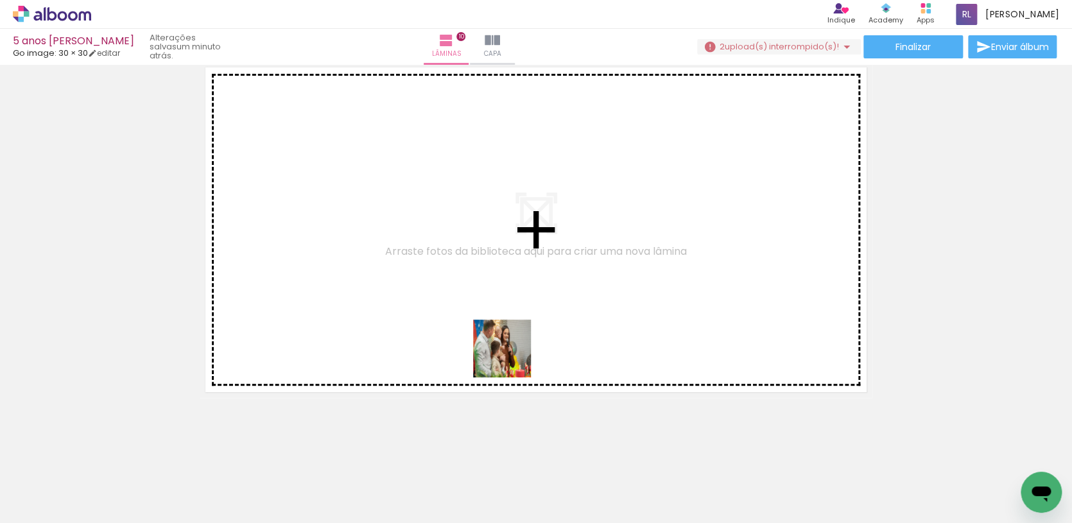
drag, startPoint x: 538, startPoint y: 479, endPoint x: 511, endPoint y: 338, distance: 143.8
click at [511, 338] on quentale-workspace at bounding box center [536, 261] width 1072 height 523
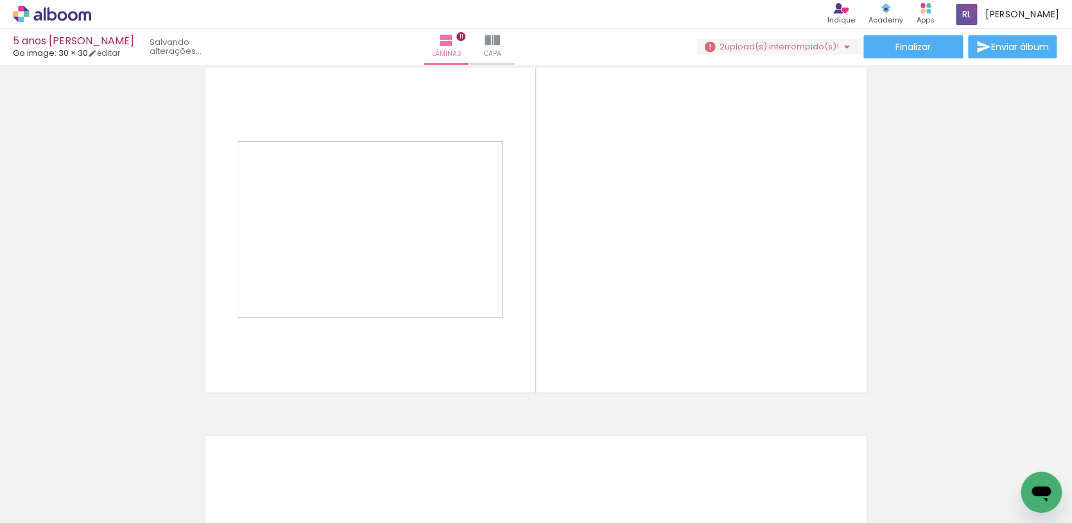
scroll to position [3699, 0]
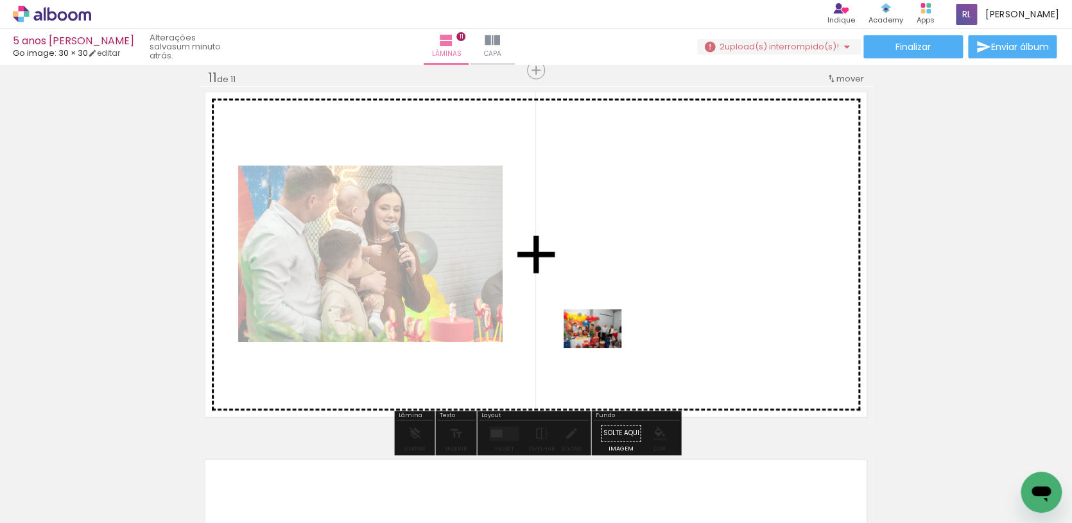
drag, startPoint x: 618, startPoint y: 493, endPoint x: 602, endPoint y: 348, distance: 146.5
click at [602, 348] on quentale-workspace at bounding box center [536, 261] width 1072 height 523
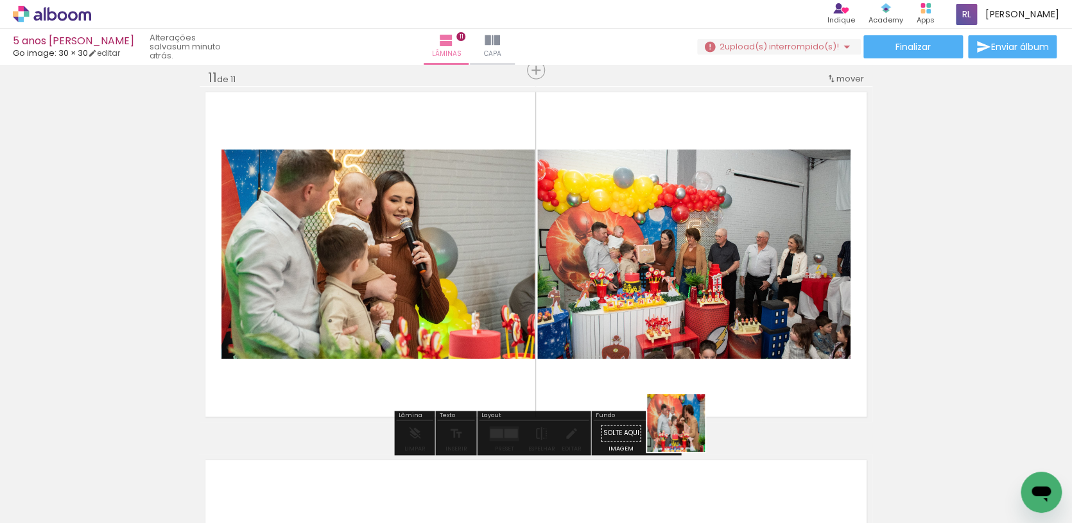
drag, startPoint x: 685, startPoint y: 470, endPoint x: 683, endPoint y: 401, distance: 68.7
click at [686, 402] on quentale-workspace at bounding box center [536, 261] width 1072 height 523
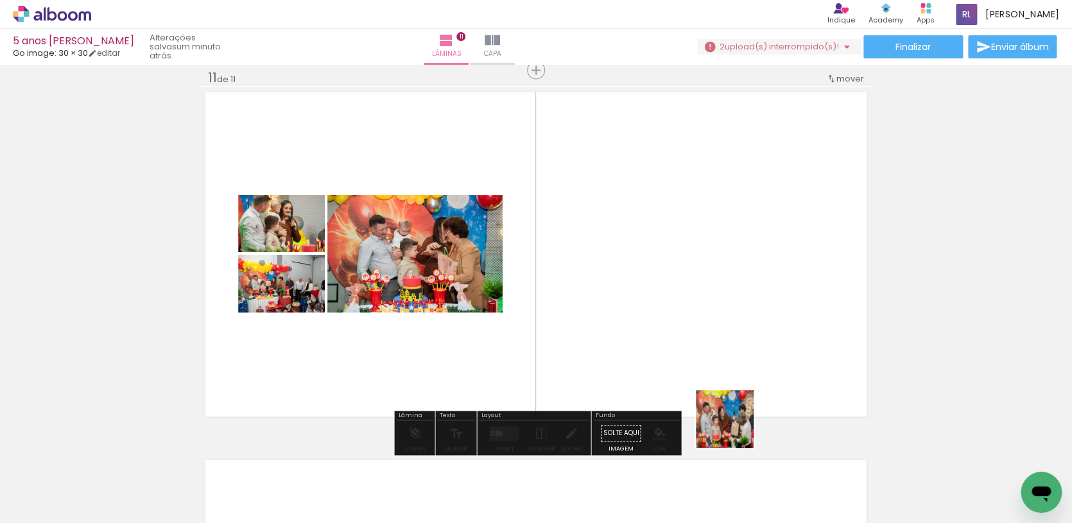
drag, startPoint x: 734, startPoint y: 429, endPoint x: 720, endPoint y: 390, distance: 41.0
click at [720, 390] on quentale-workspace at bounding box center [536, 261] width 1072 height 523
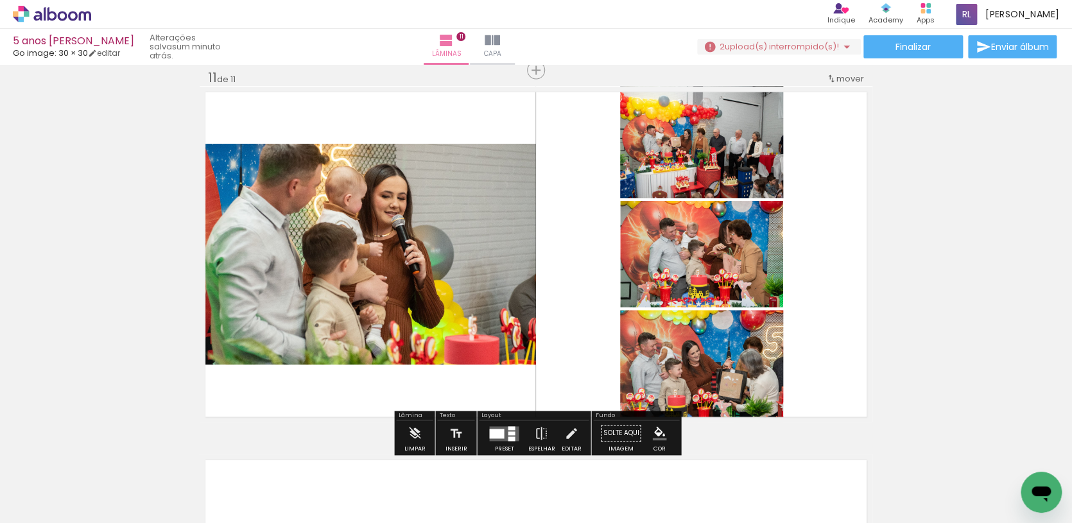
drag, startPoint x: 804, startPoint y: 474, endPoint x: 783, endPoint y: 408, distance: 68.6
click at [783, 408] on quentale-workspace at bounding box center [536, 261] width 1072 height 523
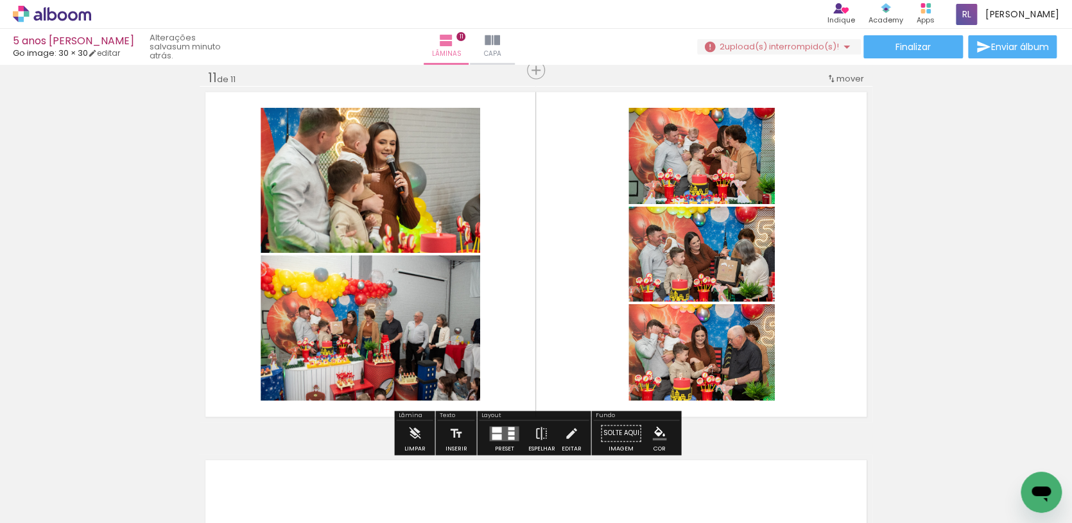
drag, startPoint x: 909, startPoint y: 483, endPoint x: 853, endPoint y: 390, distance: 108.5
click at [853, 390] on quentale-workspace at bounding box center [536, 261] width 1072 height 523
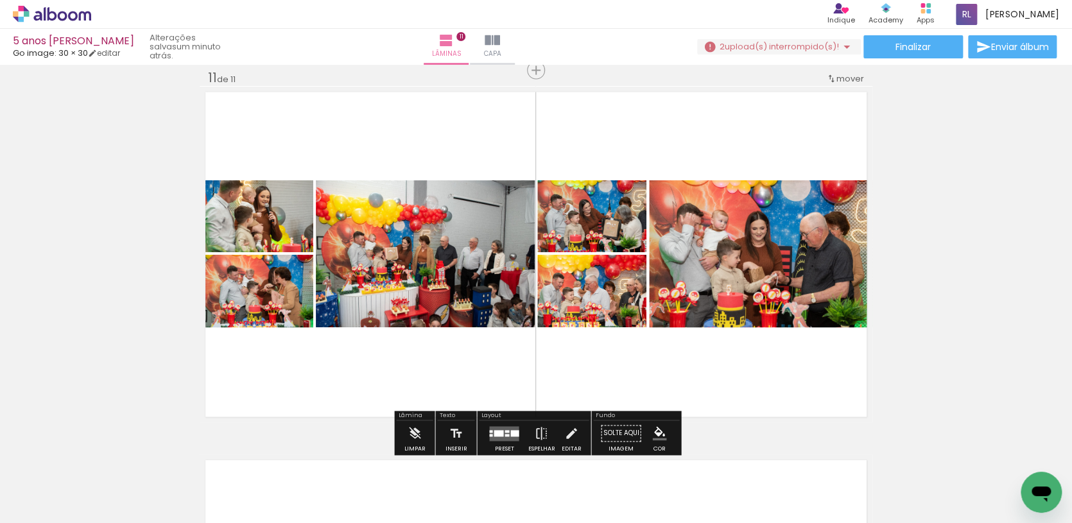
click at [504, 431] on div at bounding box center [506, 430] width 4 height 3
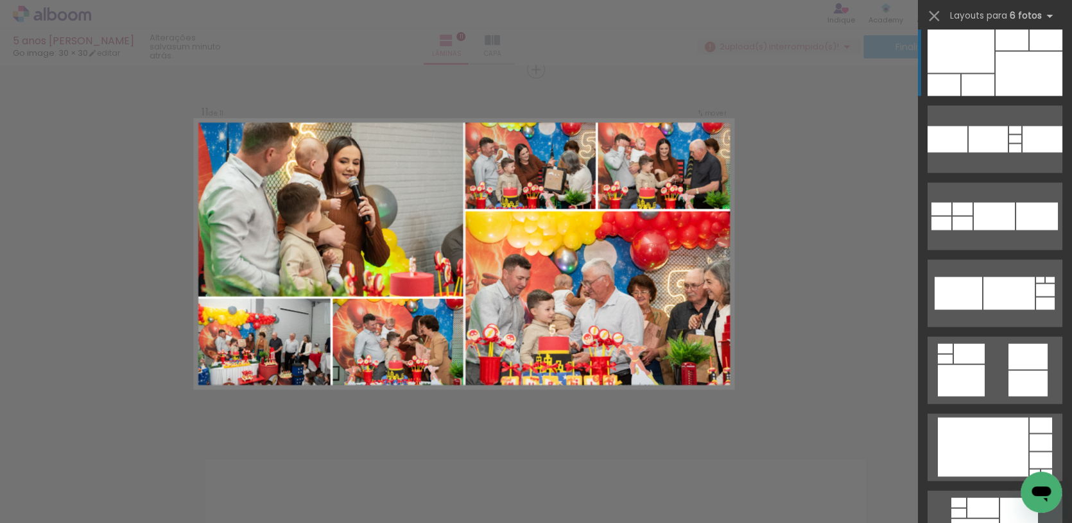
scroll to position [1229, 0]
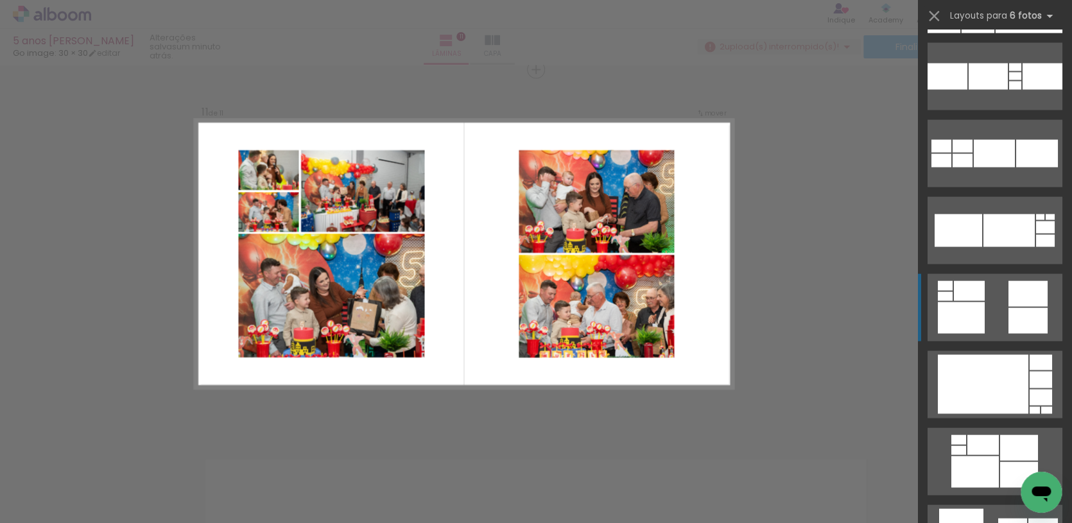
click at [993, 321] on quentale-layouter at bounding box center [994, 306] width 135 height 67
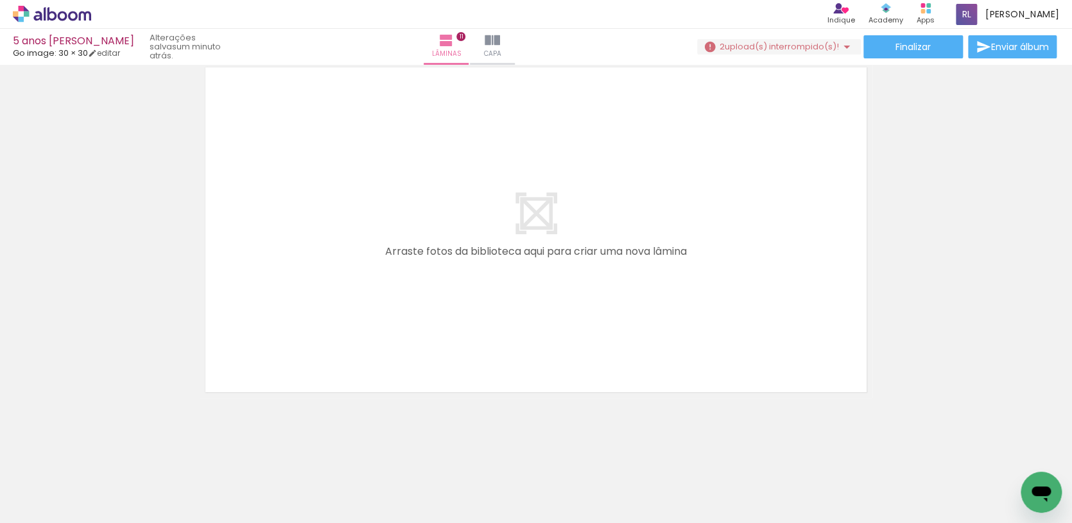
scroll to position [4093, 0]
